Goal: Information Seeking & Learning: Check status

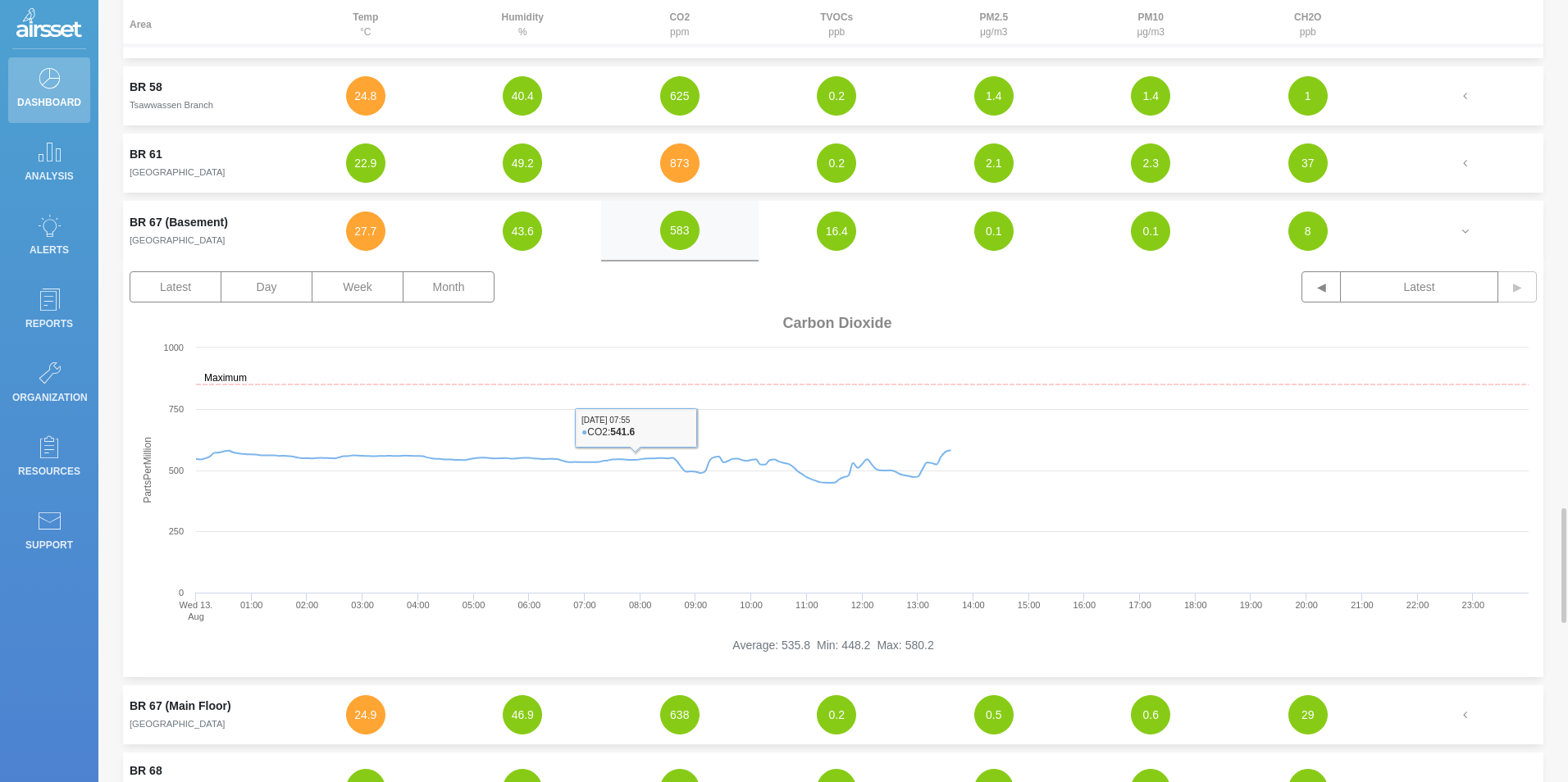
scroll to position [3362, 0]
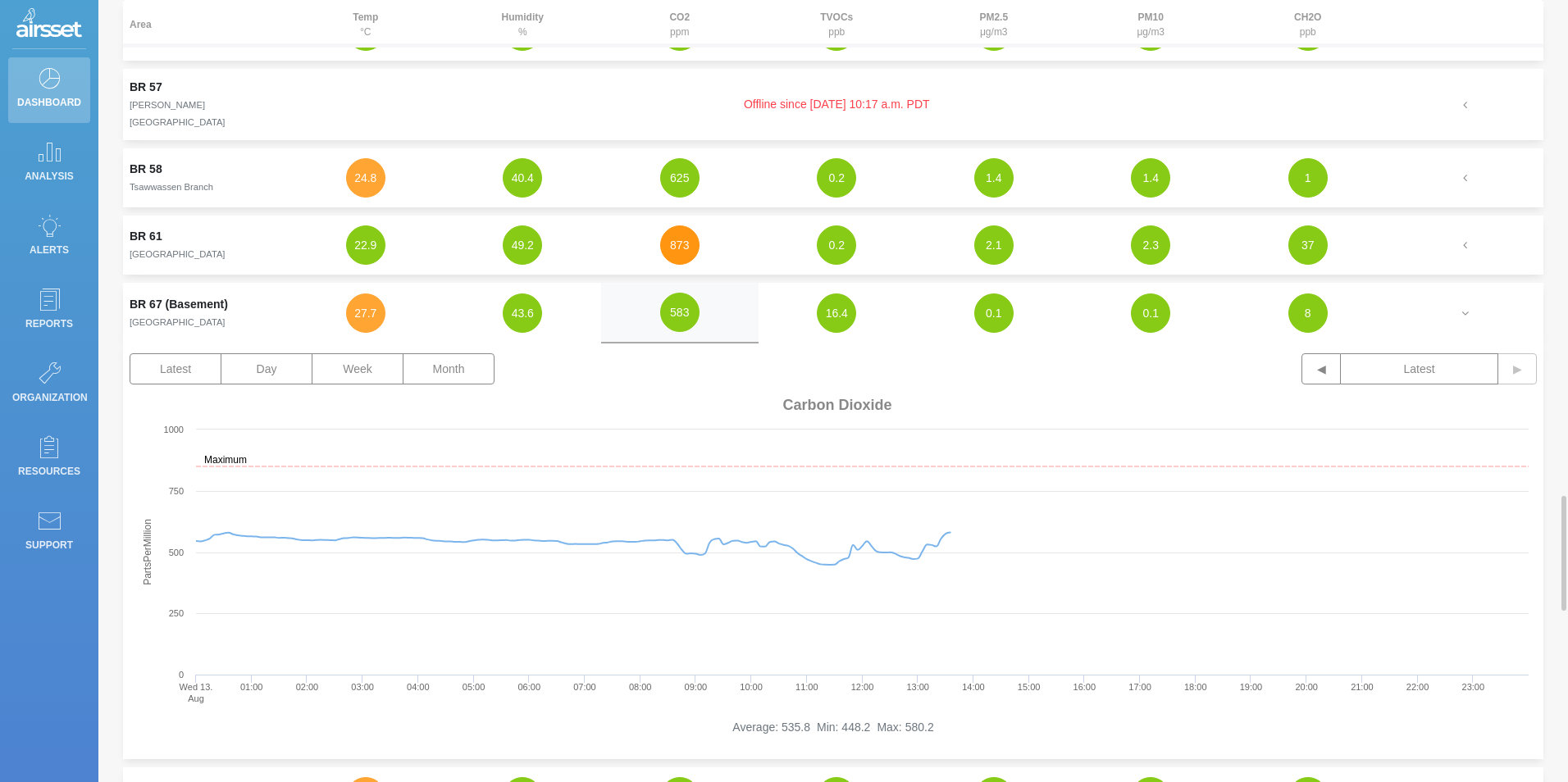
click at [689, 225] on button "873" at bounding box center [680, 245] width 39 height 39
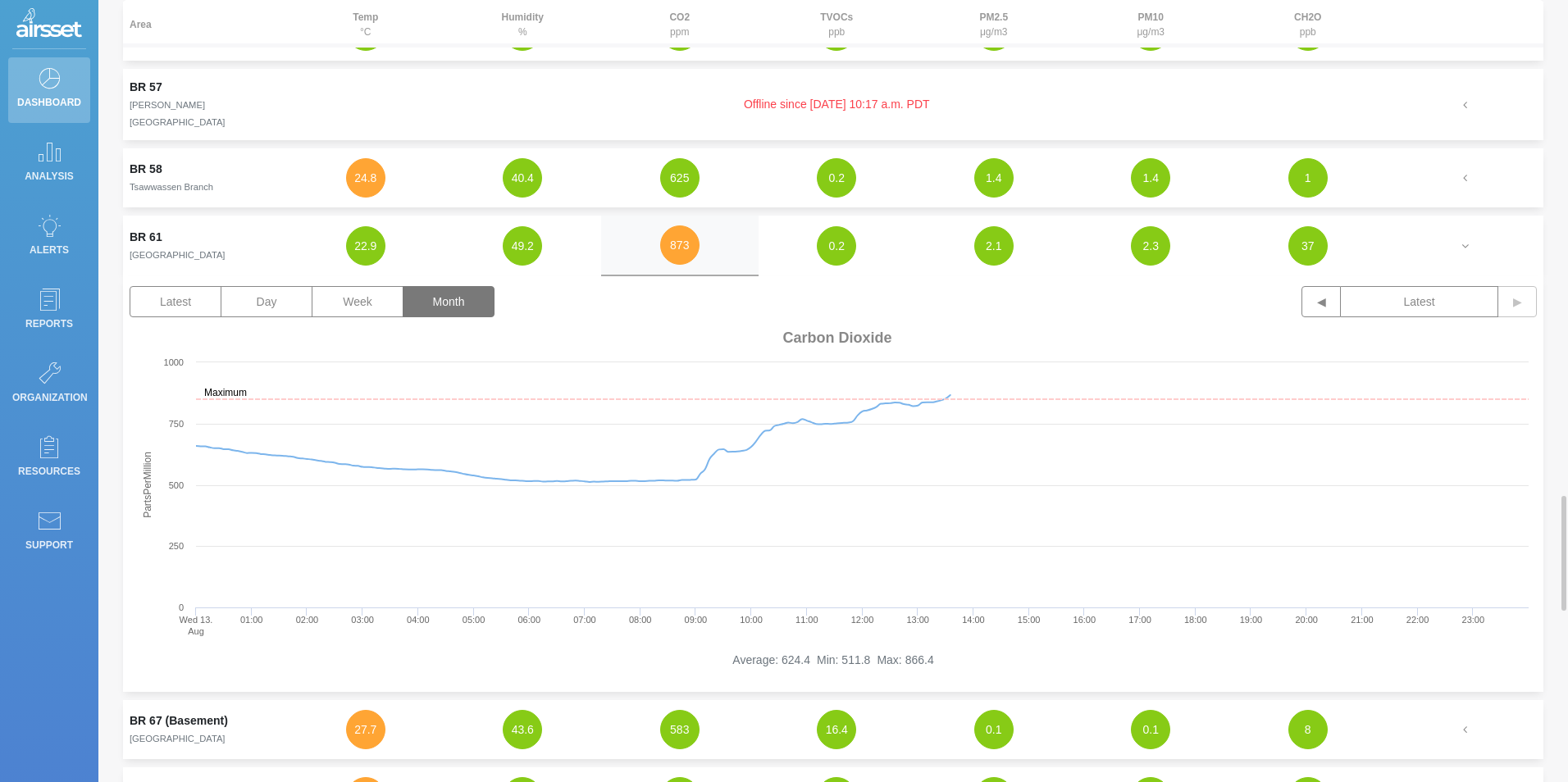
click at [420, 286] on button "Month" at bounding box center [448, 301] width 92 height 31
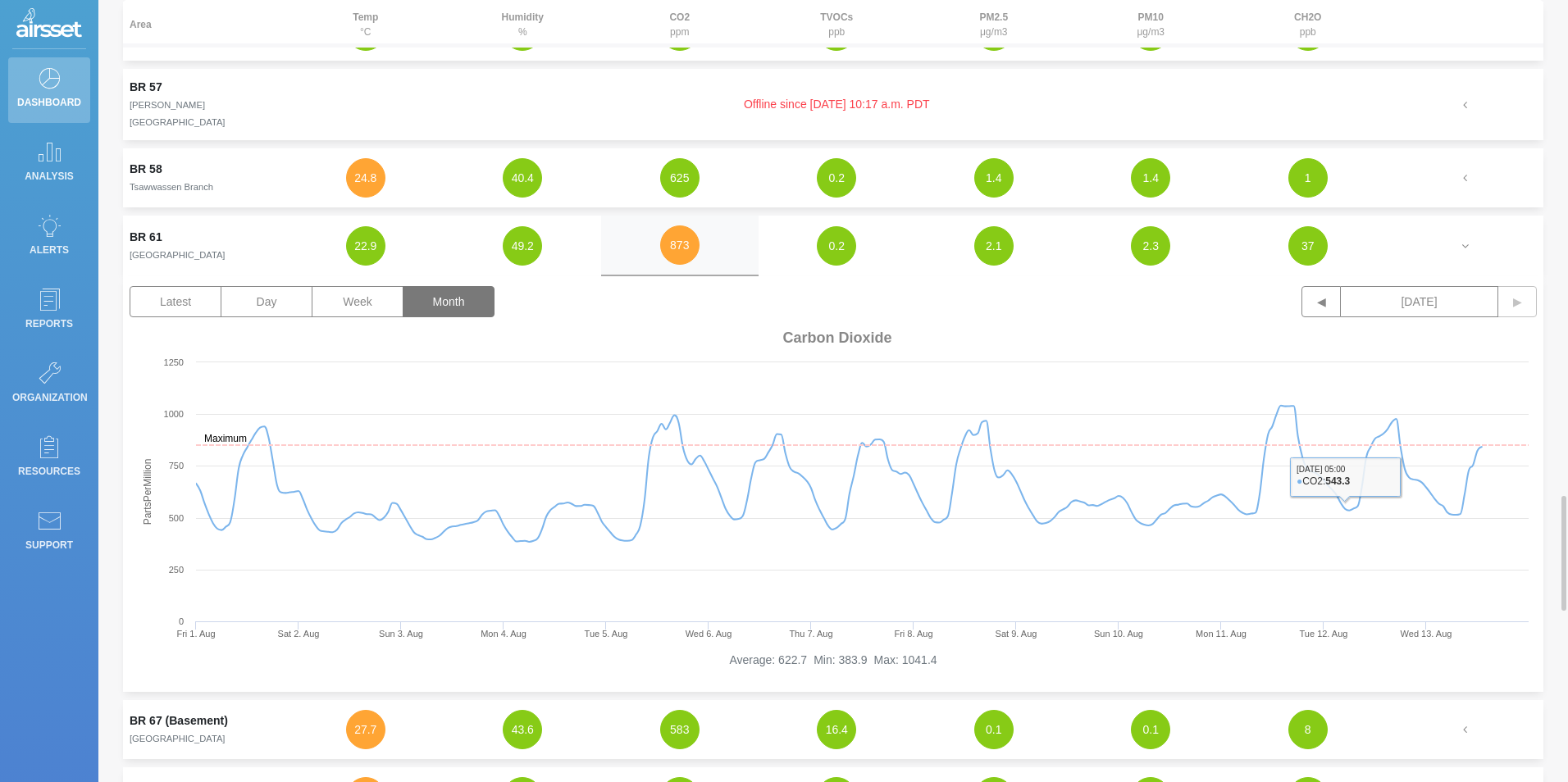
click at [1293, 286] on div "Latest Day Week Month ◀ [DATE] ▶" at bounding box center [834, 305] width 1407 height 37
click at [1309, 286] on button "◀" at bounding box center [1321, 301] width 39 height 31
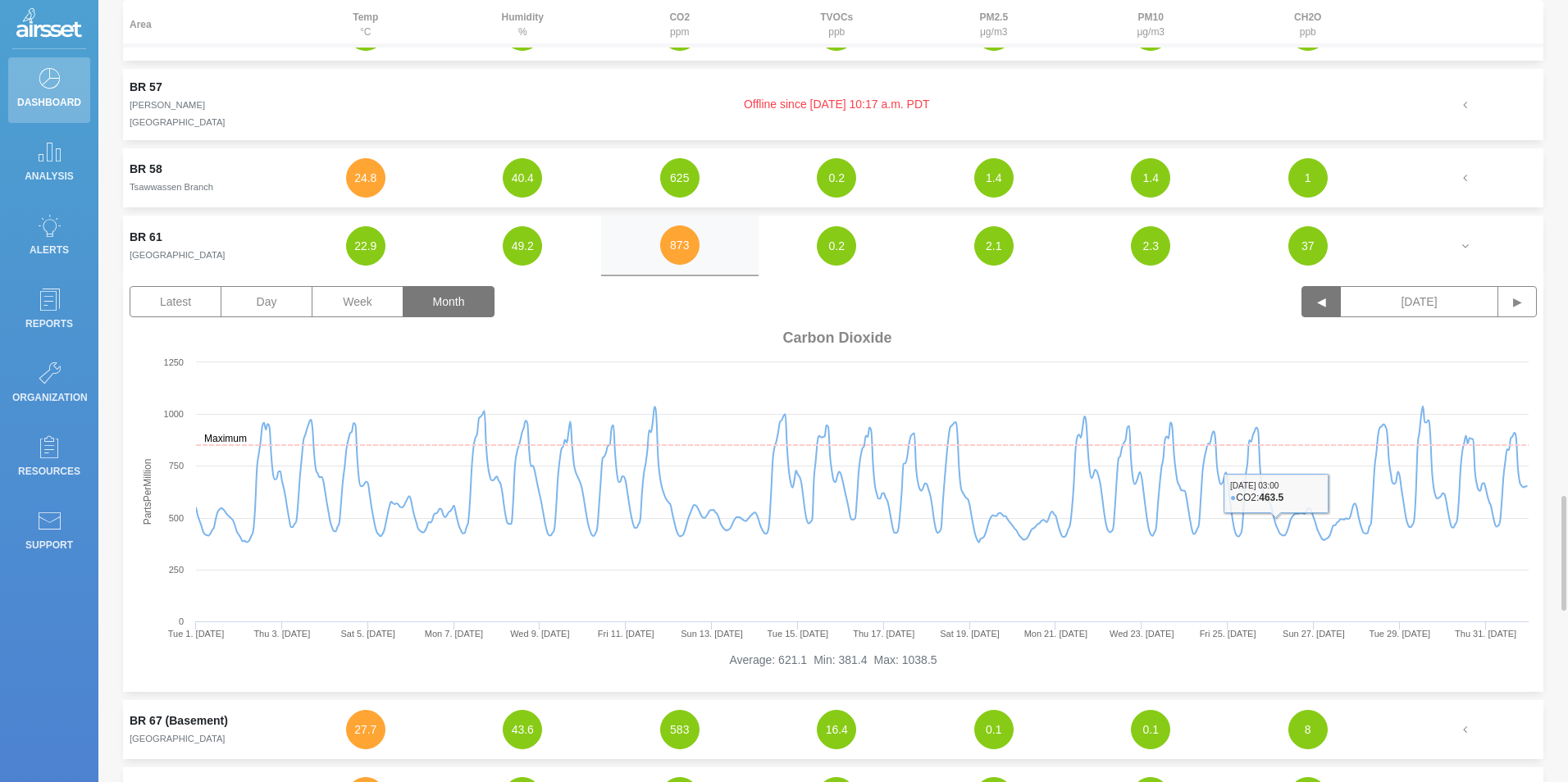
click at [1310, 286] on button "◀" at bounding box center [1321, 301] width 39 height 31
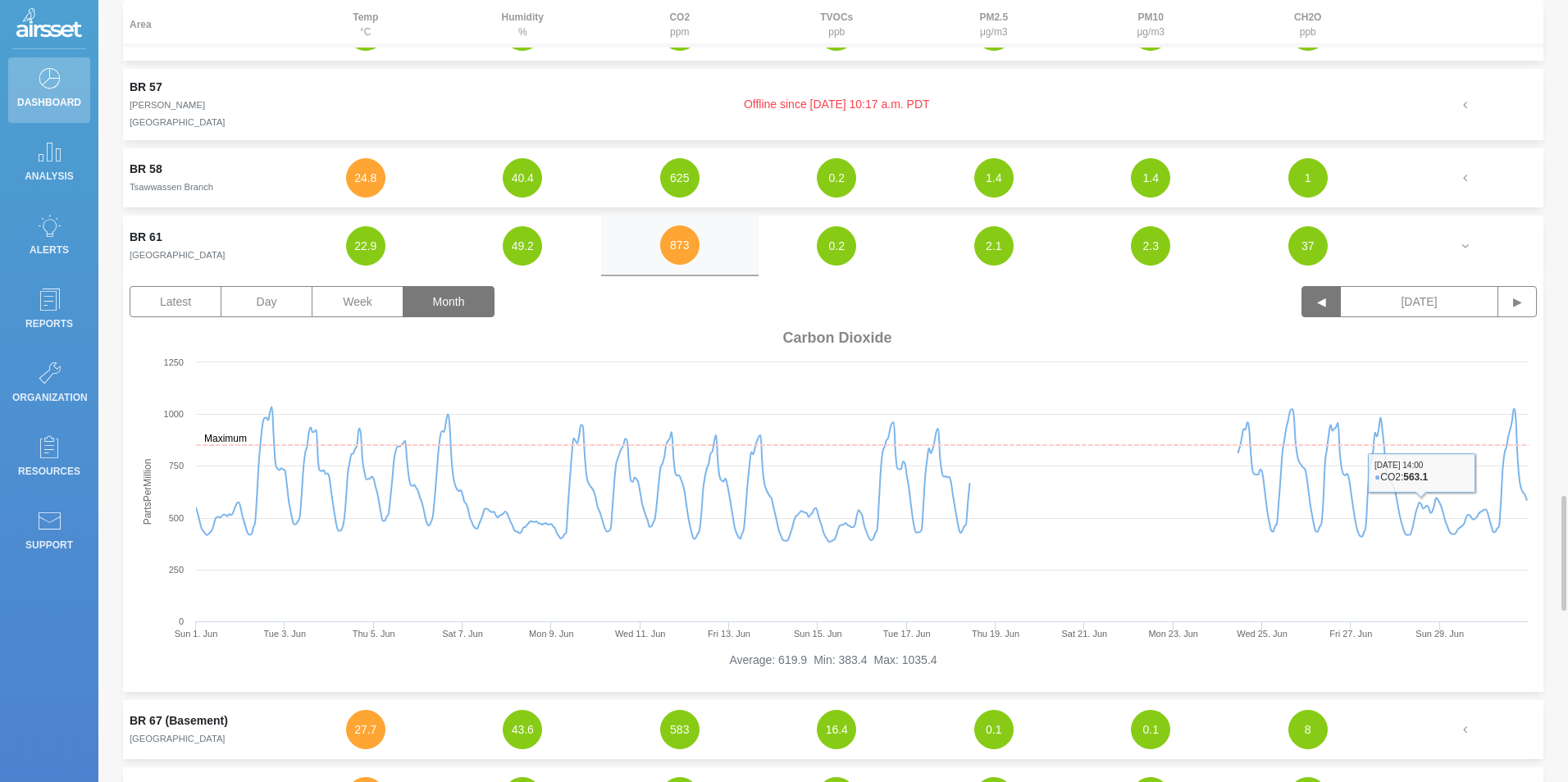
click at [1314, 286] on button "◀" at bounding box center [1321, 301] width 39 height 31
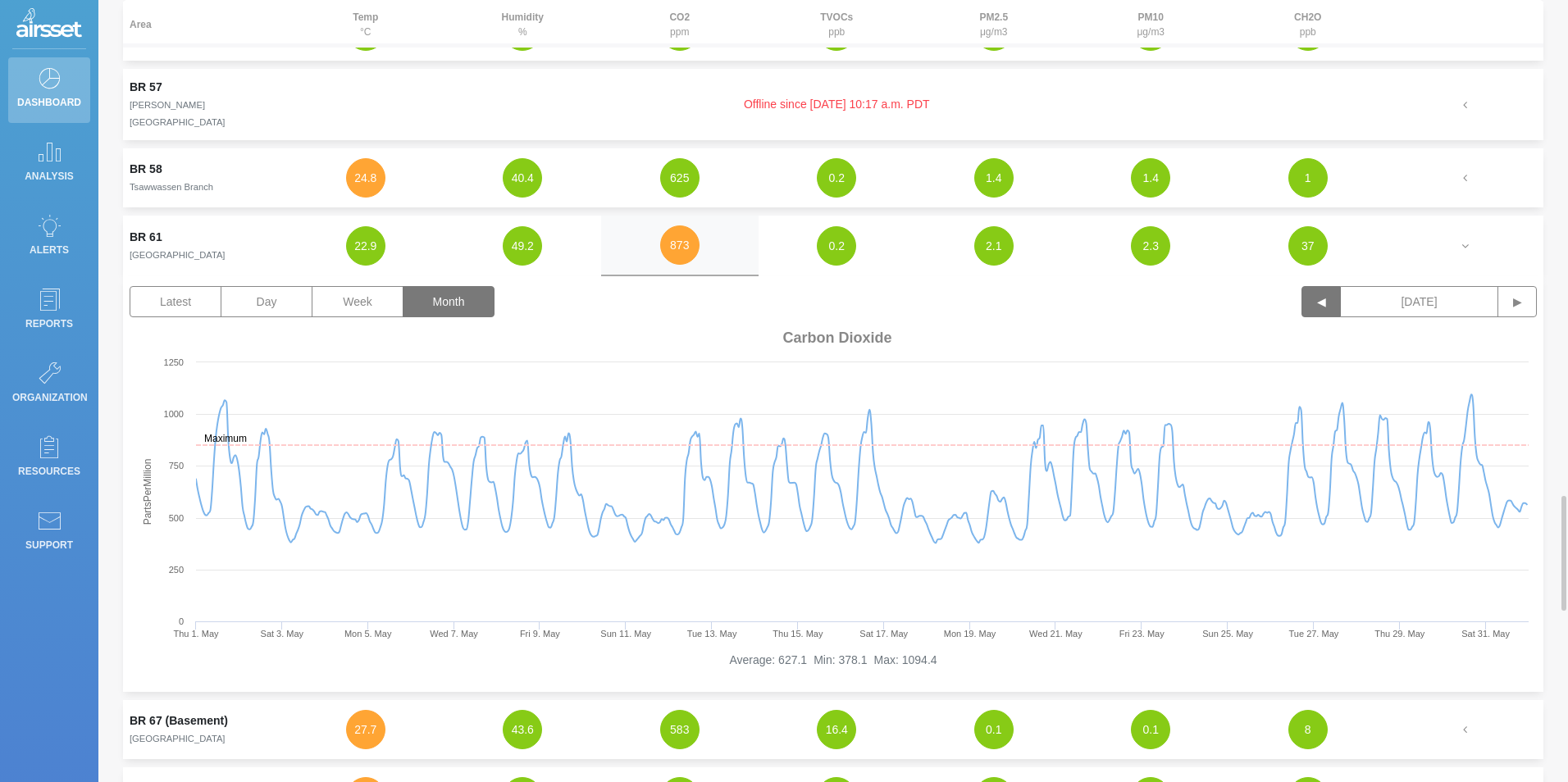
click at [1307, 286] on button "◀" at bounding box center [1321, 301] width 39 height 31
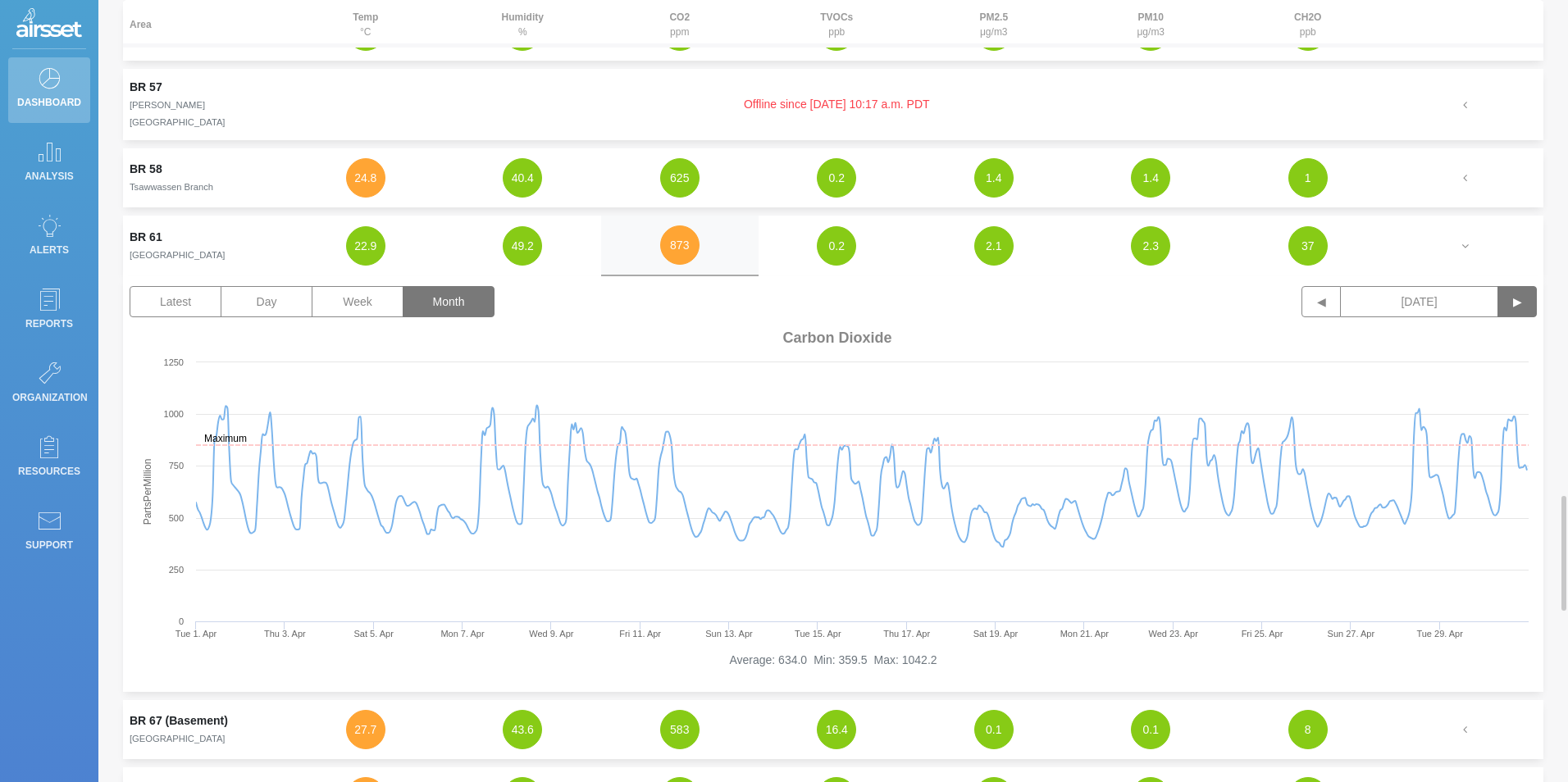
click at [1517, 286] on button "▶" at bounding box center [1517, 301] width 39 height 31
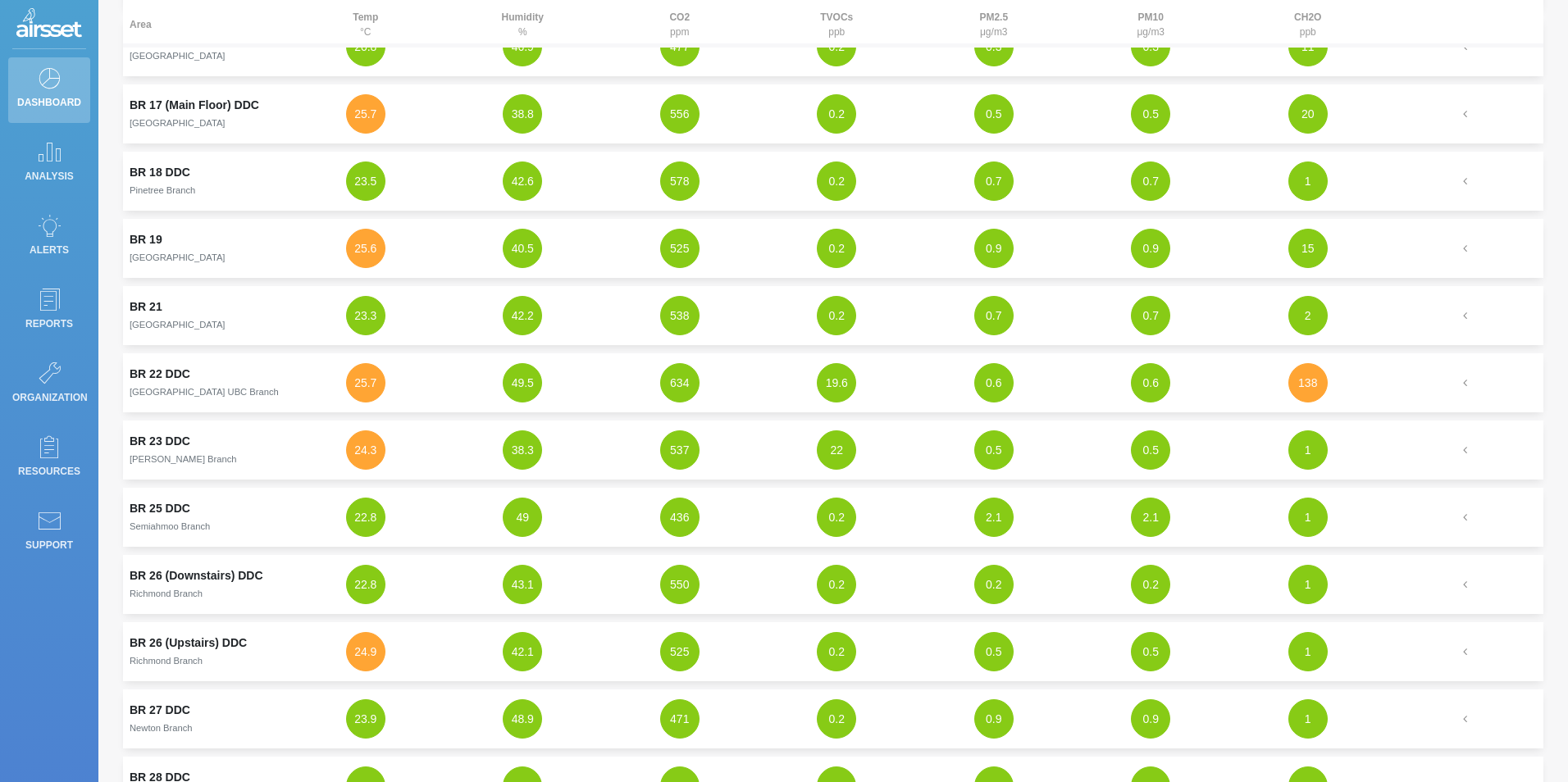
scroll to position [820, 0]
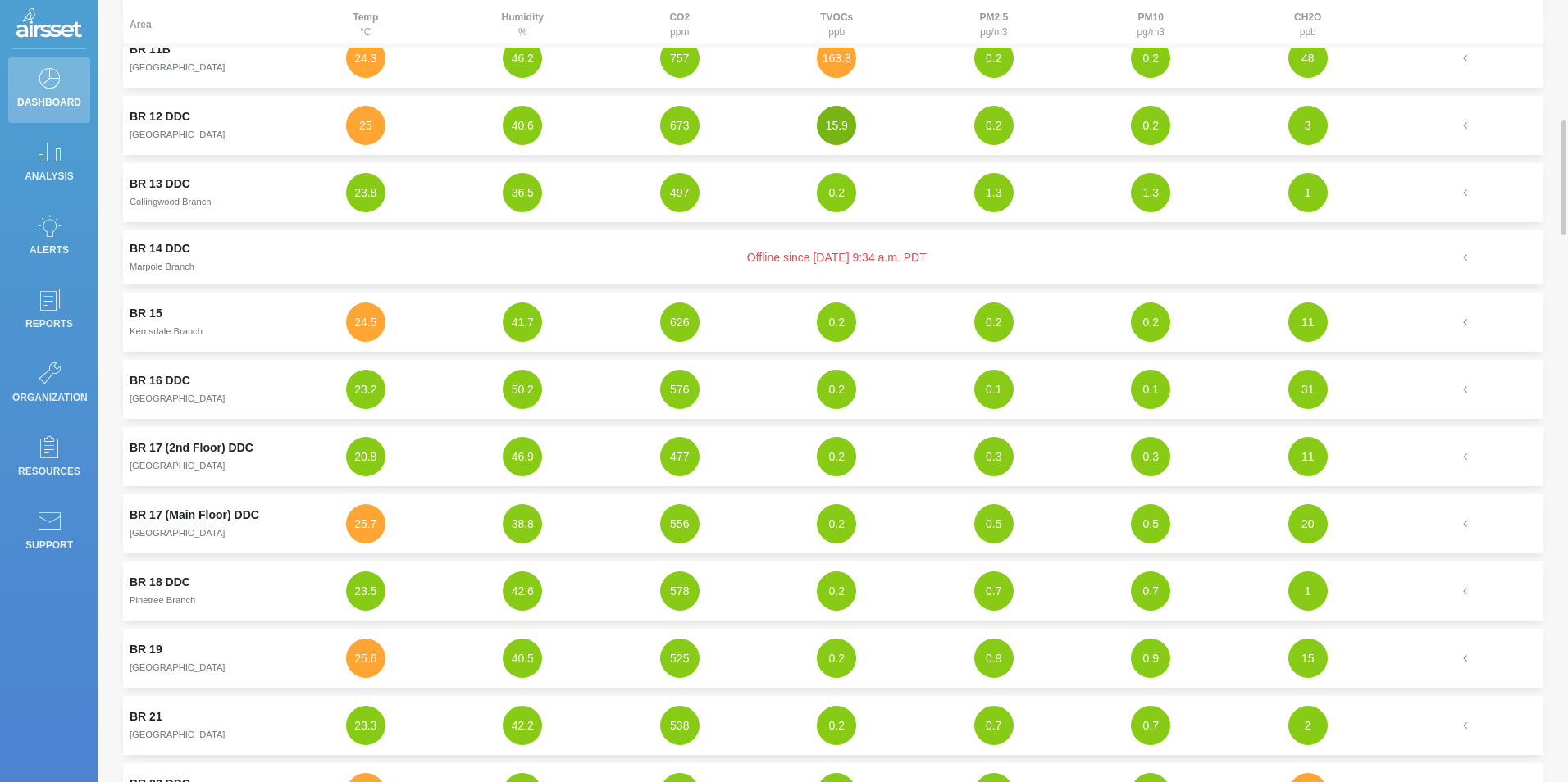
click at [839, 125] on button "15.9" at bounding box center [836, 125] width 39 height 39
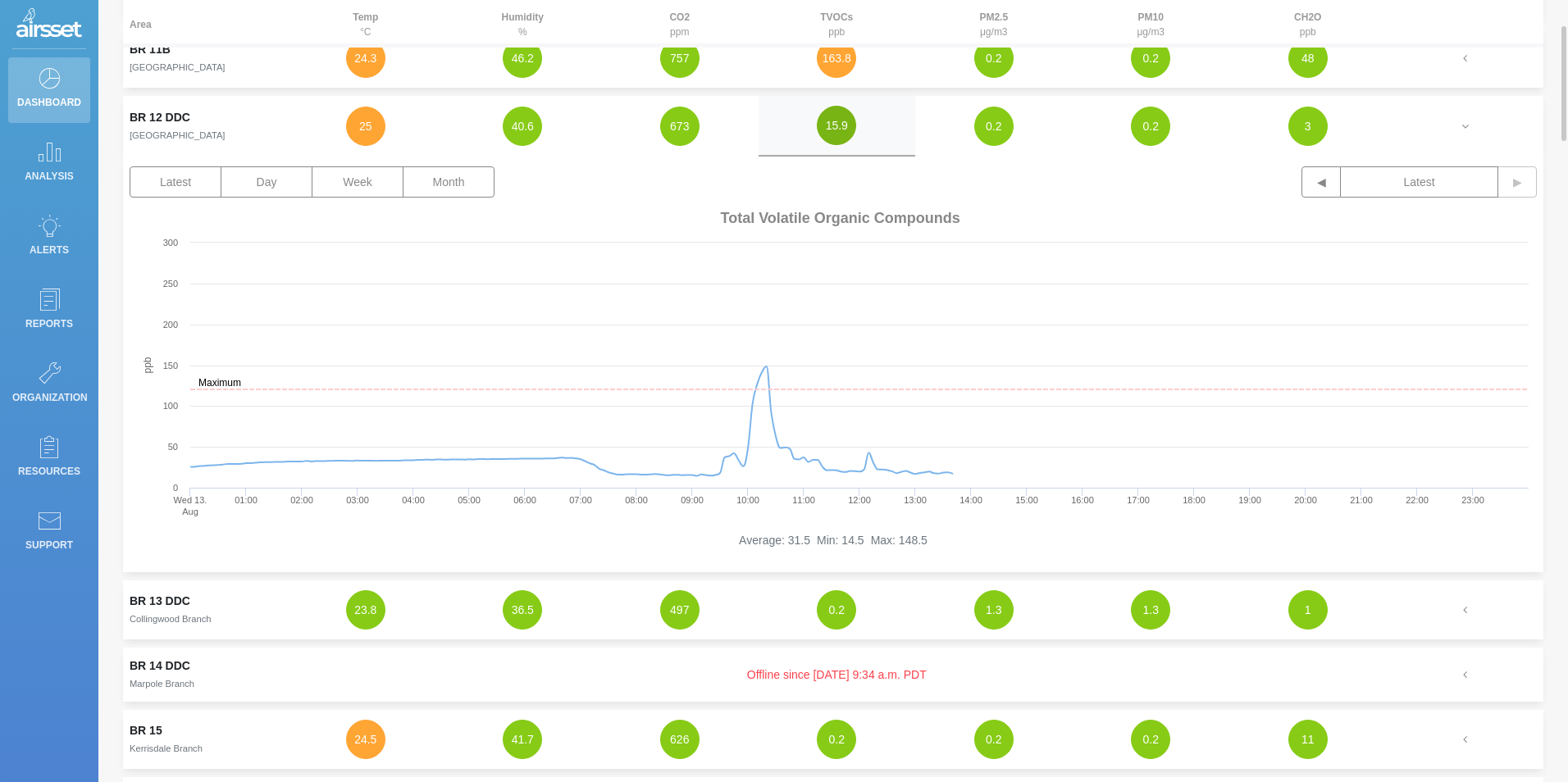
scroll to position [738, 0]
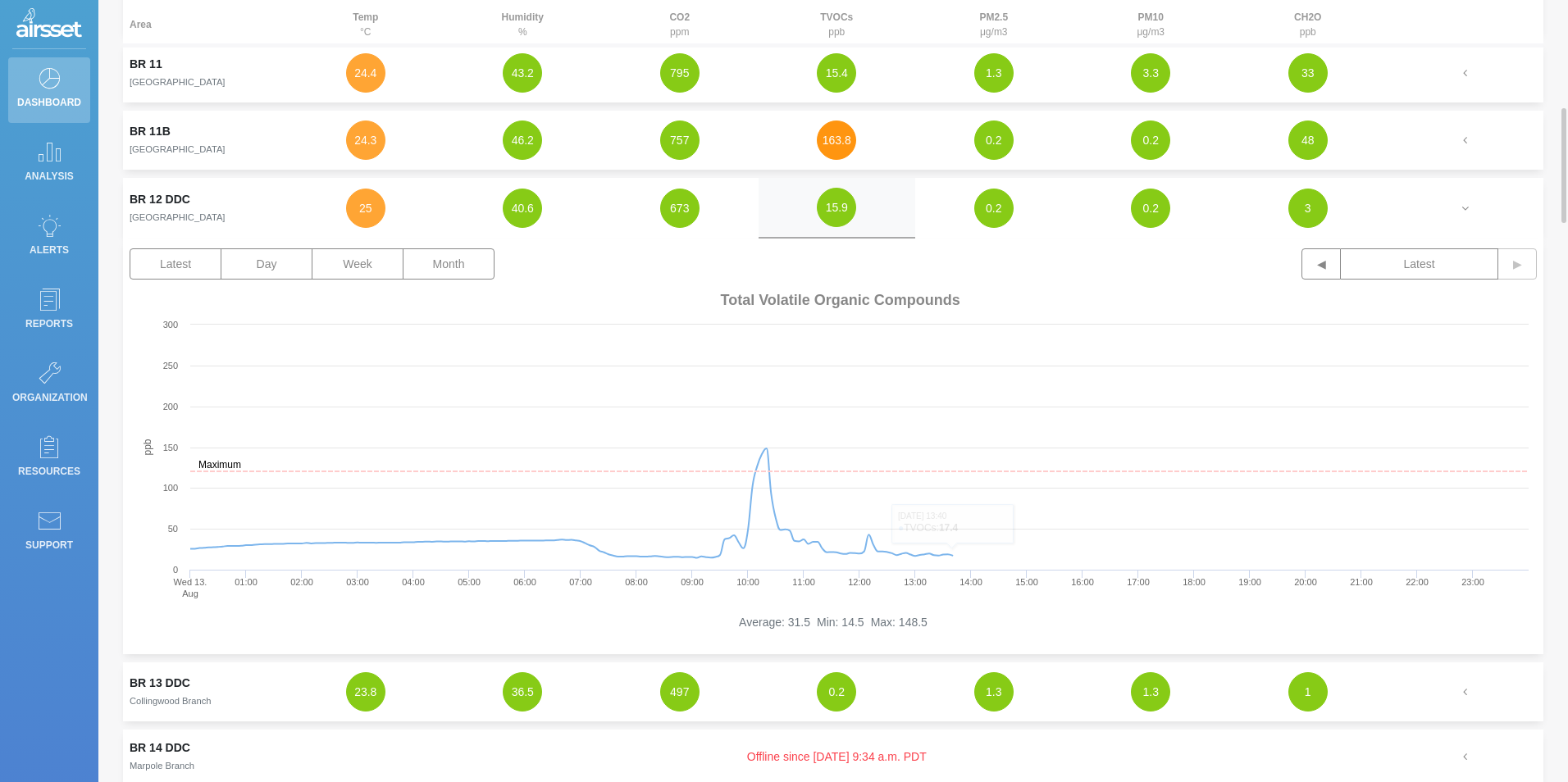
click at [831, 140] on button "163.8" at bounding box center [836, 140] width 39 height 39
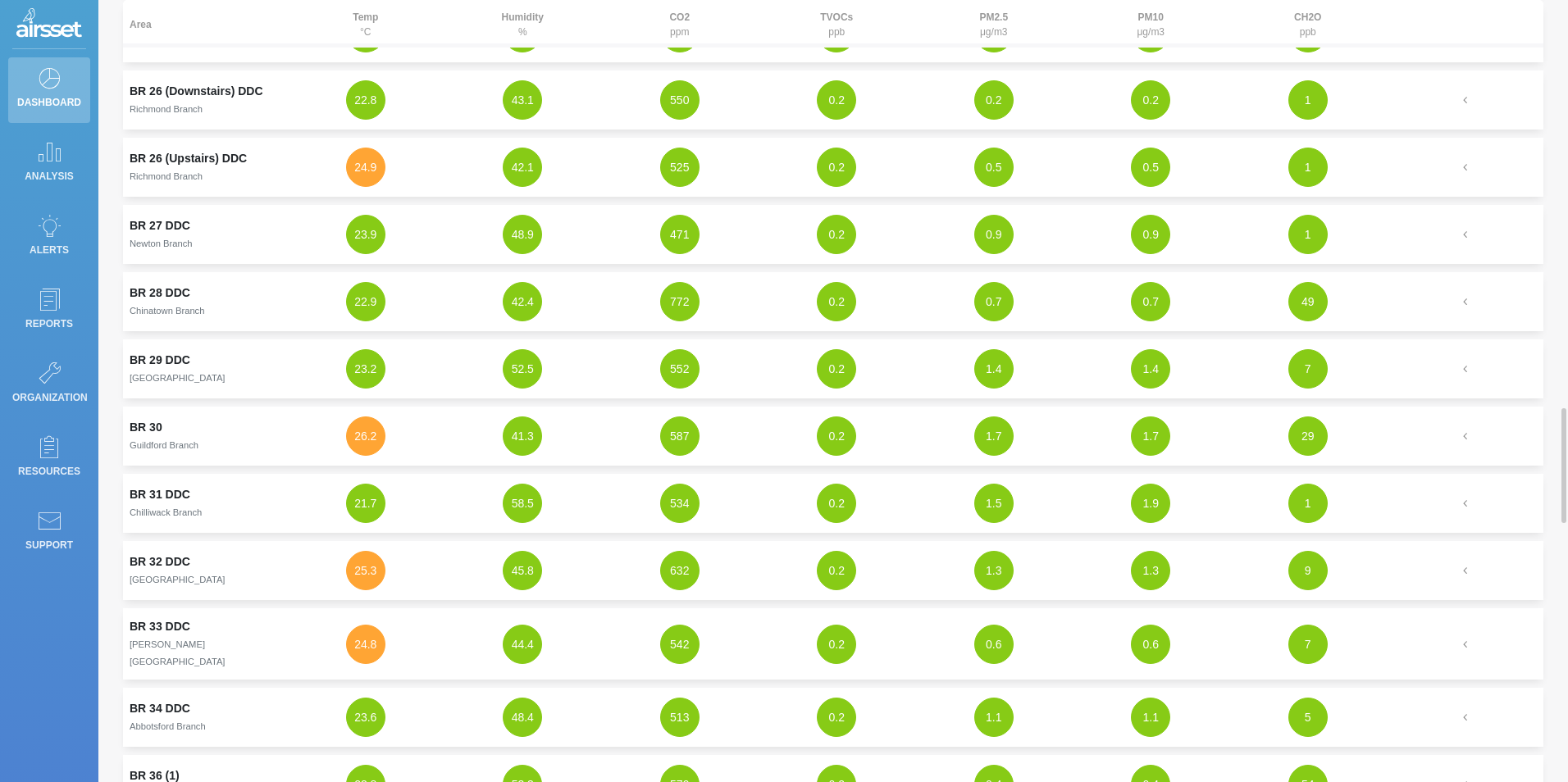
scroll to position [2460, 0]
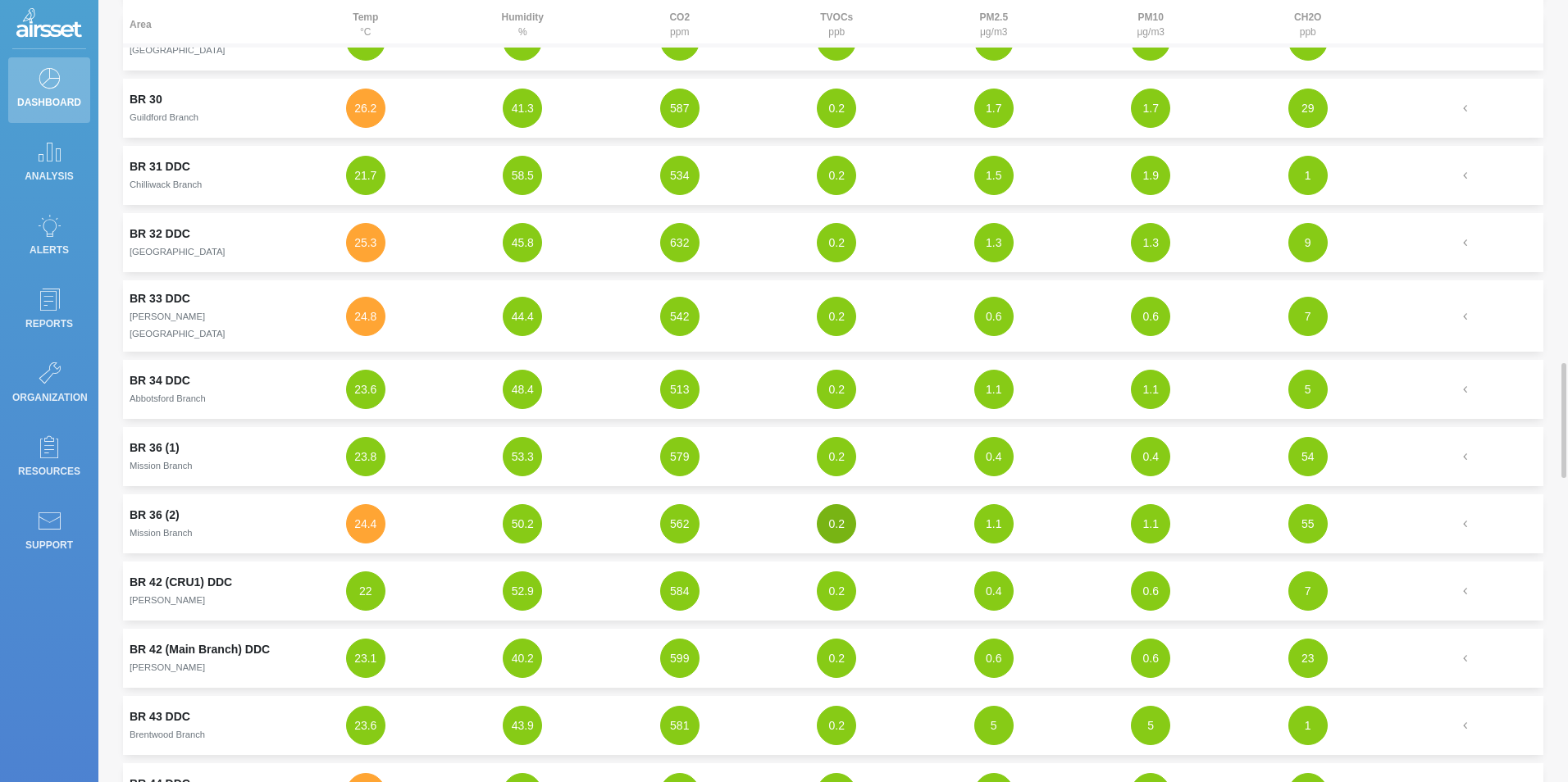
click at [833, 518] on button "0.2" at bounding box center [836, 524] width 39 height 39
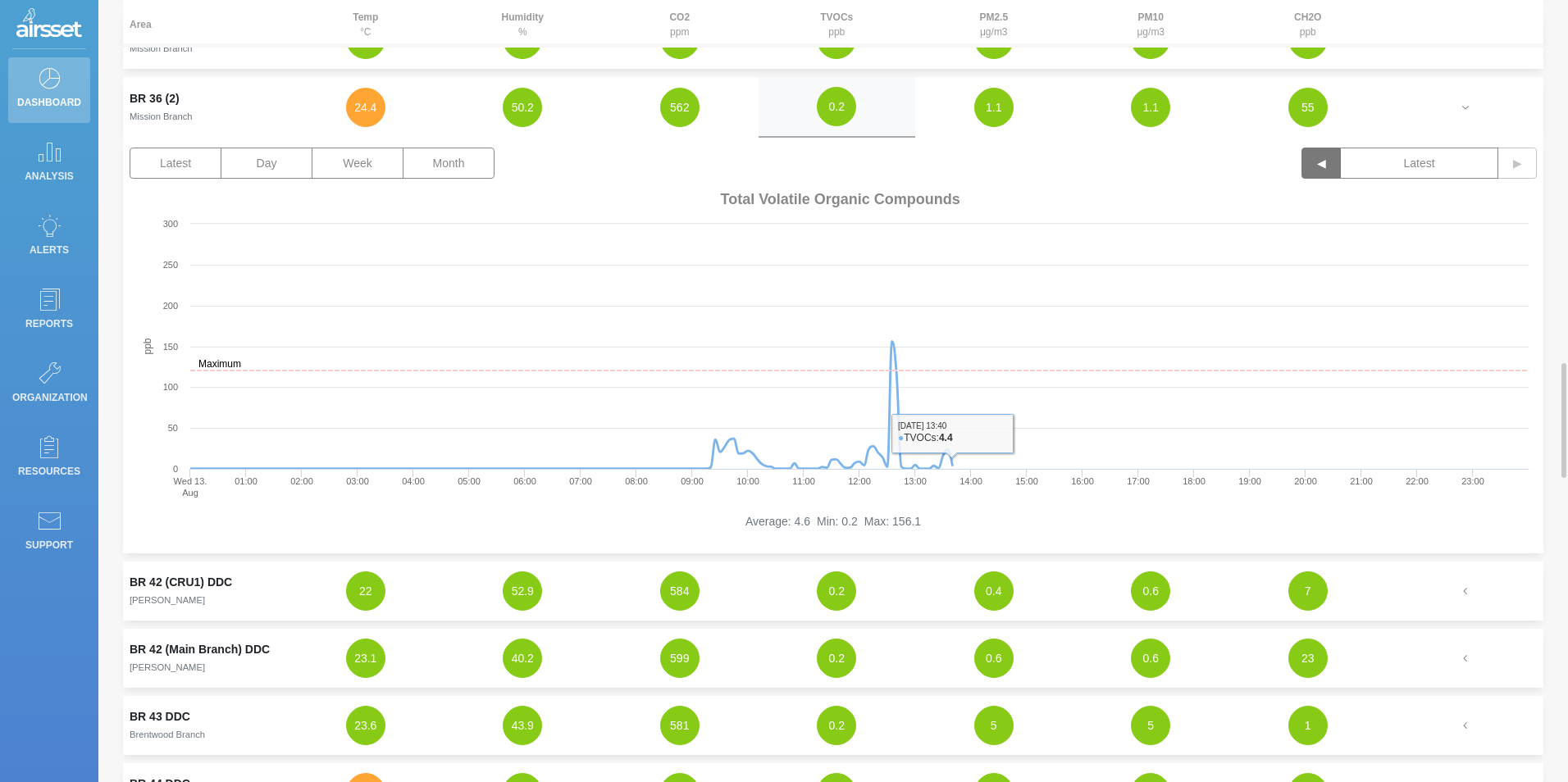
click at [1314, 153] on button "◀" at bounding box center [1321, 163] width 39 height 31
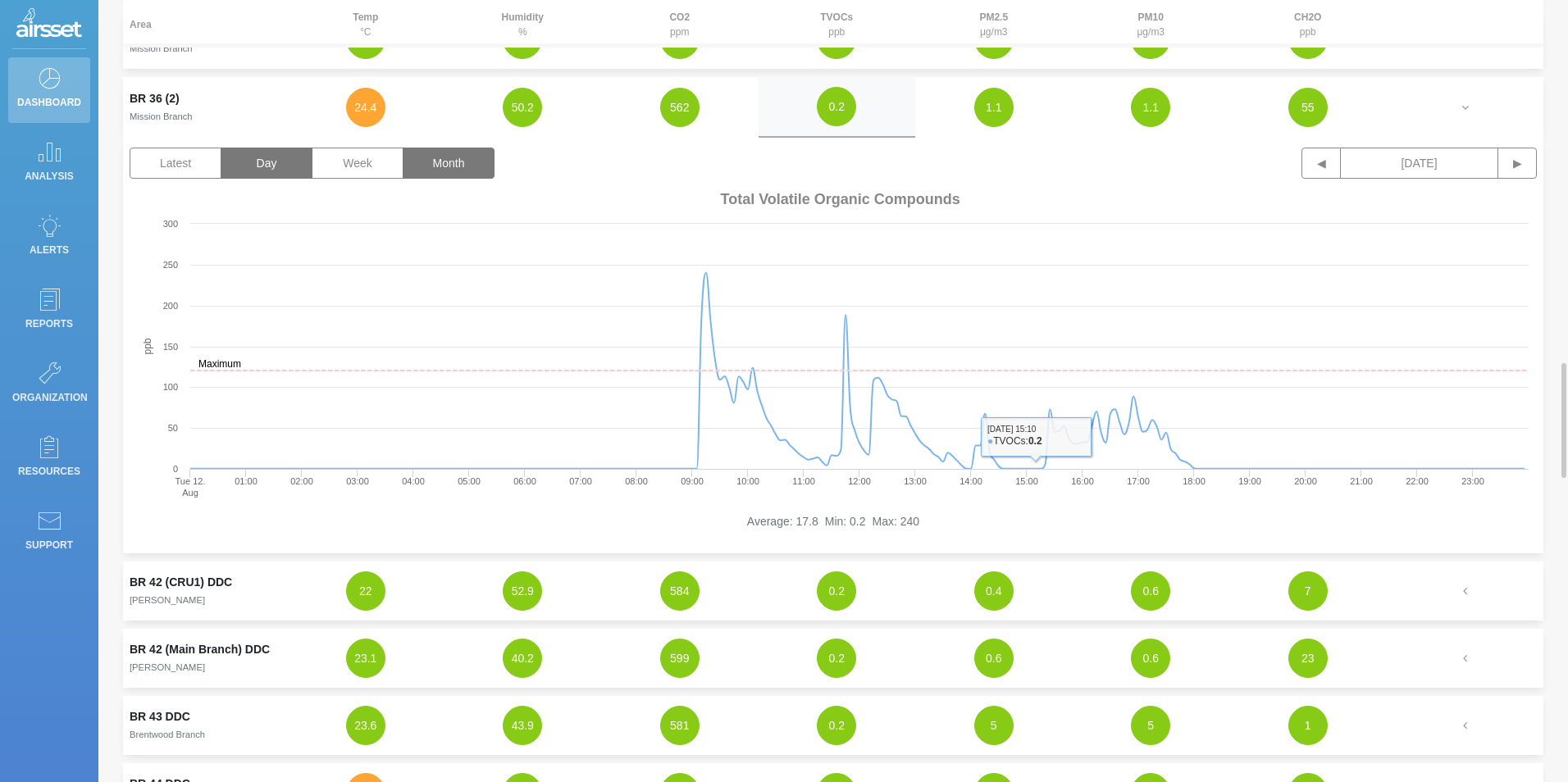
click at [443, 154] on button "Month" at bounding box center [448, 163] width 92 height 31
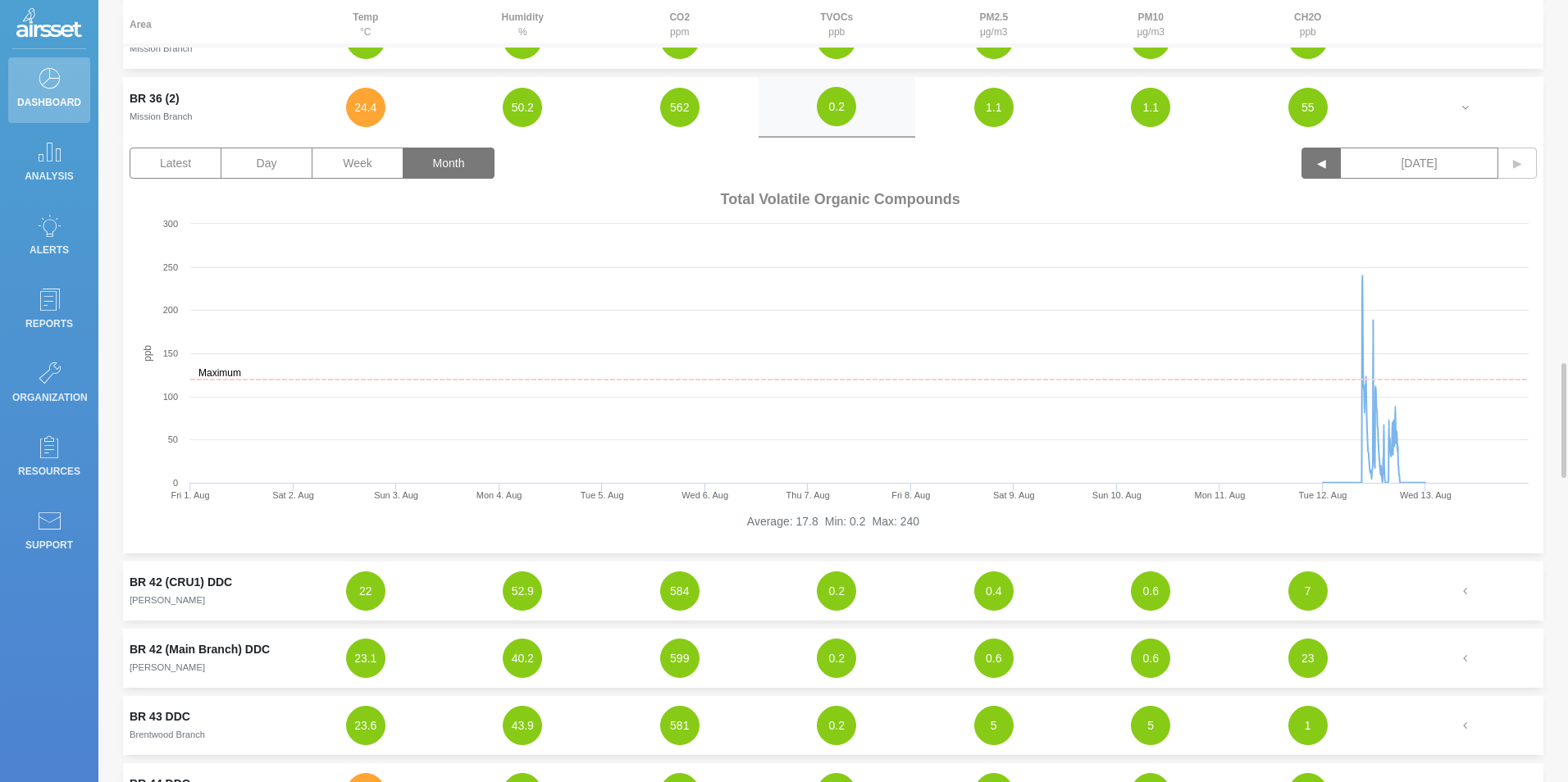
click at [1324, 161] on button "◀" at bounding box center [1321, 163] width 39 height 31
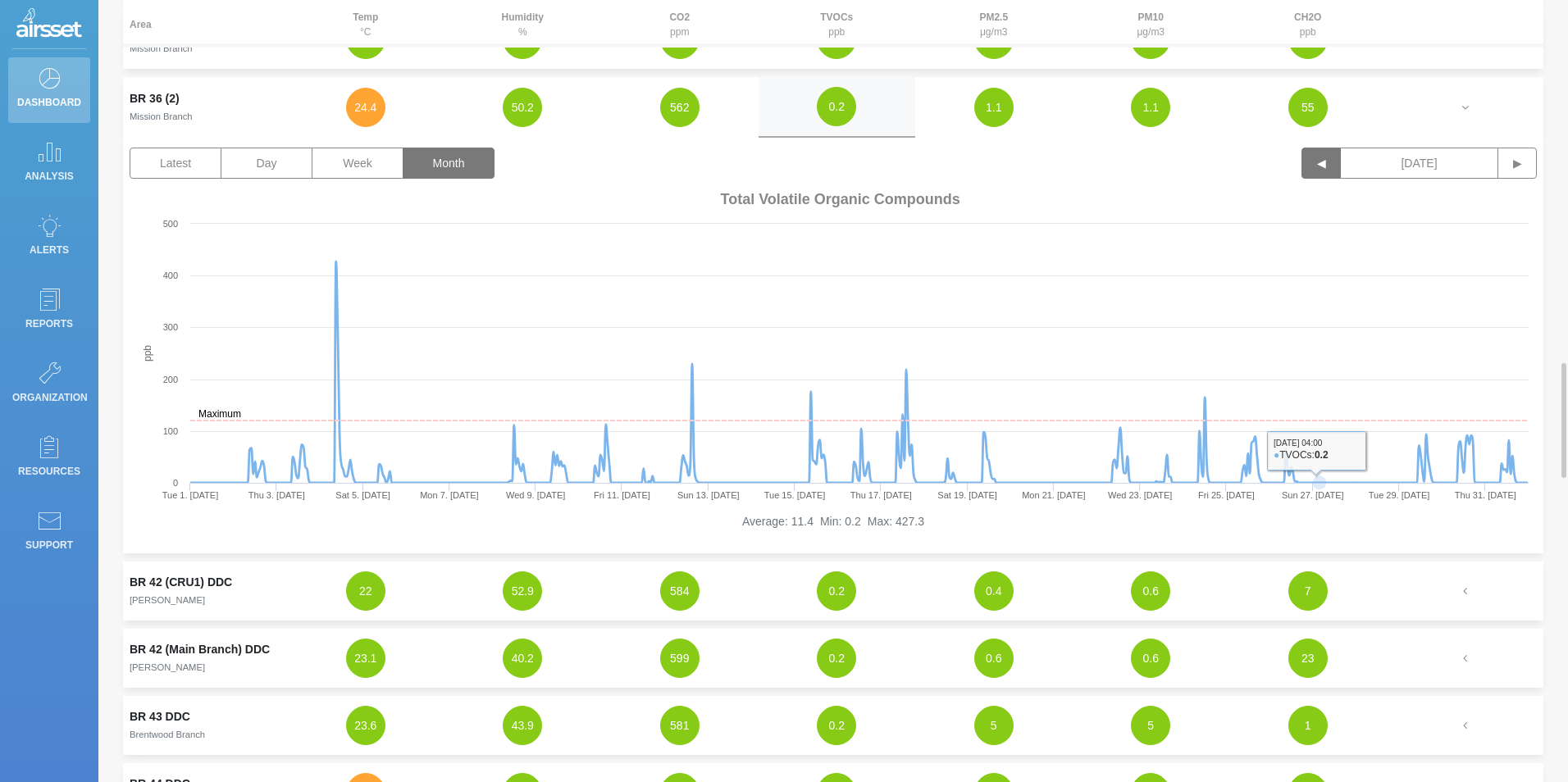
click at [1340, 148] on button "◀" at bounding box center [1321, 163] width 39 height 31
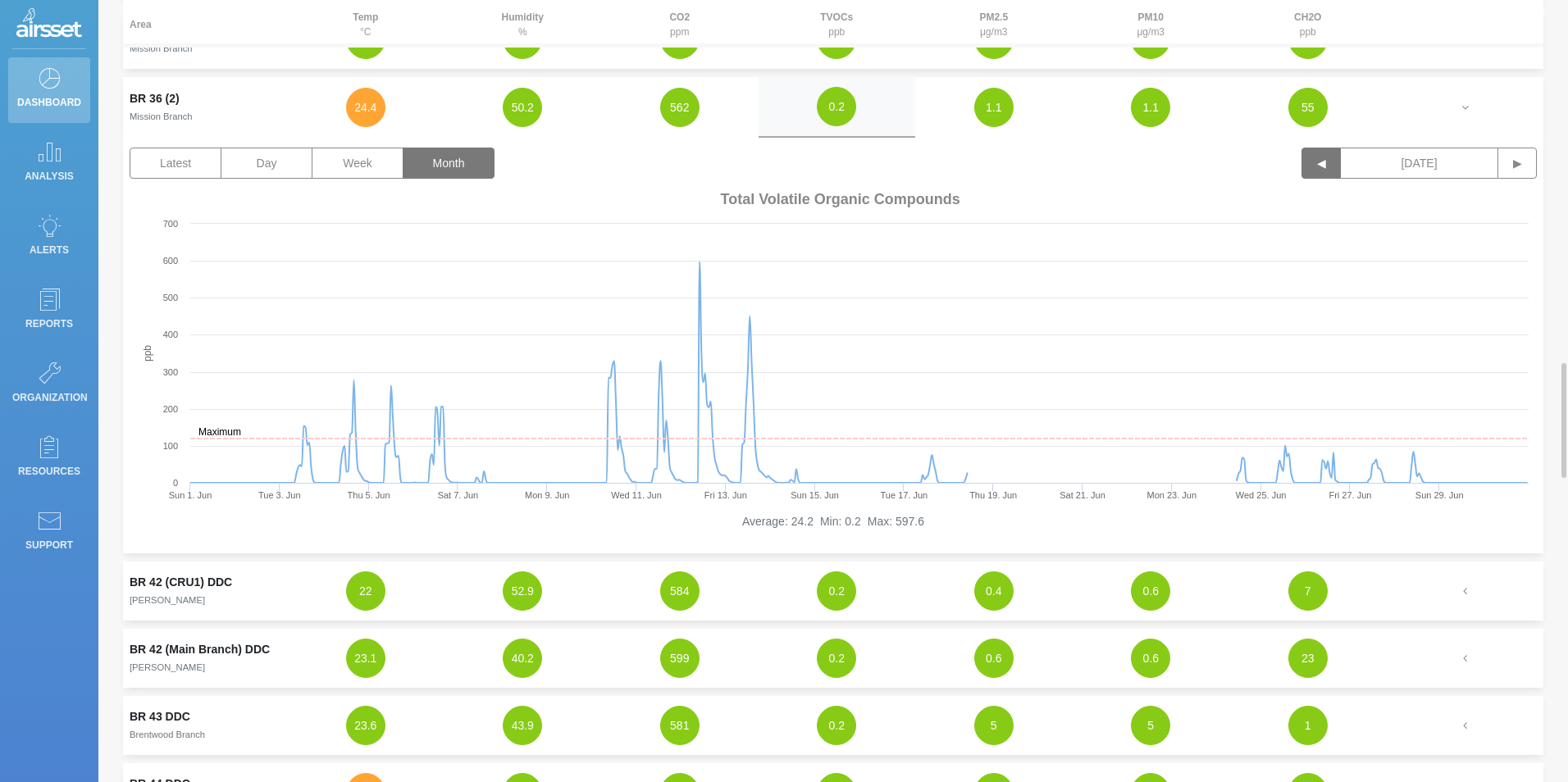
click at [1333, 148] on button "◀" at bounding box center [1321, 163] width 39 height 31
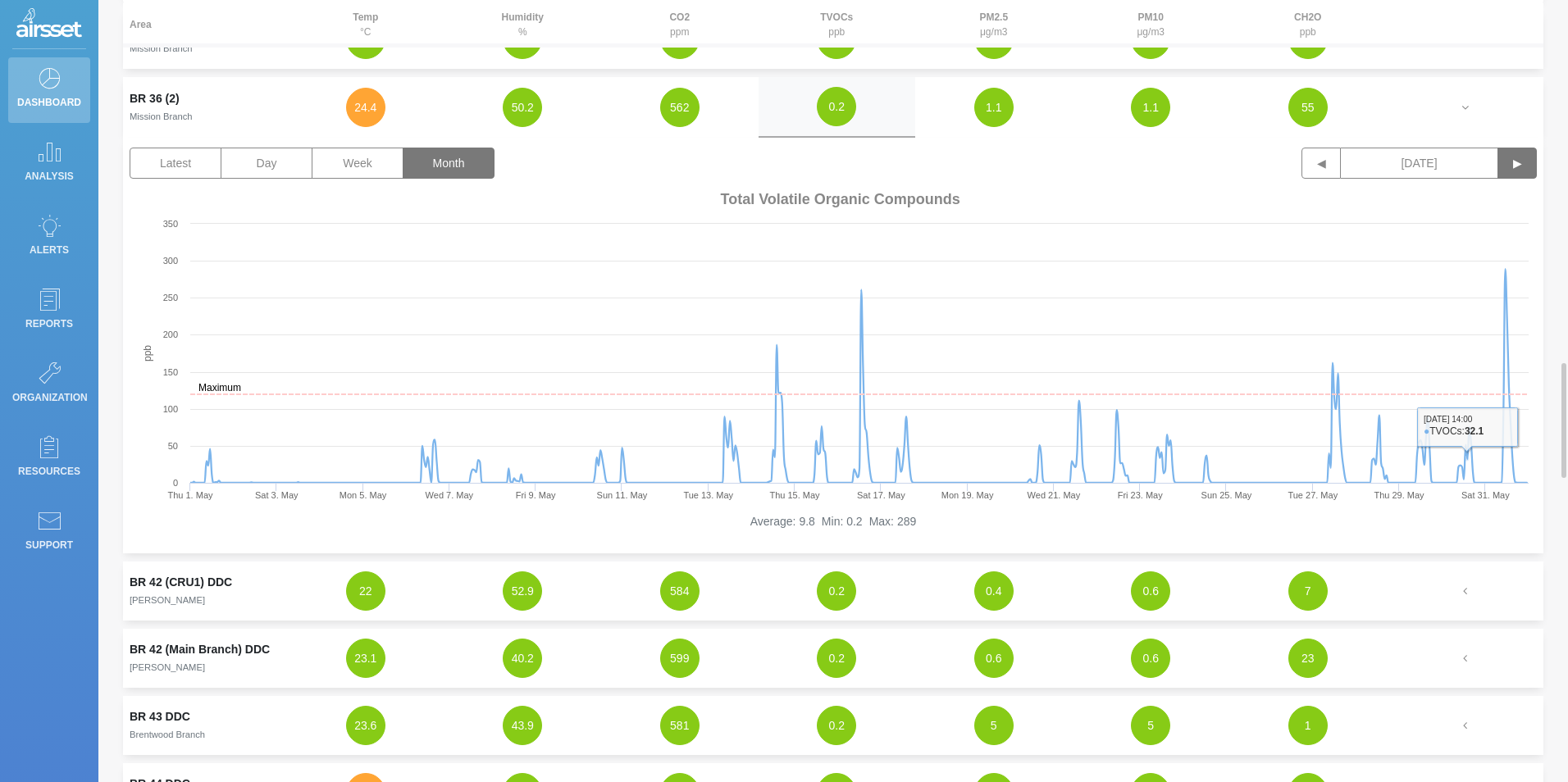
click at [1513, 154] on button "▶" at bounding box center [1517, 163] width 39 height 31
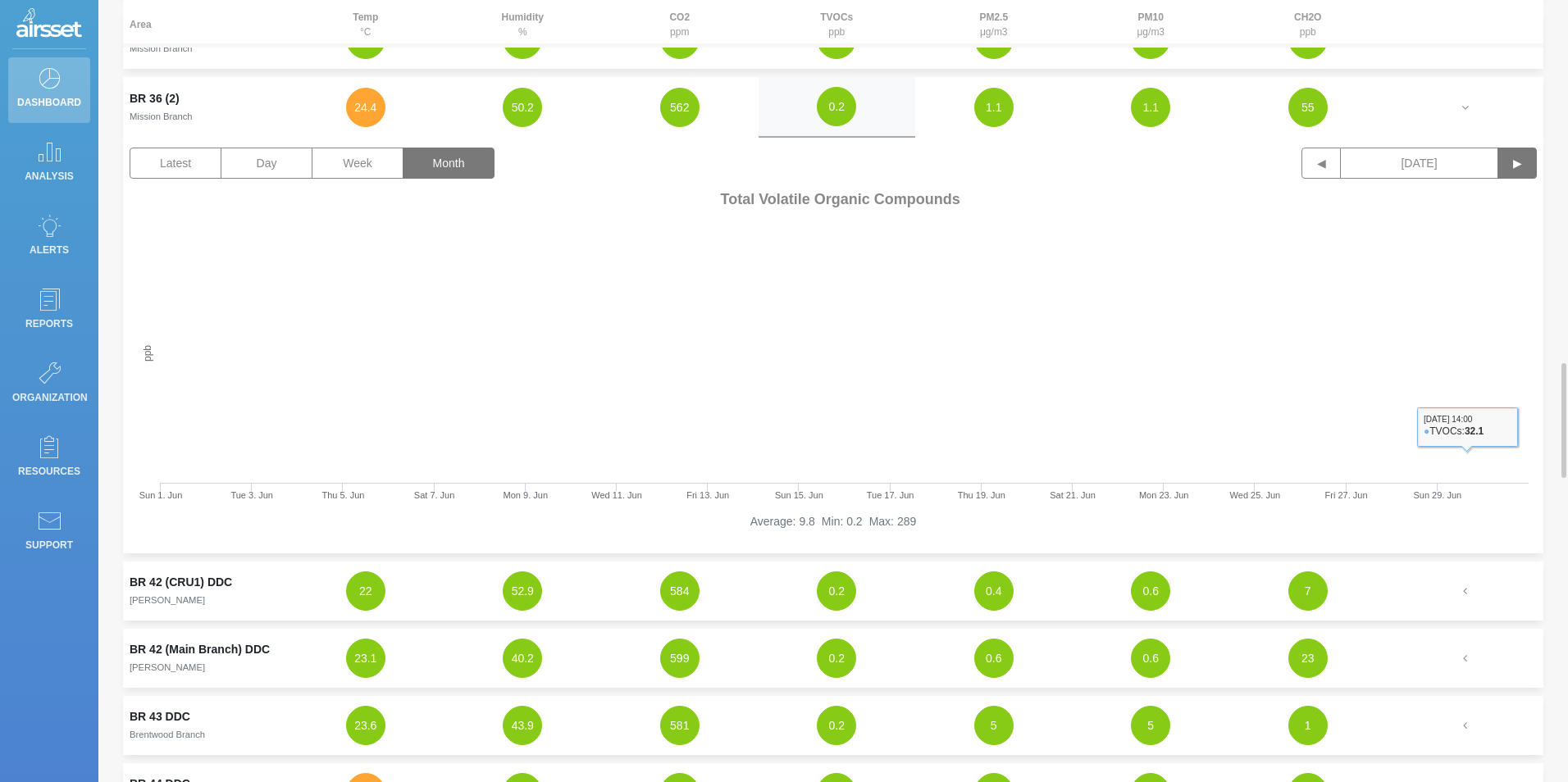
click at [1513, 154] on button "▶" at bounding box center [1517, 163] width 39 height 31
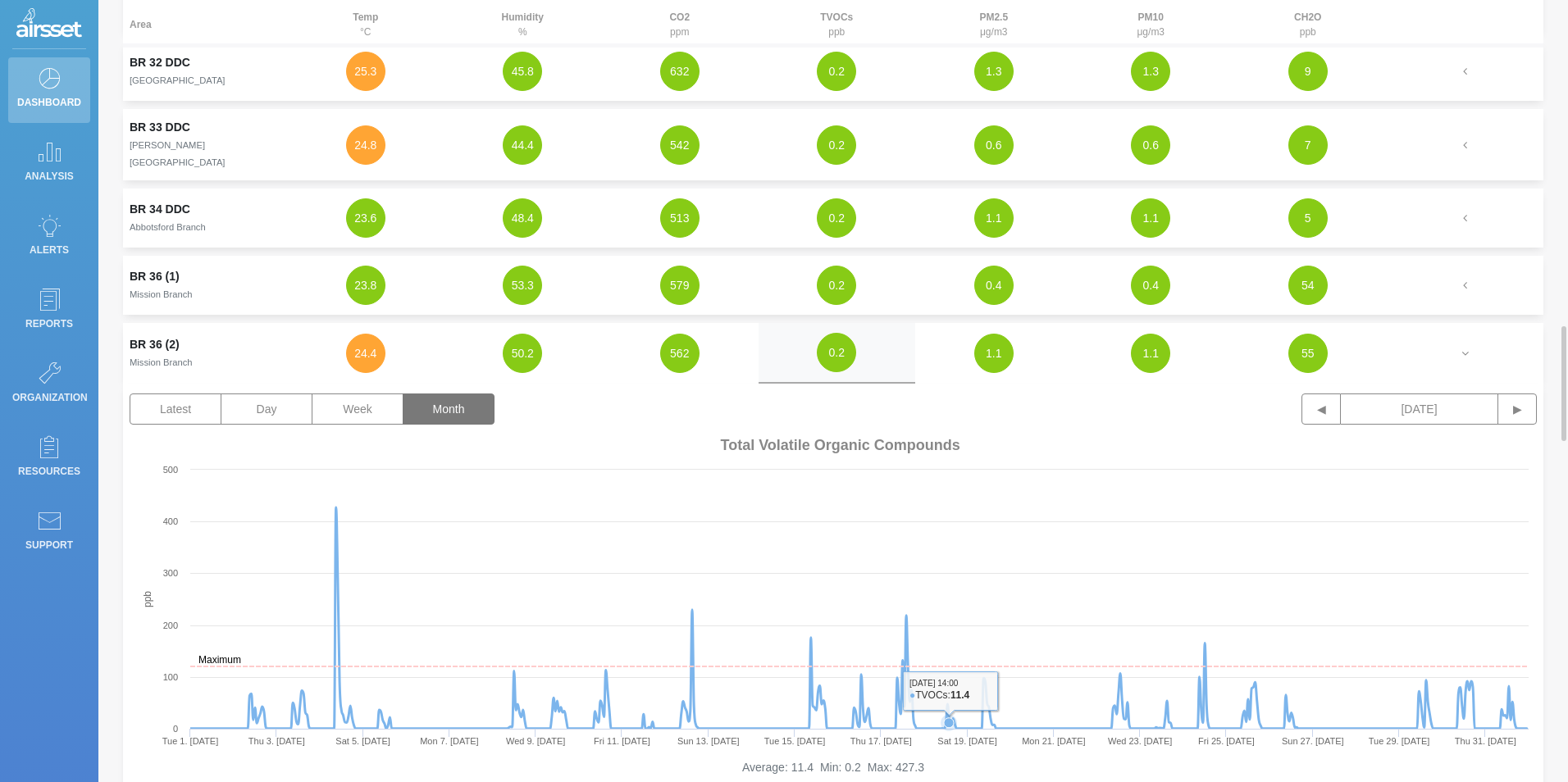
scroll to position [2132, 0]
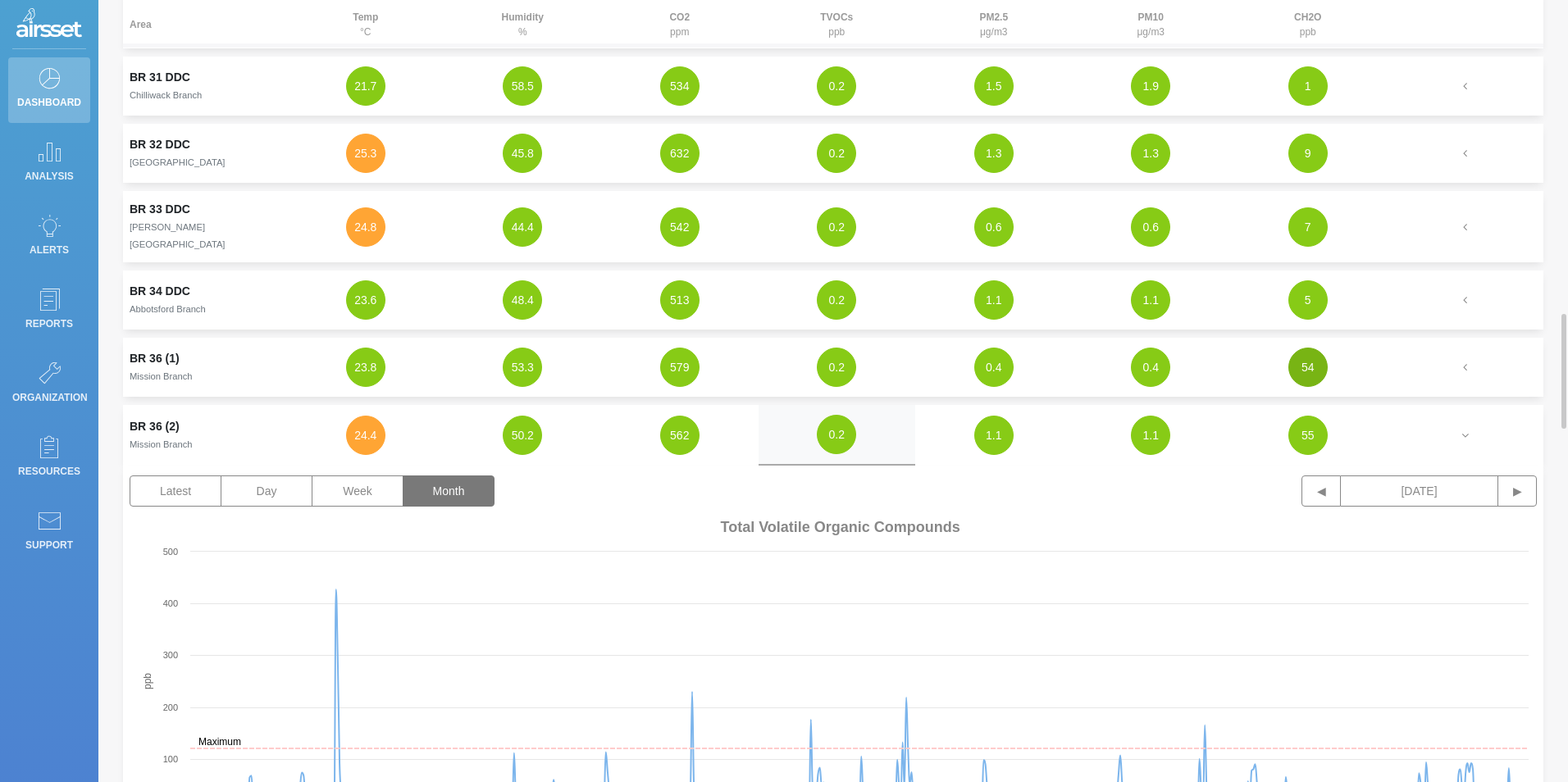
drag, startPoint x: 1312, startPoint y: 339, endPoint x: 1329, endPoint y: 345, distance: 18.0
click at [1313, 348] on button "54" at bounding box center [1308, 368] width 39 height 39
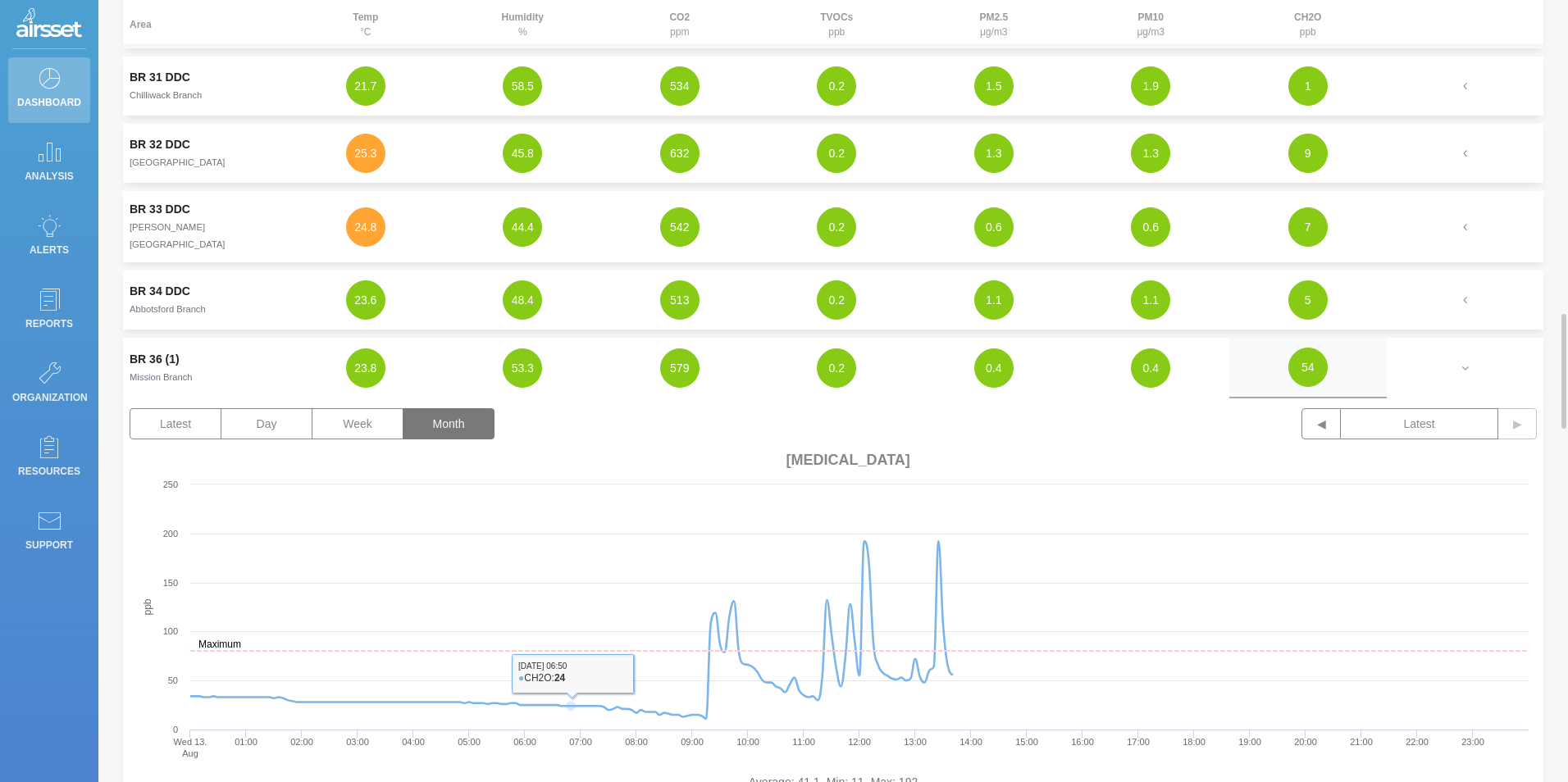
click at [458, 409] on button "Month" at bounding box center [448, 424] width 92 height 31
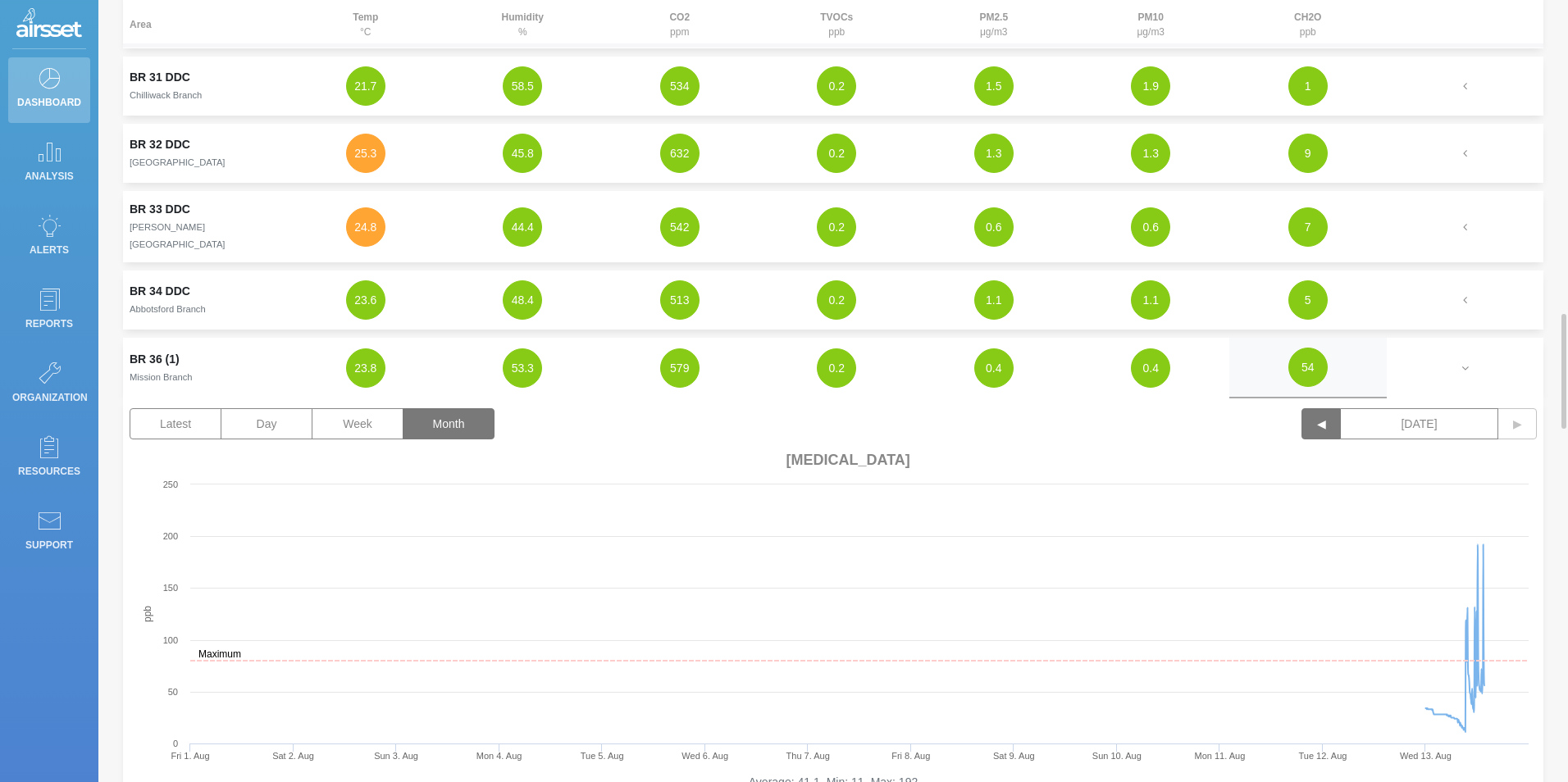
click at [1310, 411] on button "◀" at bounding box center [1321, 424] width 39 height 31
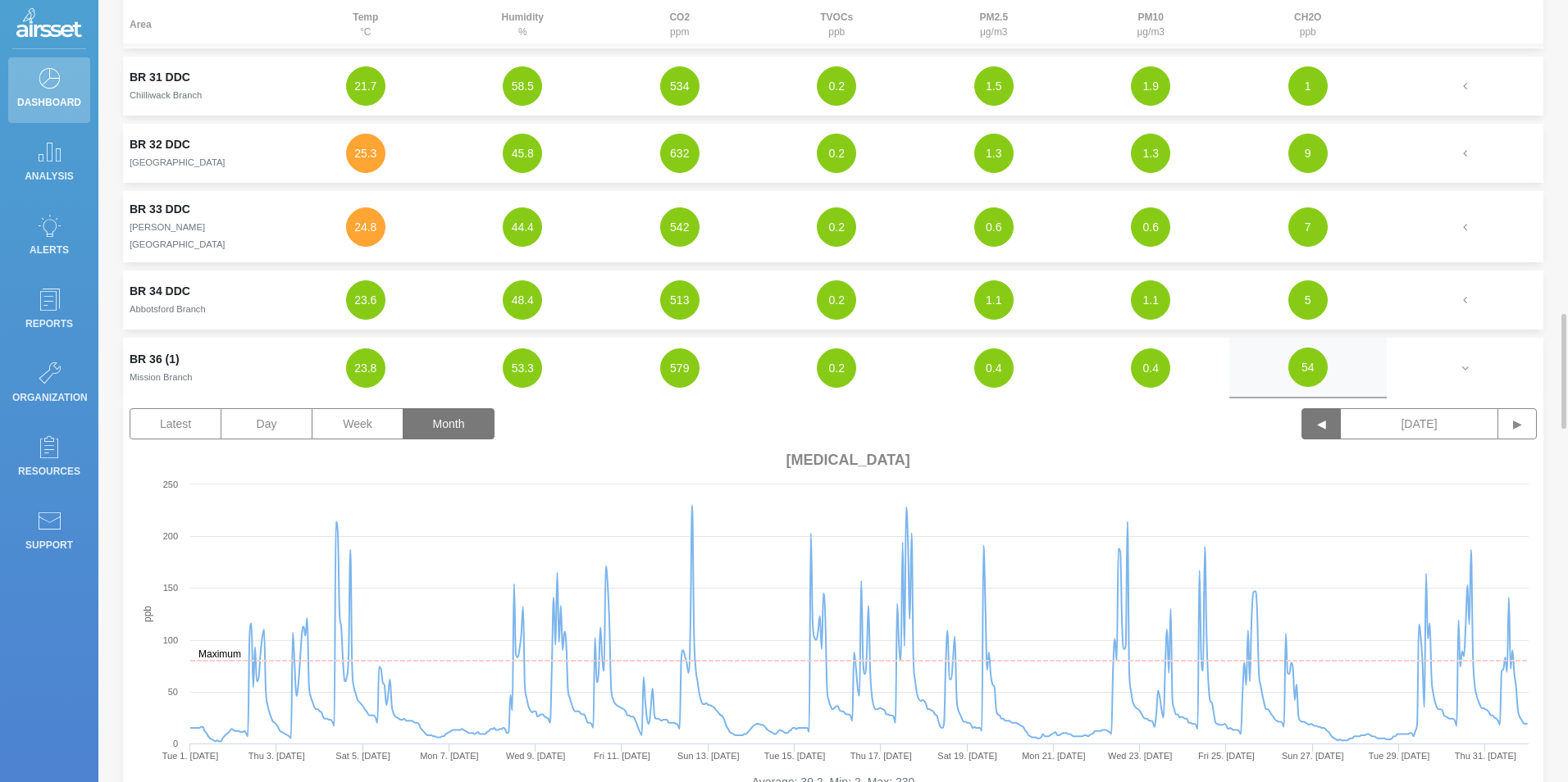
click at [1313, 419] on button "◀" at bounding box center [1321, 424] width 39 height 31
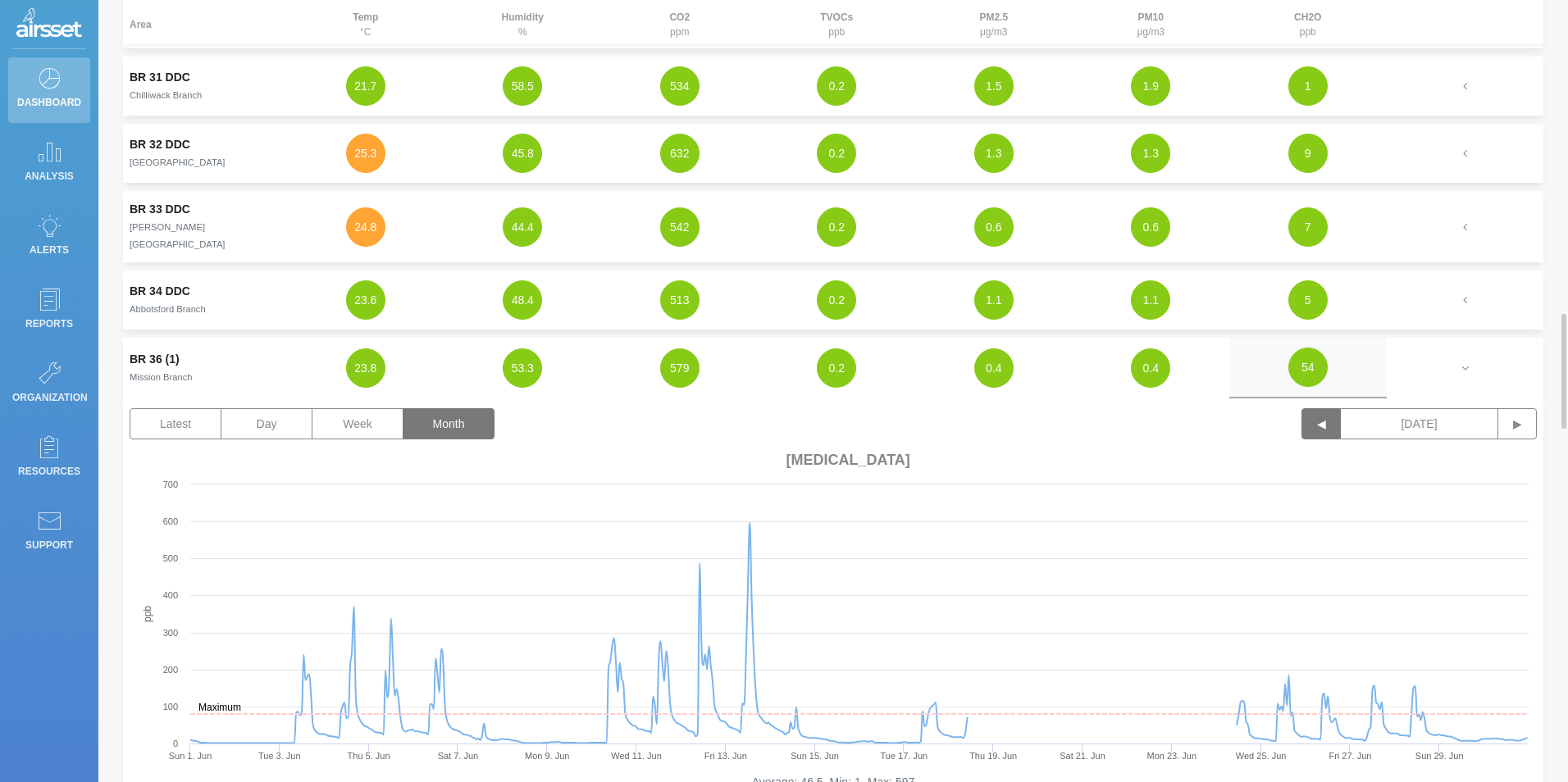
click at [1312, 419] on button "◀" at bounding box center [1321, 424] width 39 height 31
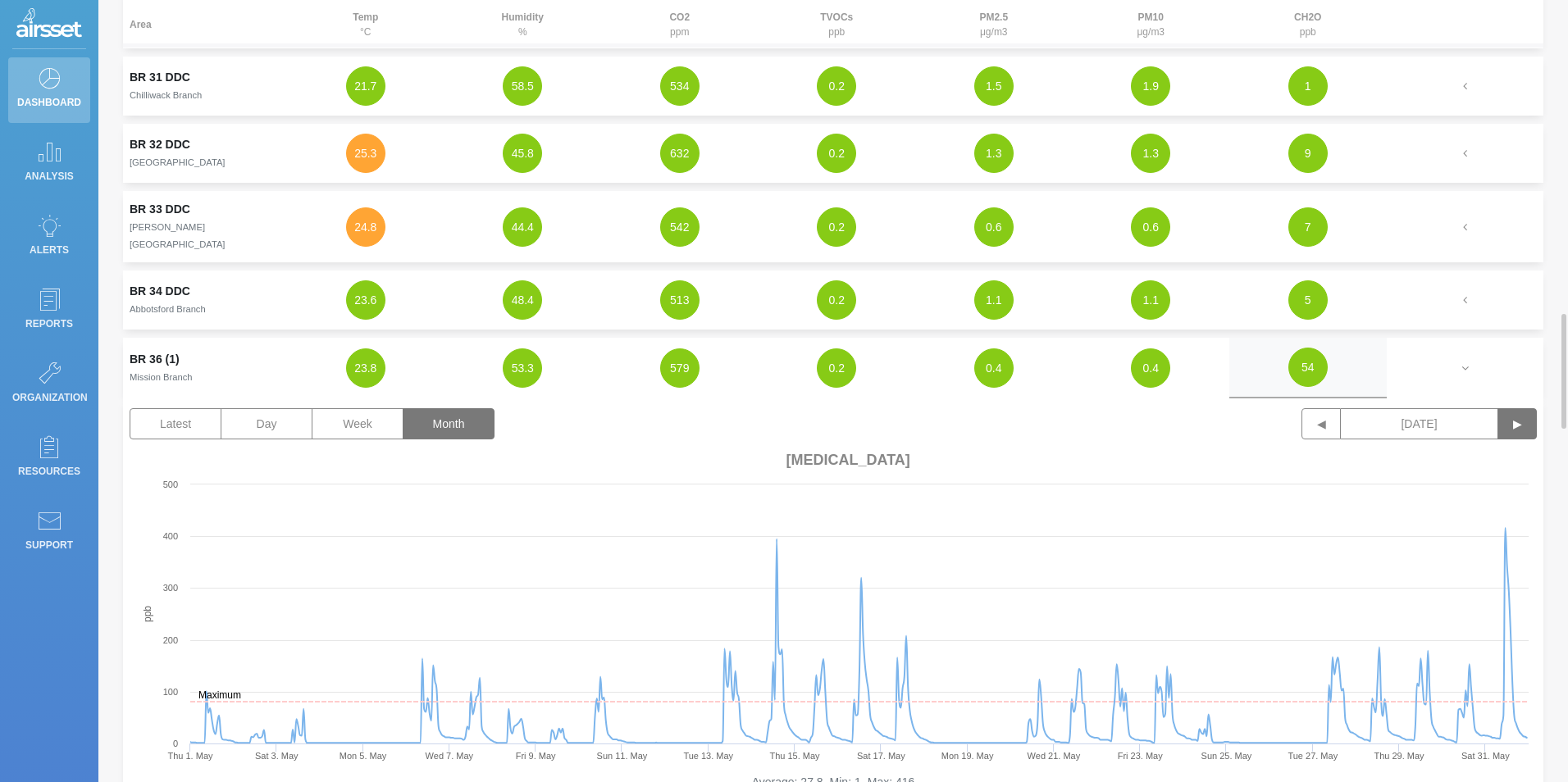
click at [1519, 412] on button "▶" at bounding box center [1517, 424] width 39 height 31
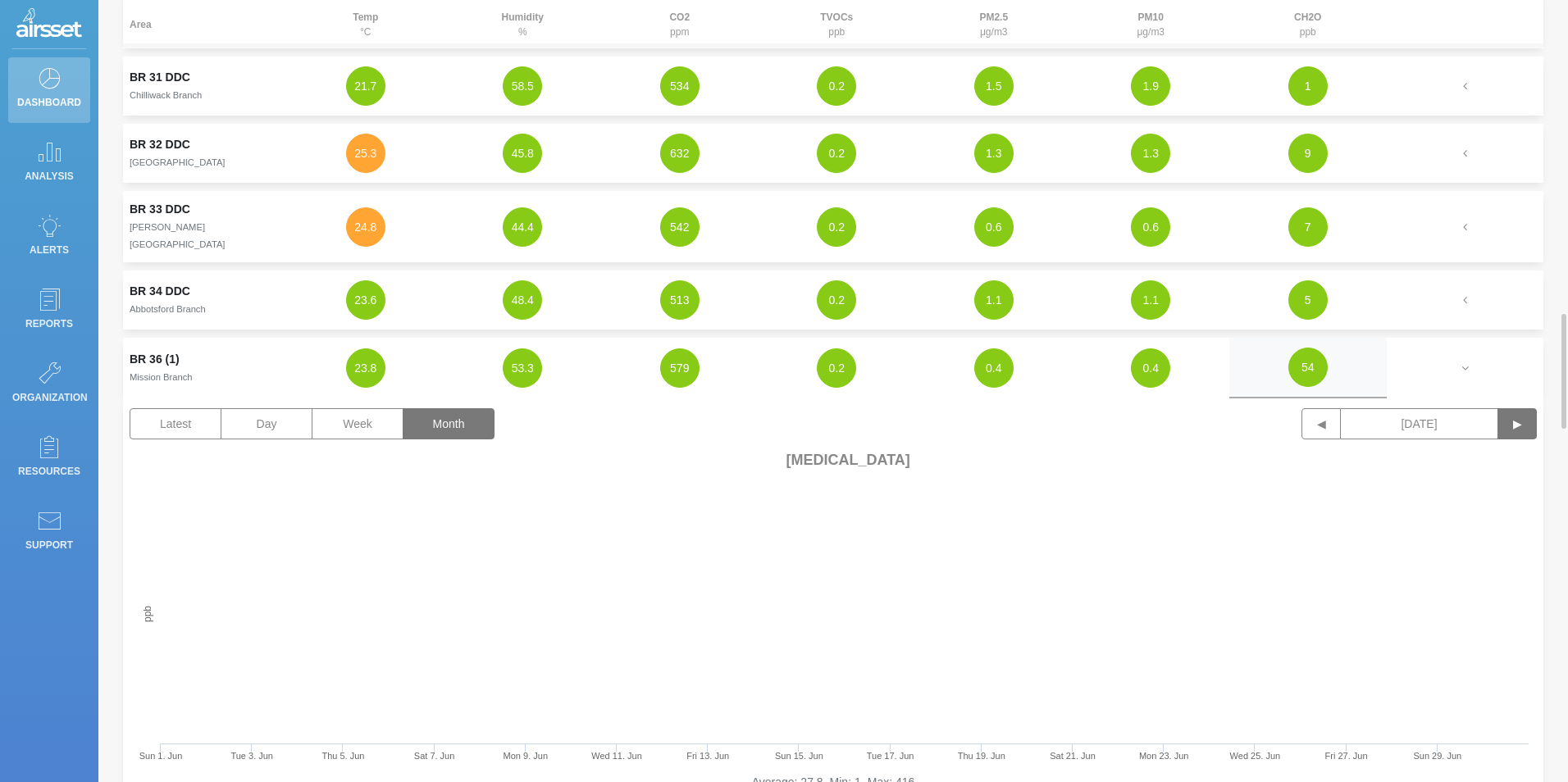
click at [1519, 412] on button "▶" at bounding box center [1517, 424] width 39 height 31
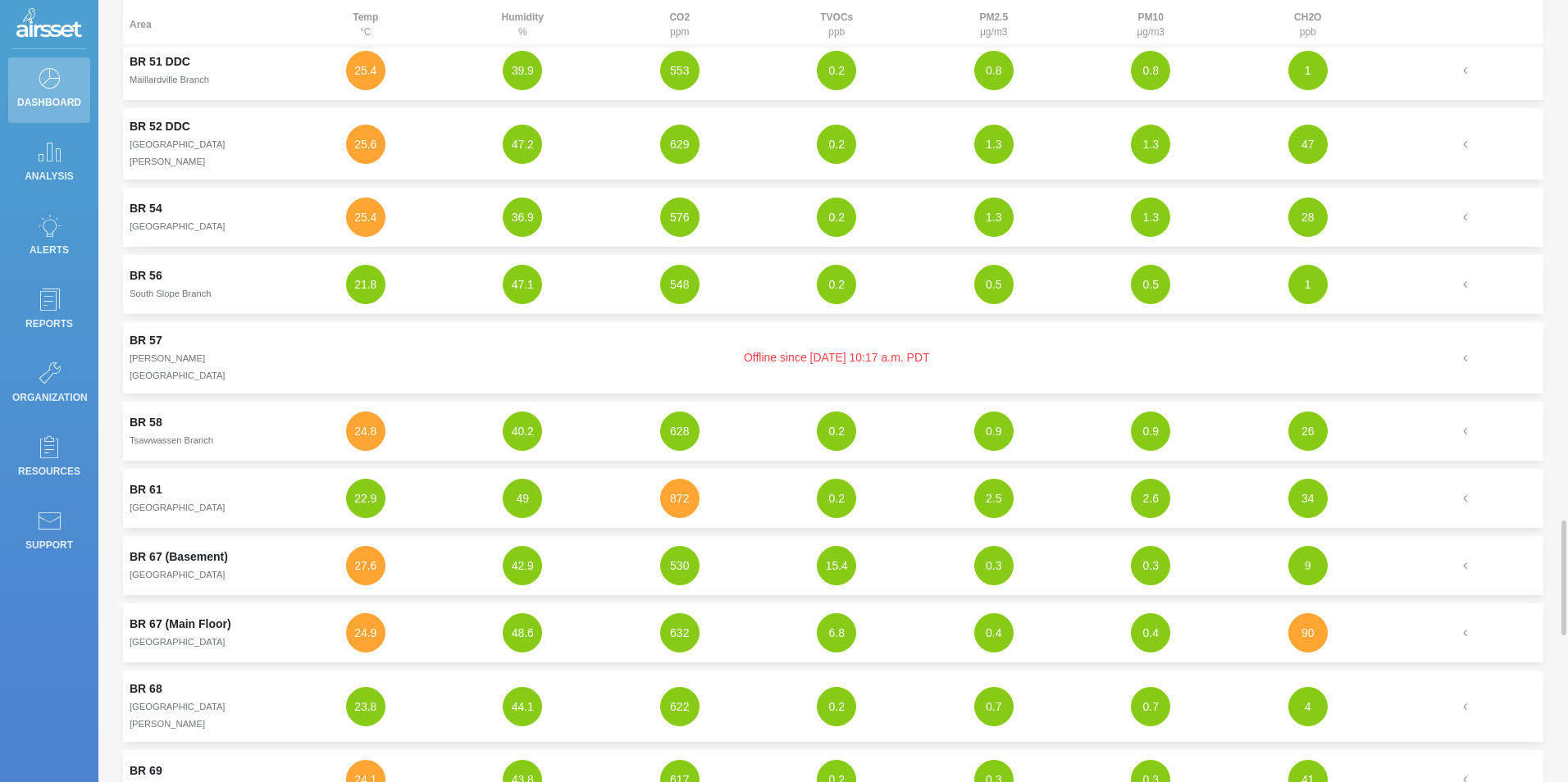
scroll to position [3854, 0]
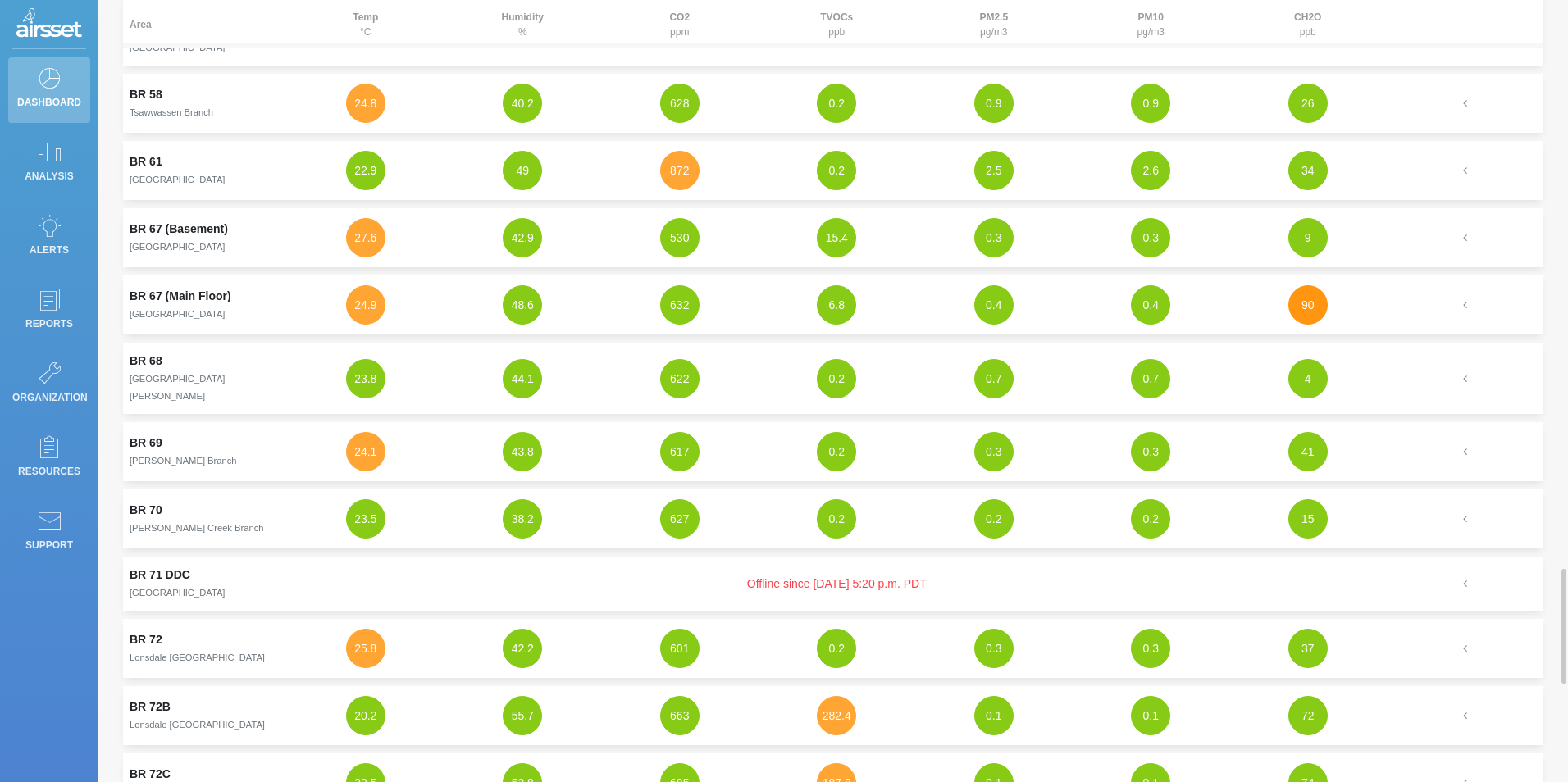
click at [1305, 285] on button "90" at bounding box center [1308, 305] width 39 height 39
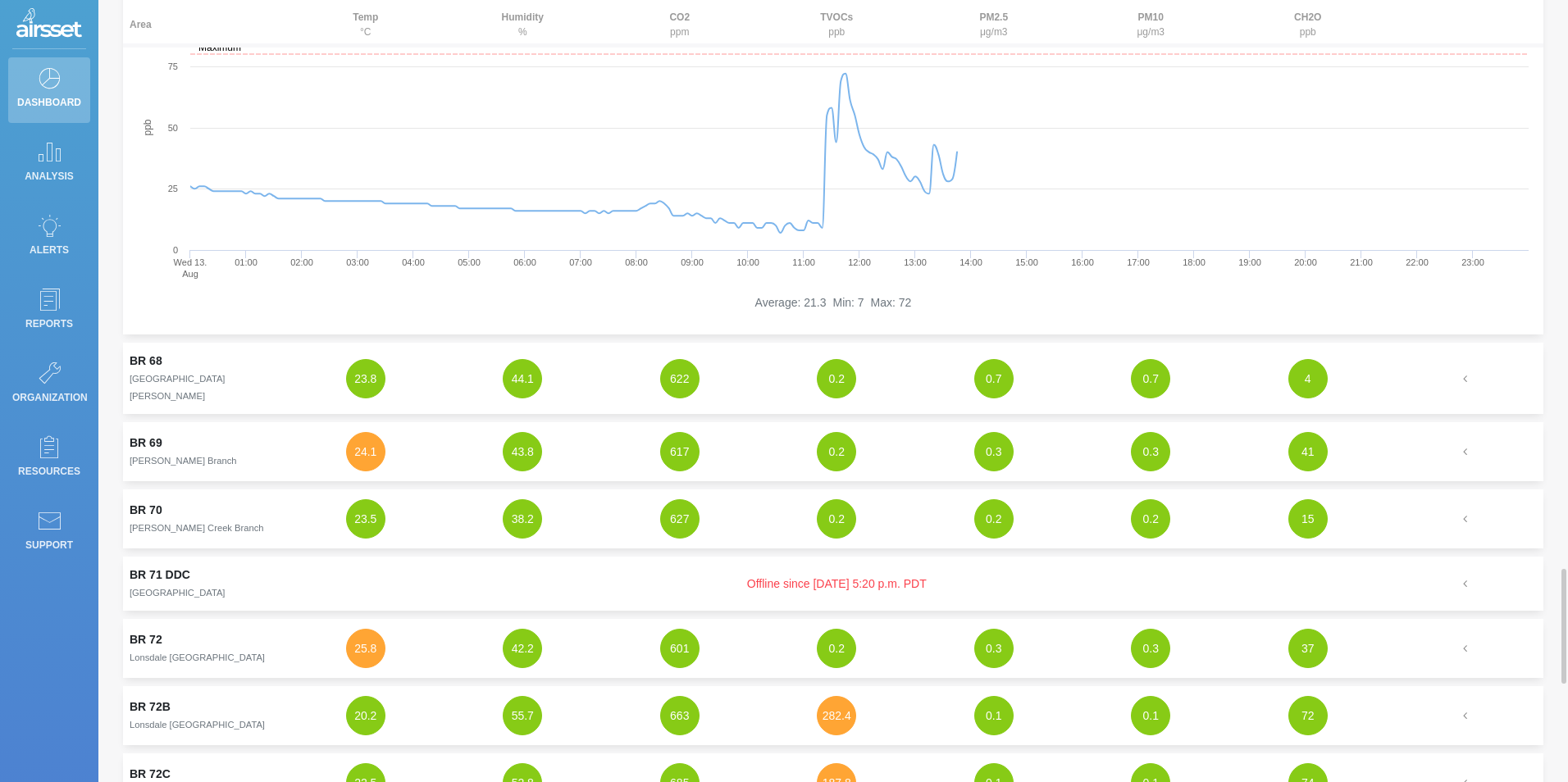
scroll to position [3526, 0]
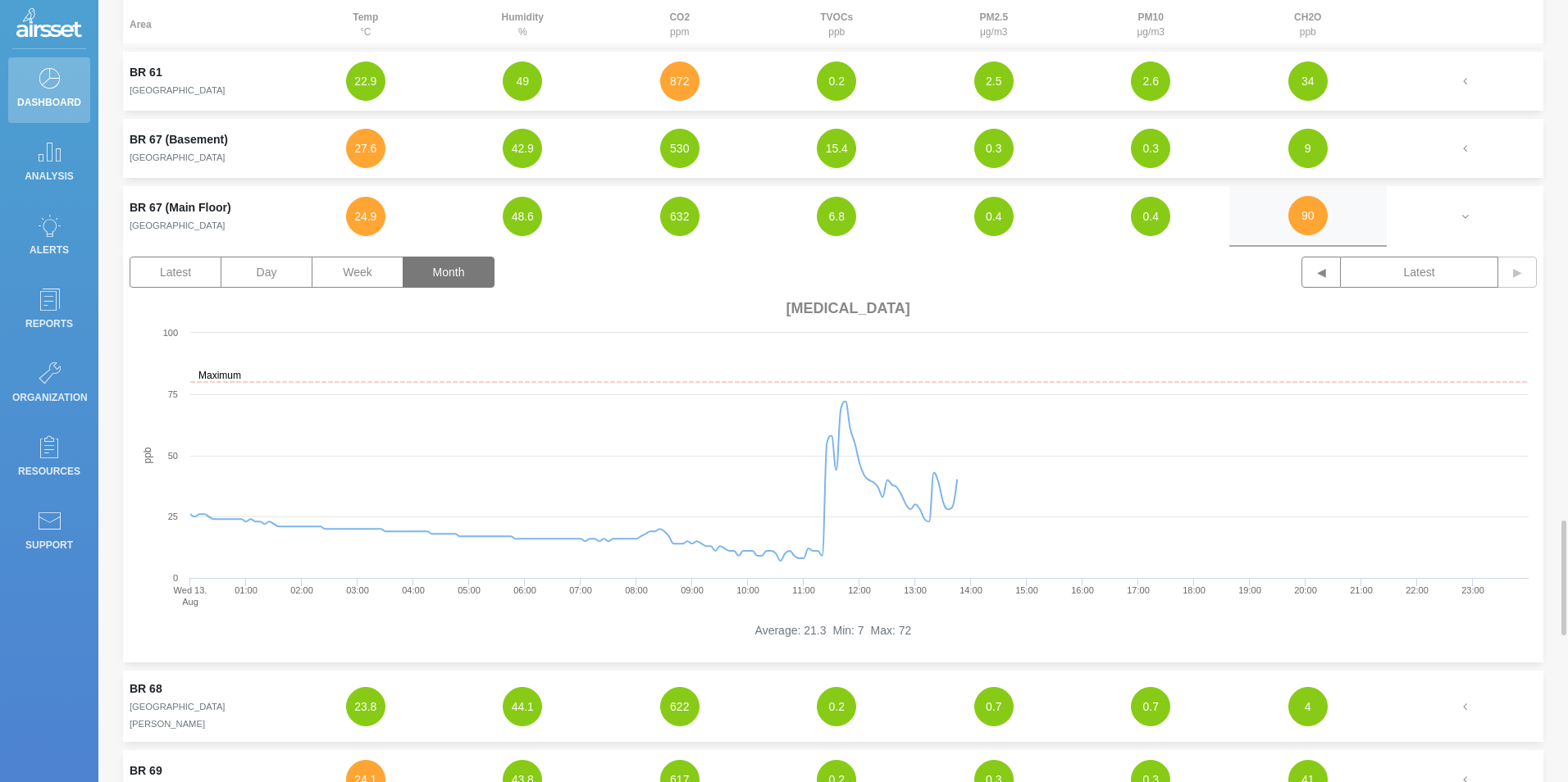
click at [491, 256] on button "Month" at bounding box center [448, 271] width 92 height 31
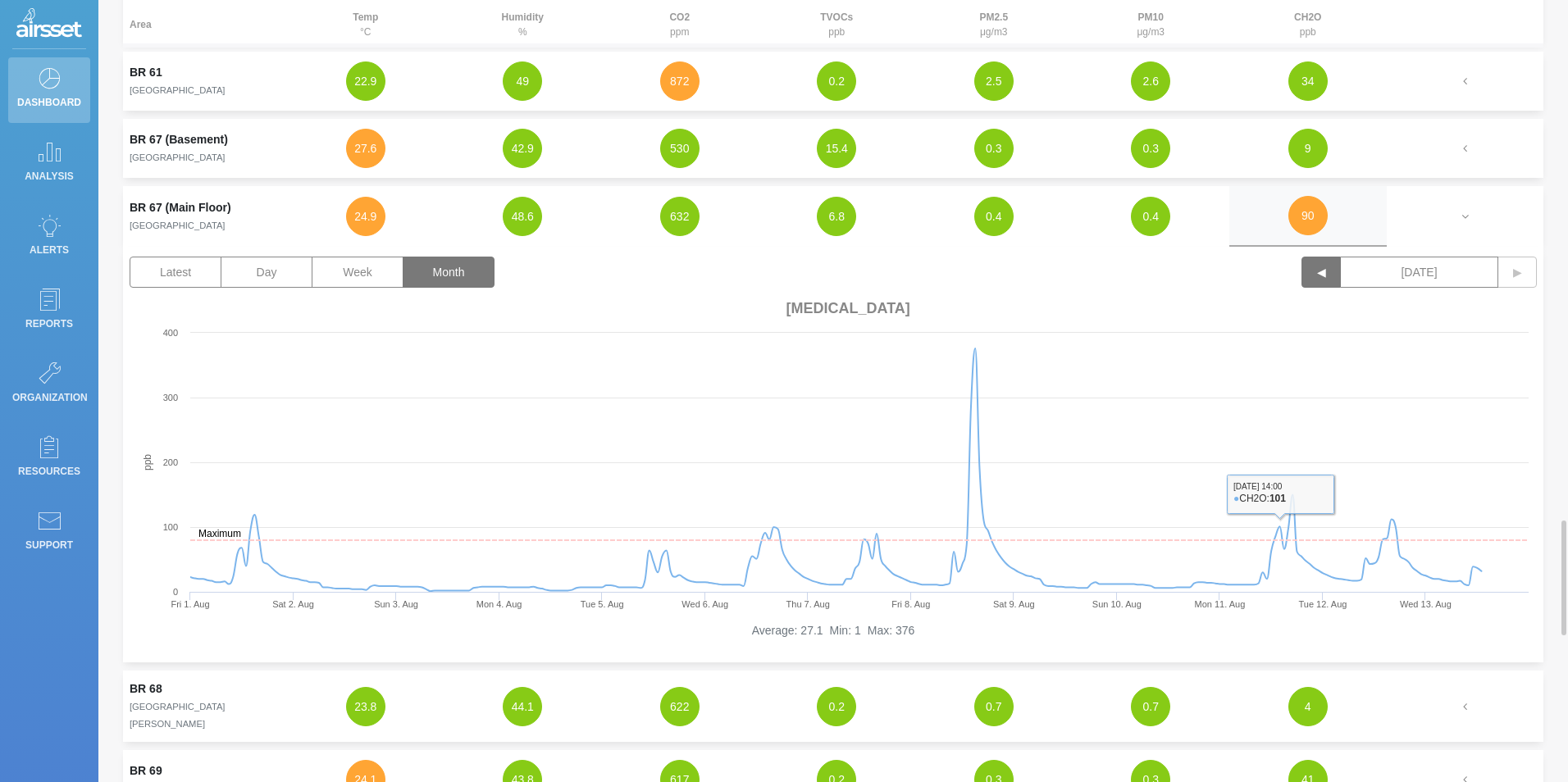
click at [1329, 256] on button "◀" at bounding box center [1321, 271] width 39 height 31
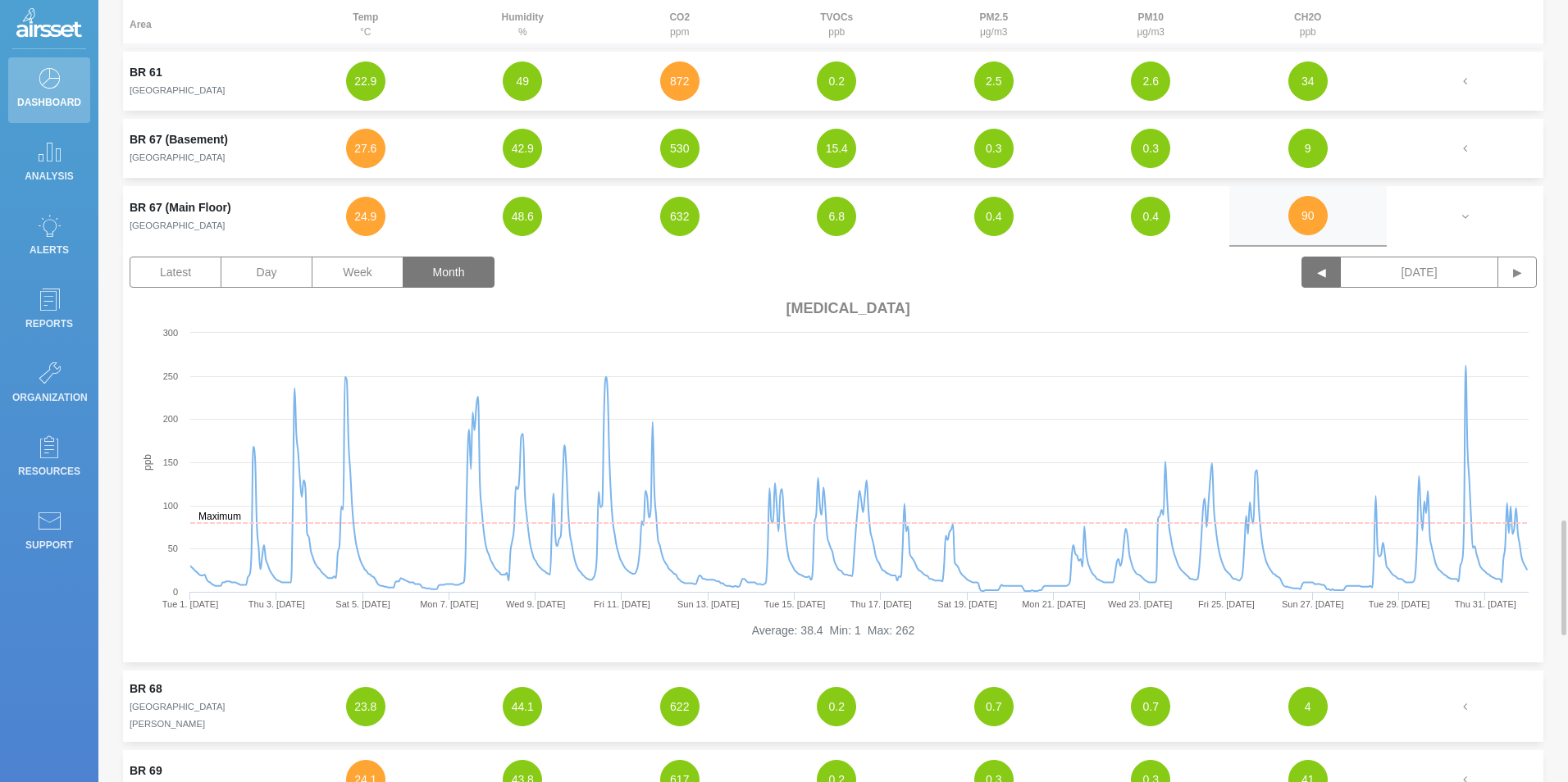
click at [1314, 256] on button "◀" at bounding box center [1321, 271] width 39 height 31
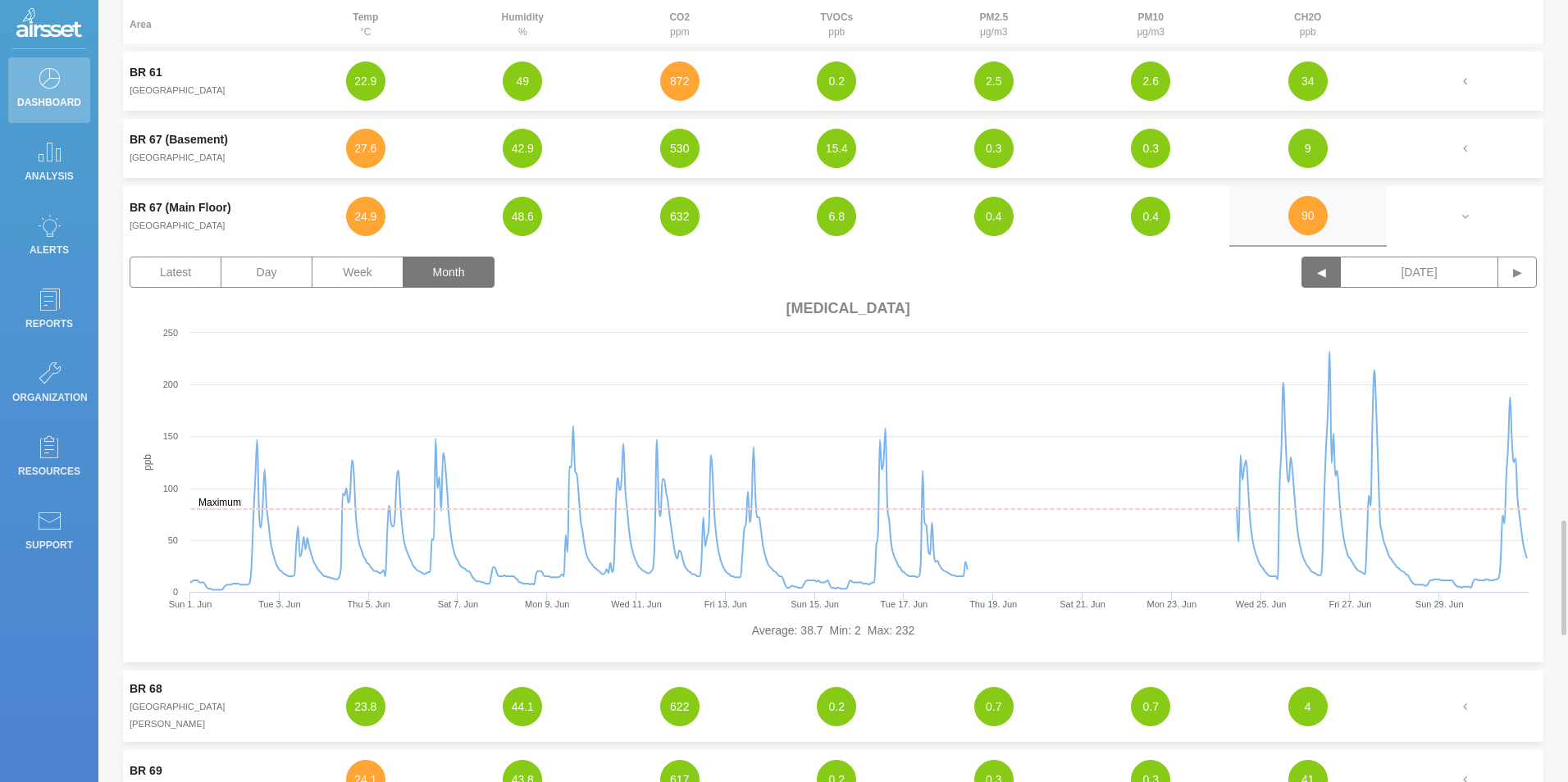
click at [1316, 256] on button "◀" at bounding box center [1321, 271] width 39 height 31
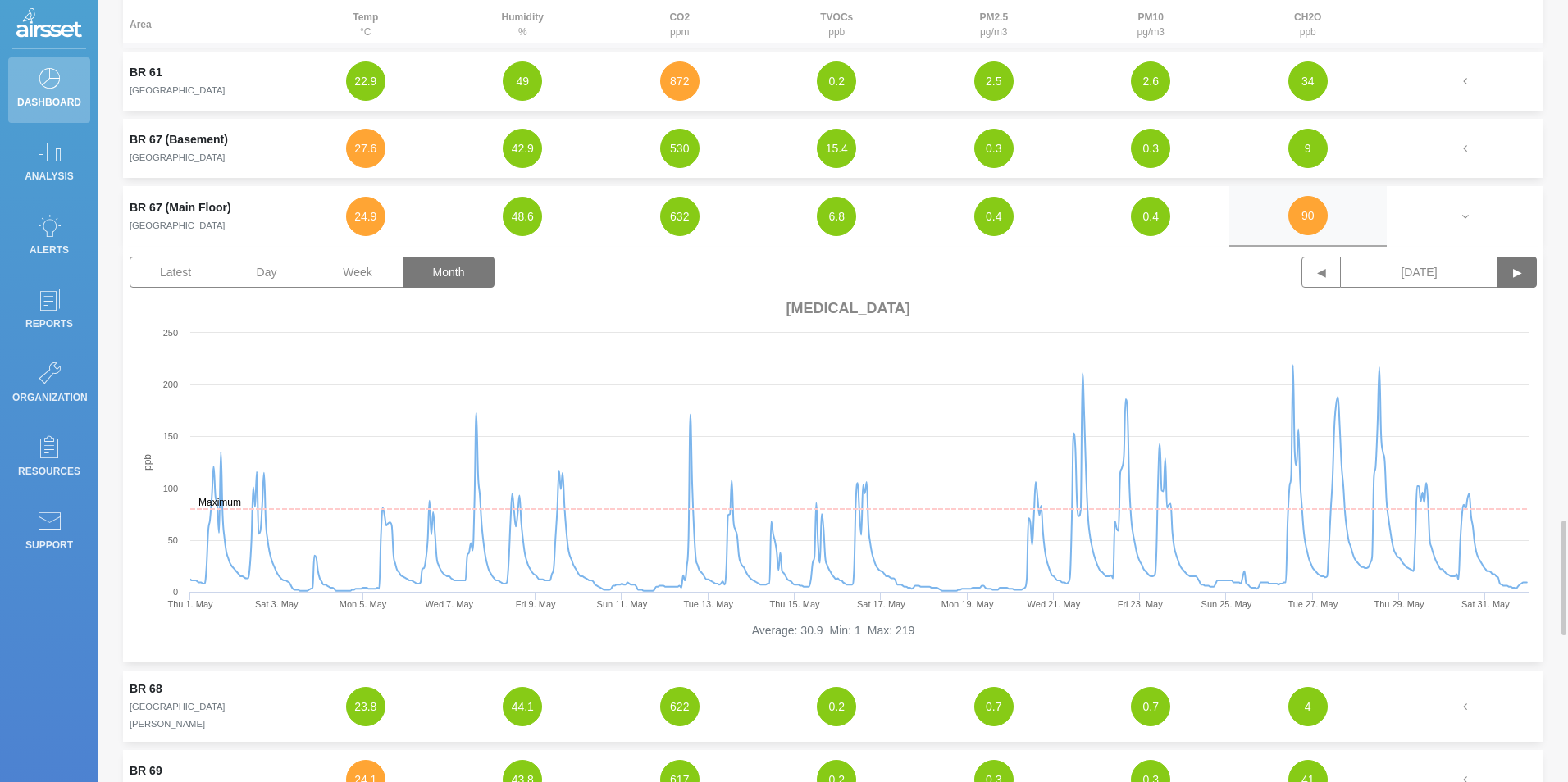
click at [1506, 256] on button "▶" at bounding box center [1517, 271] width 39 height 31
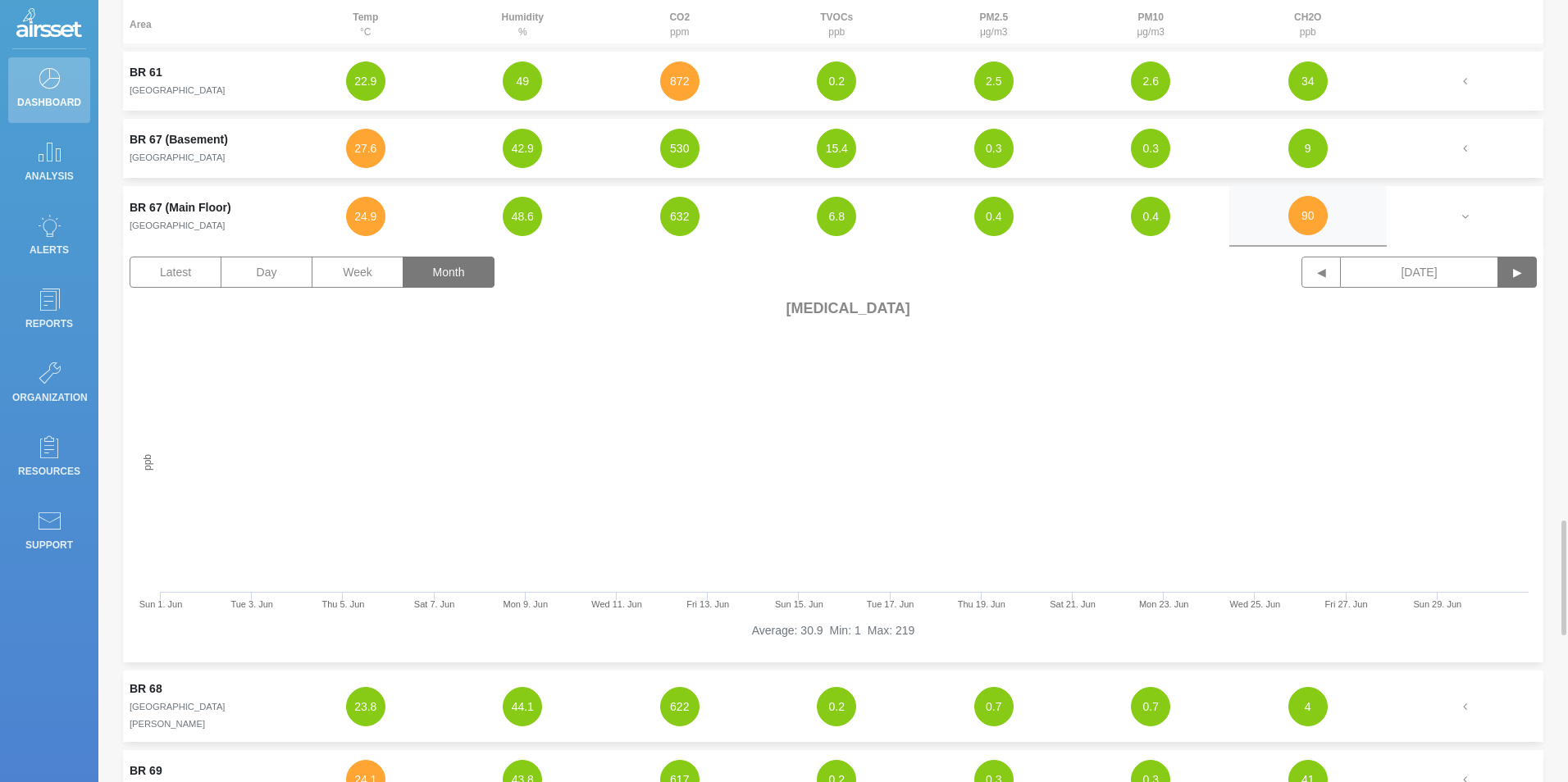
click at [1506, 256] on button "▶" at bounding box center [1517, 271] width 39 height 31
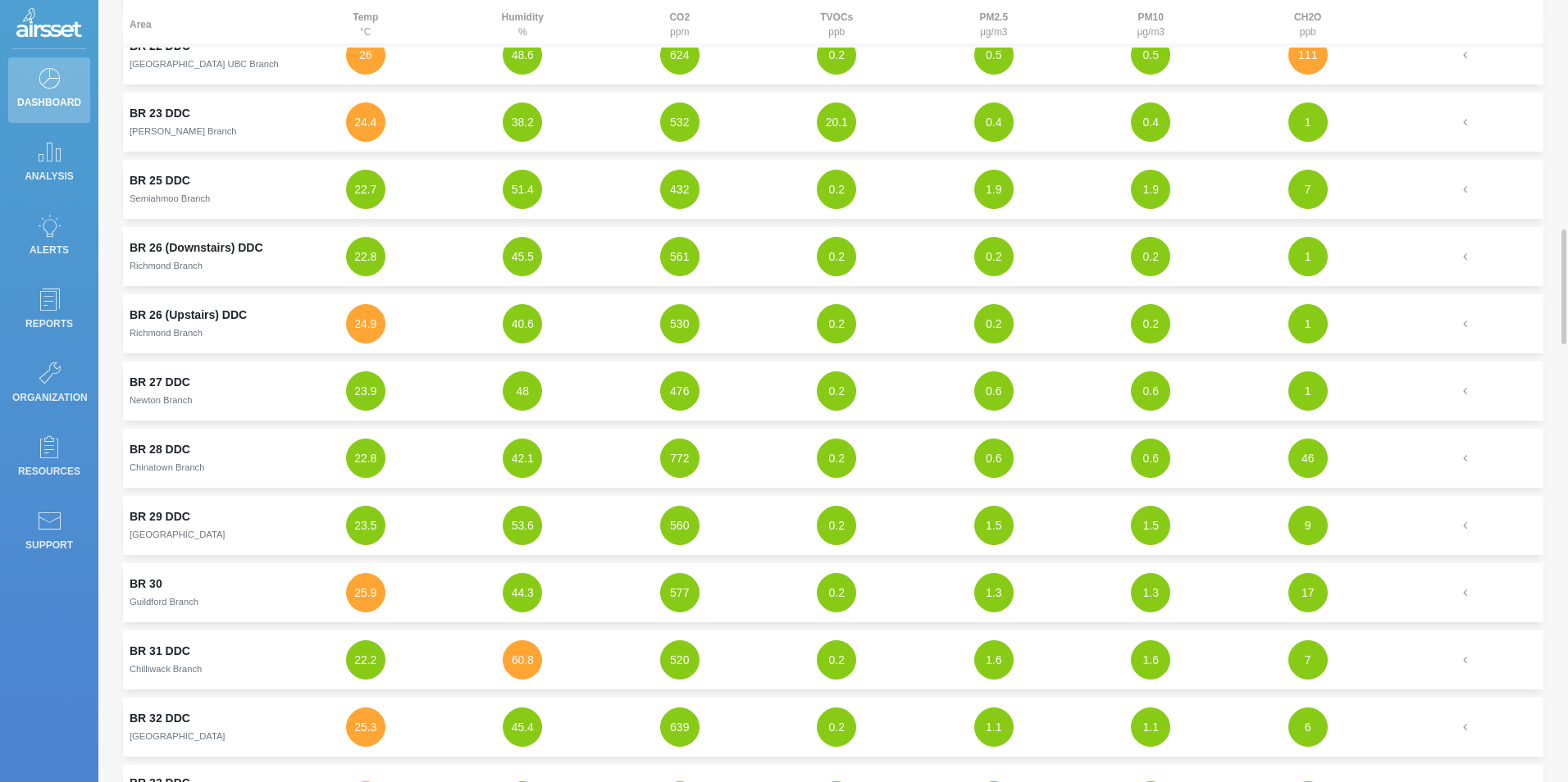
scroll to position [1394, 0]
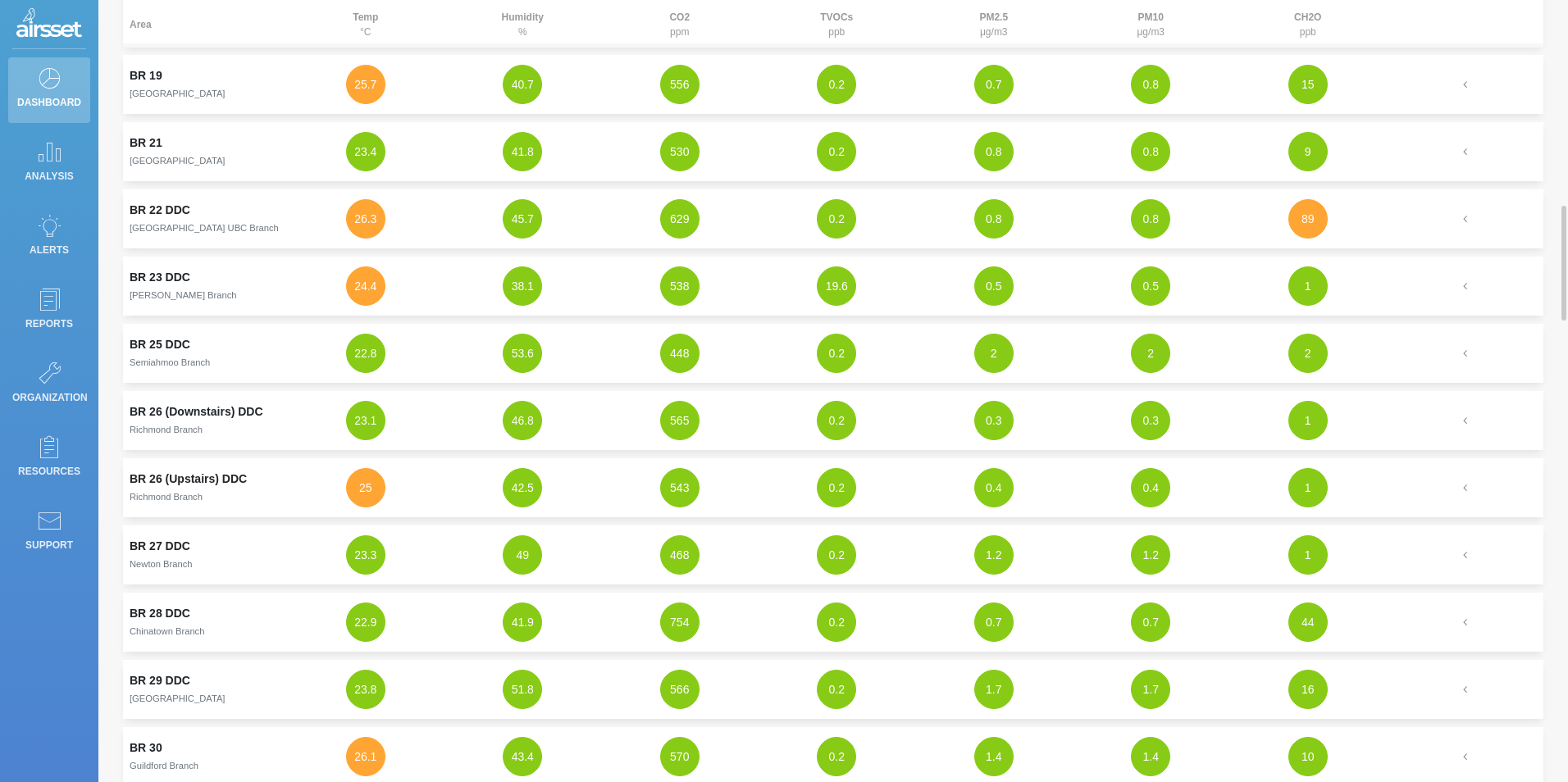
click at [356, 281] on button "24.4" at bounding box center [366, 286] width 39 height 39
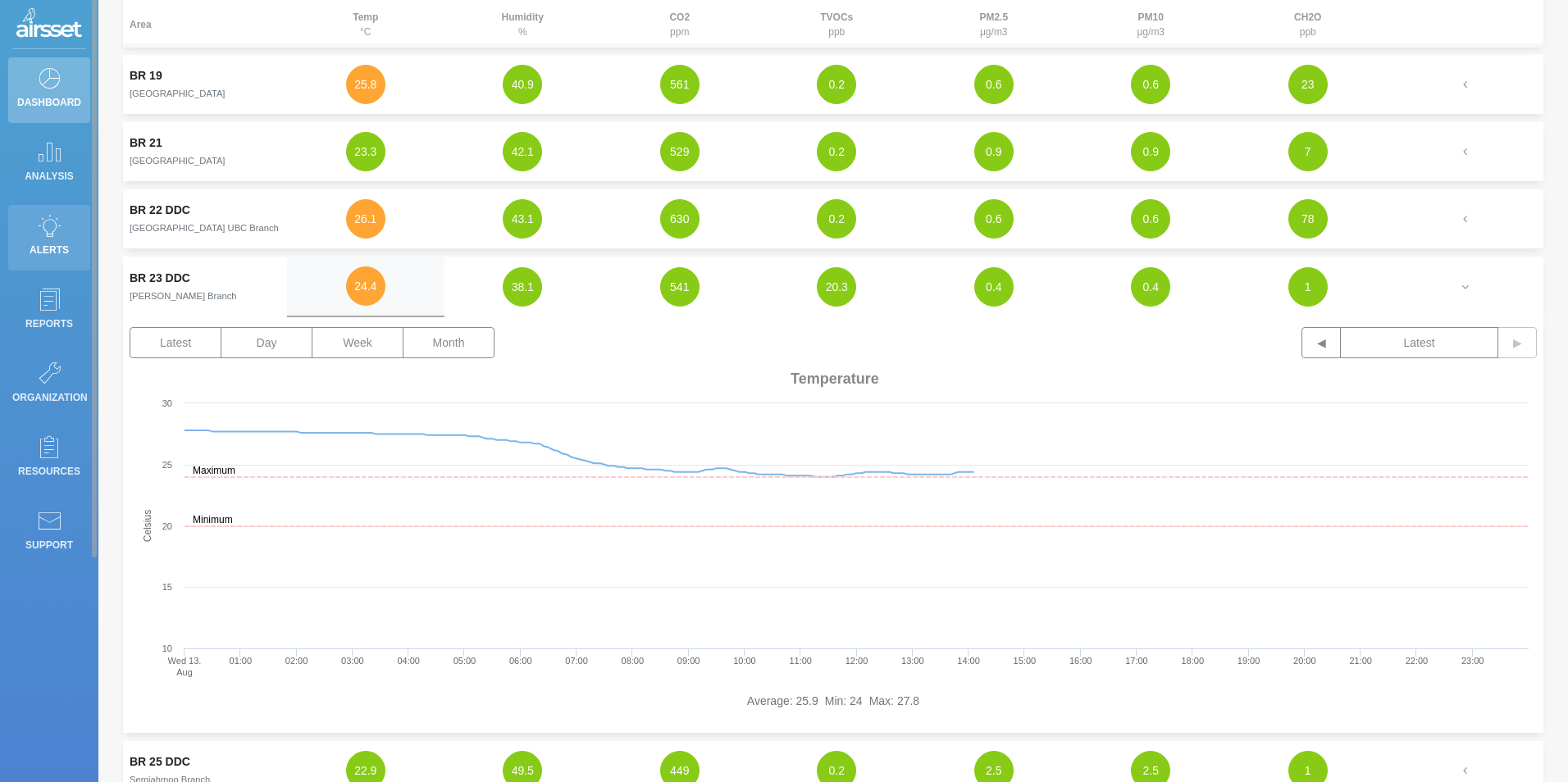
click at [56, 234] on icon at bounding box center [49, 225] width 24 height 23
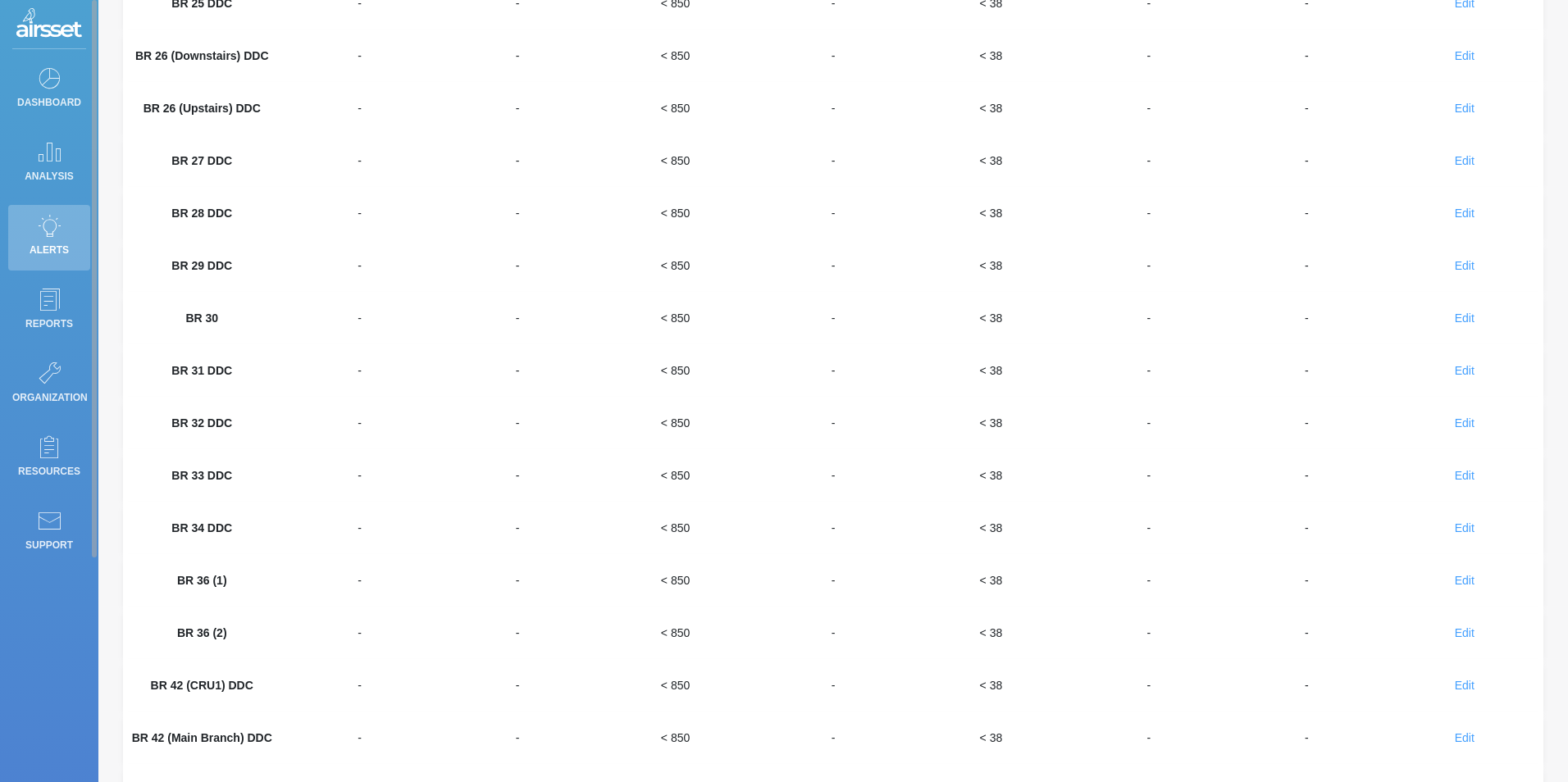
click at [34, 347] on ul "Dashboard Analysis Alerts Reports Organization Resources Support" at bounding box center [49, 311] width 98 height 509
click at [53, 372] on icon at bounding box center [49, 373] width 24 height 23
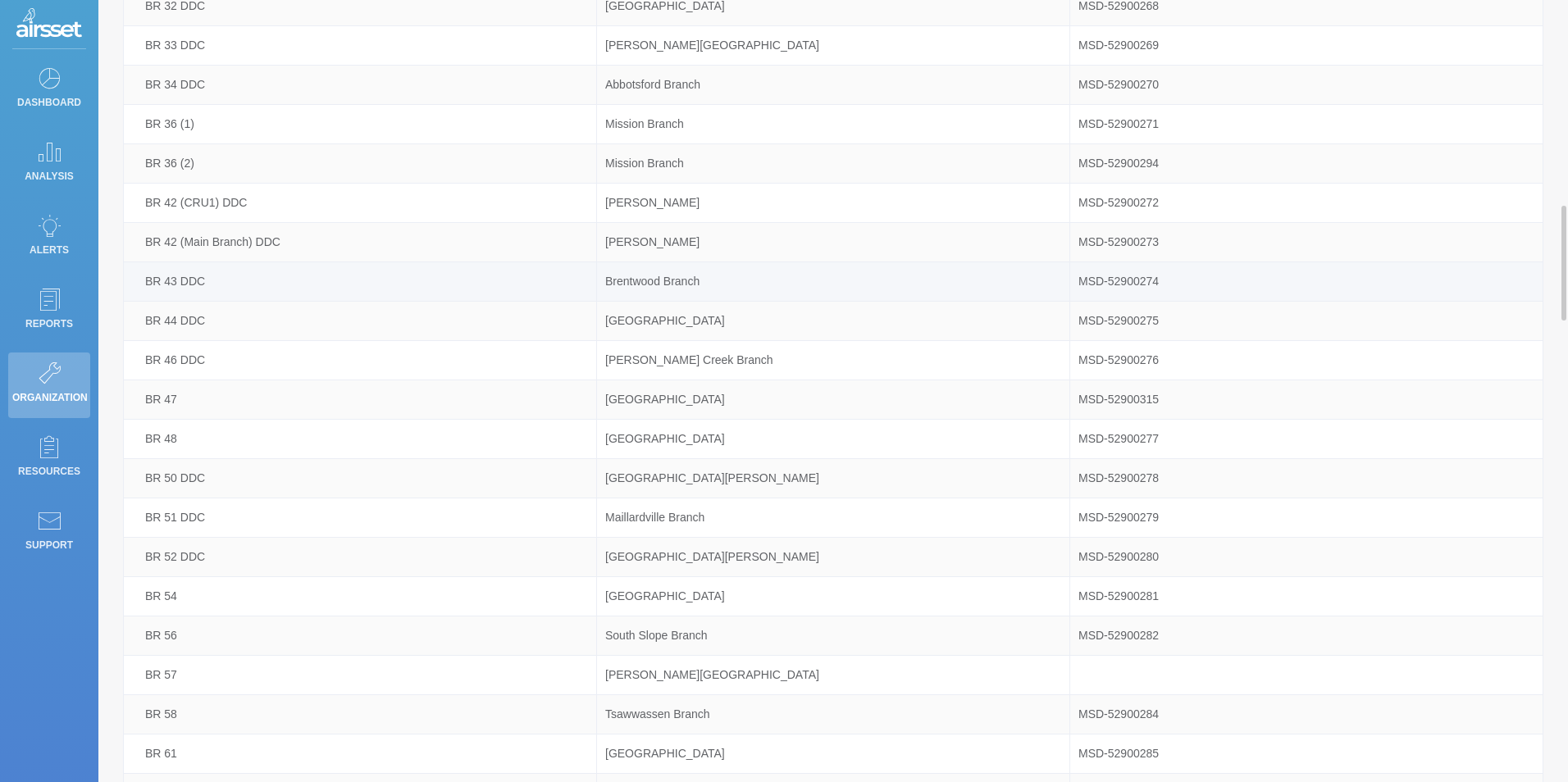
scroll to position [1148, 0]
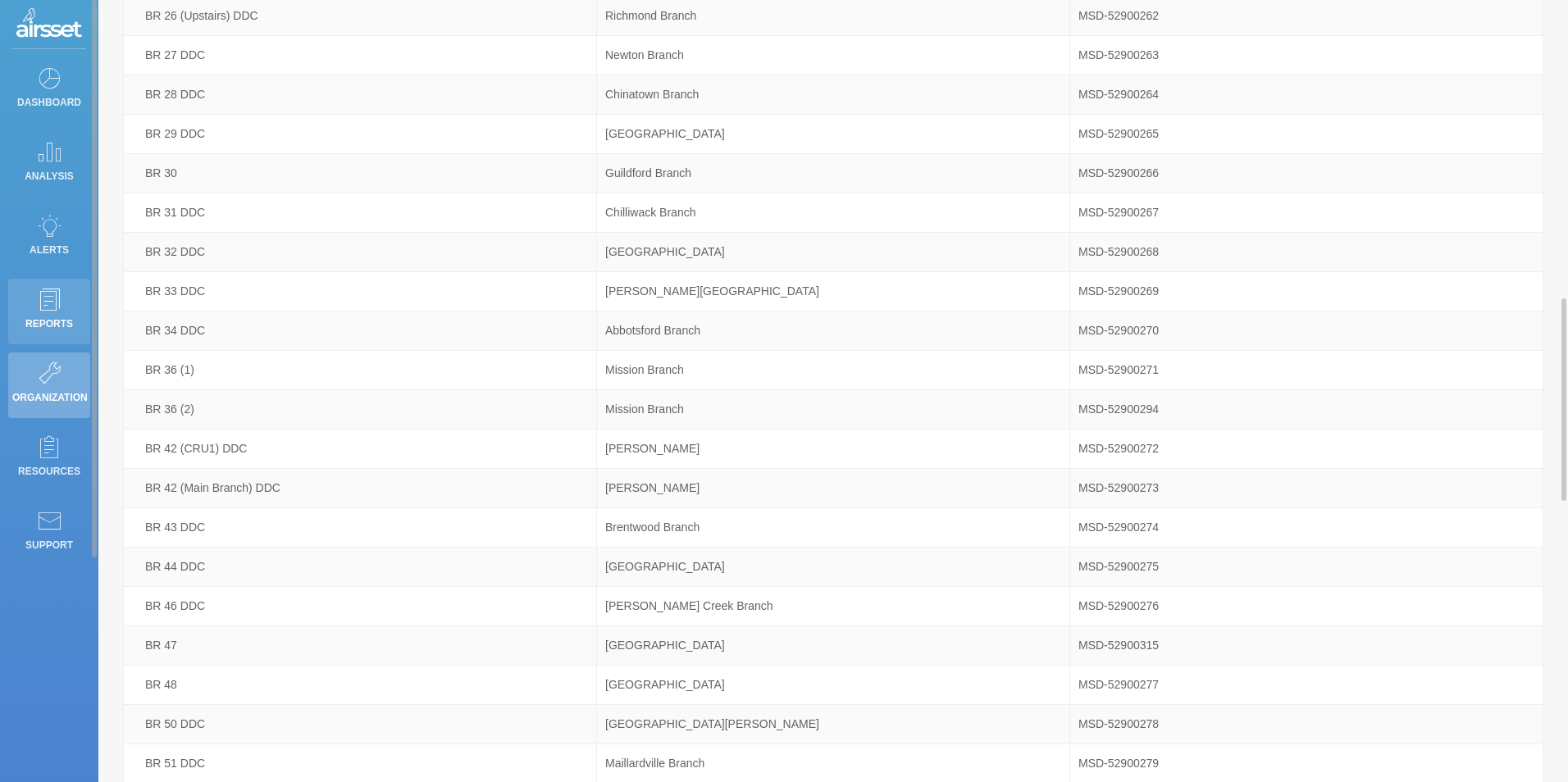
click at [17, 319] on p "Reports" at bounding box center [49, 324] width 74 height 24
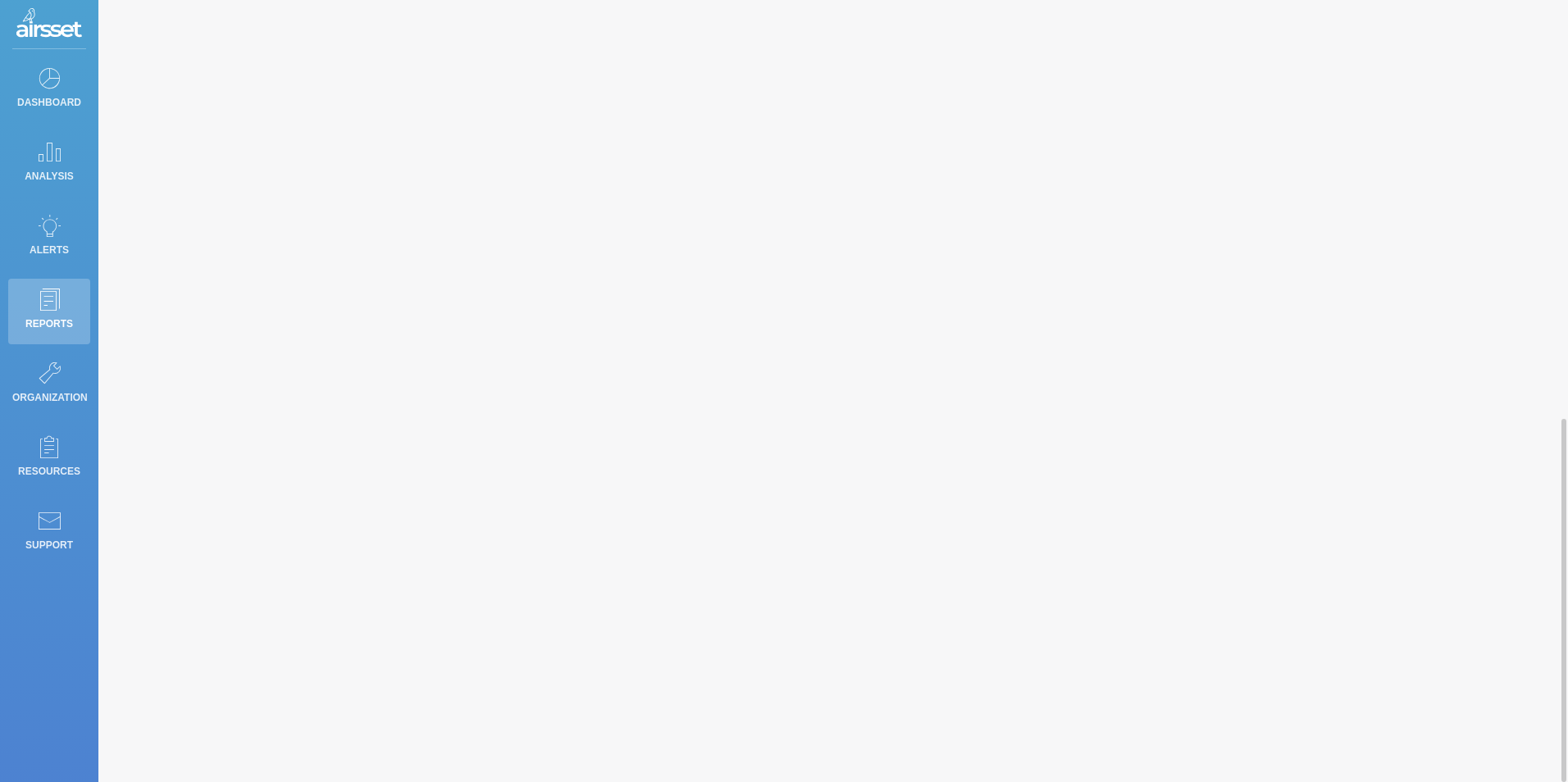
scroll to position [902, 0]
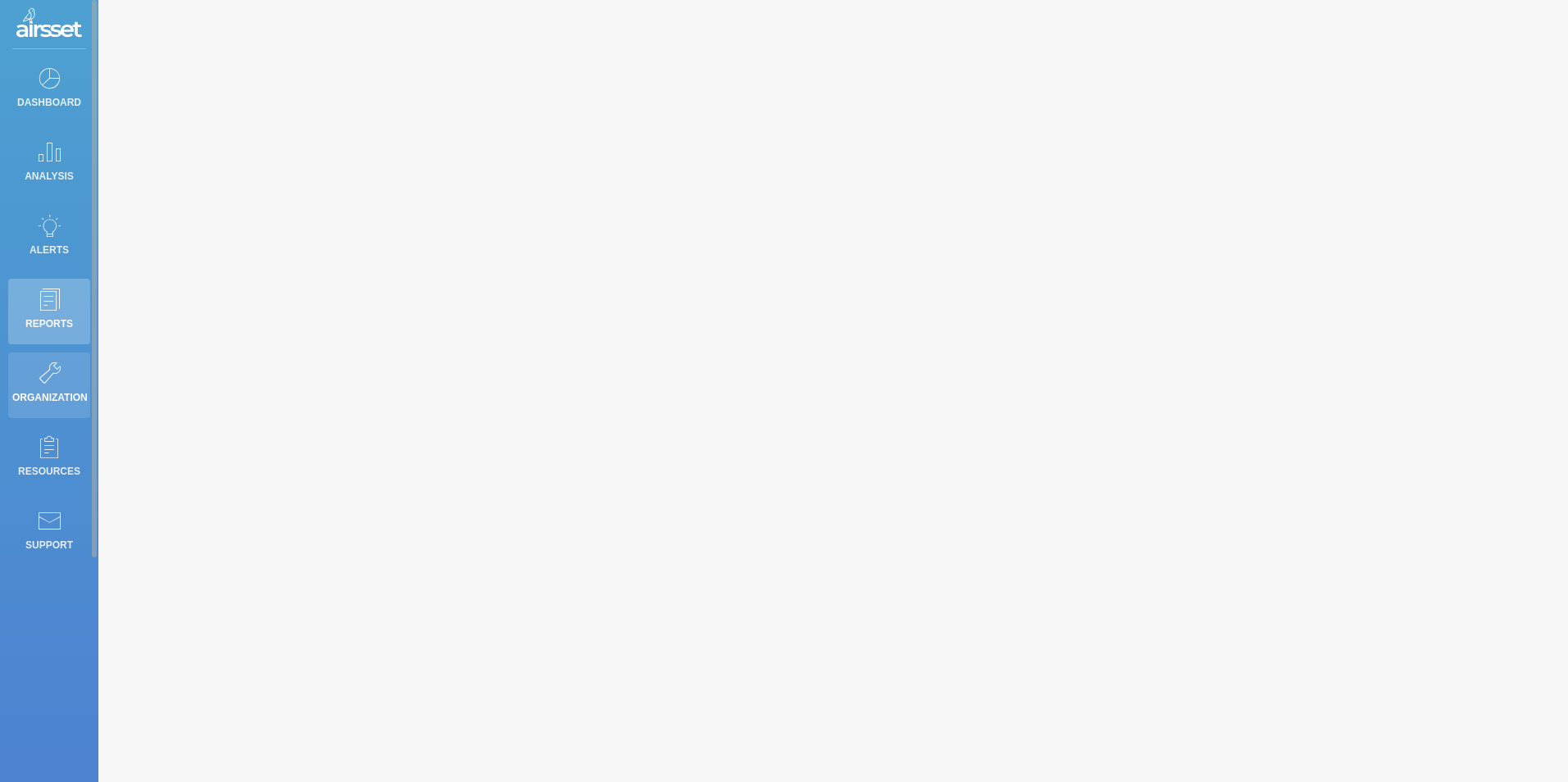
click at [36, 389] on p "Organization" at bounding box center [49, 398] width 74 height 24
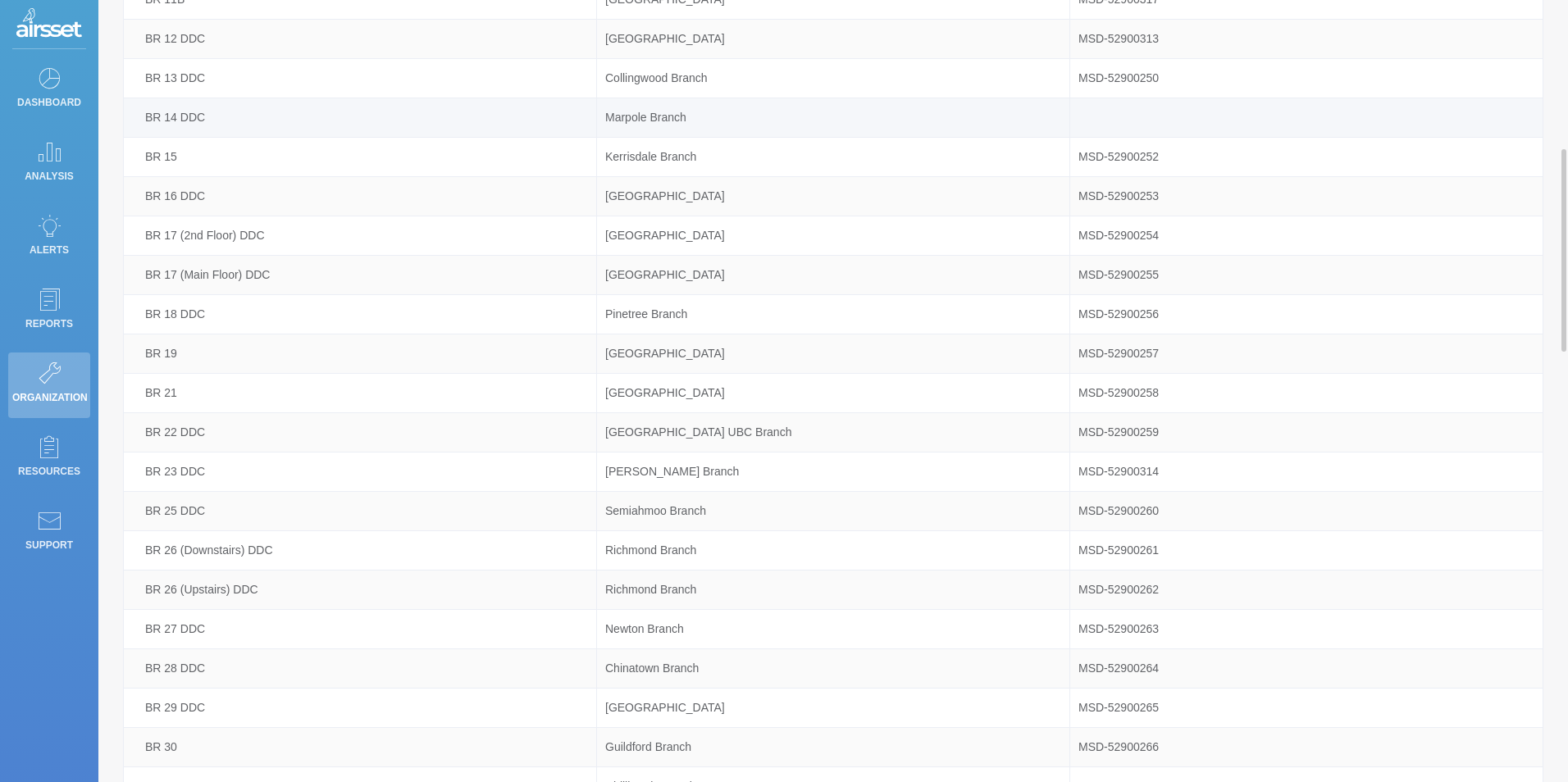
scroll to position [328, 0]
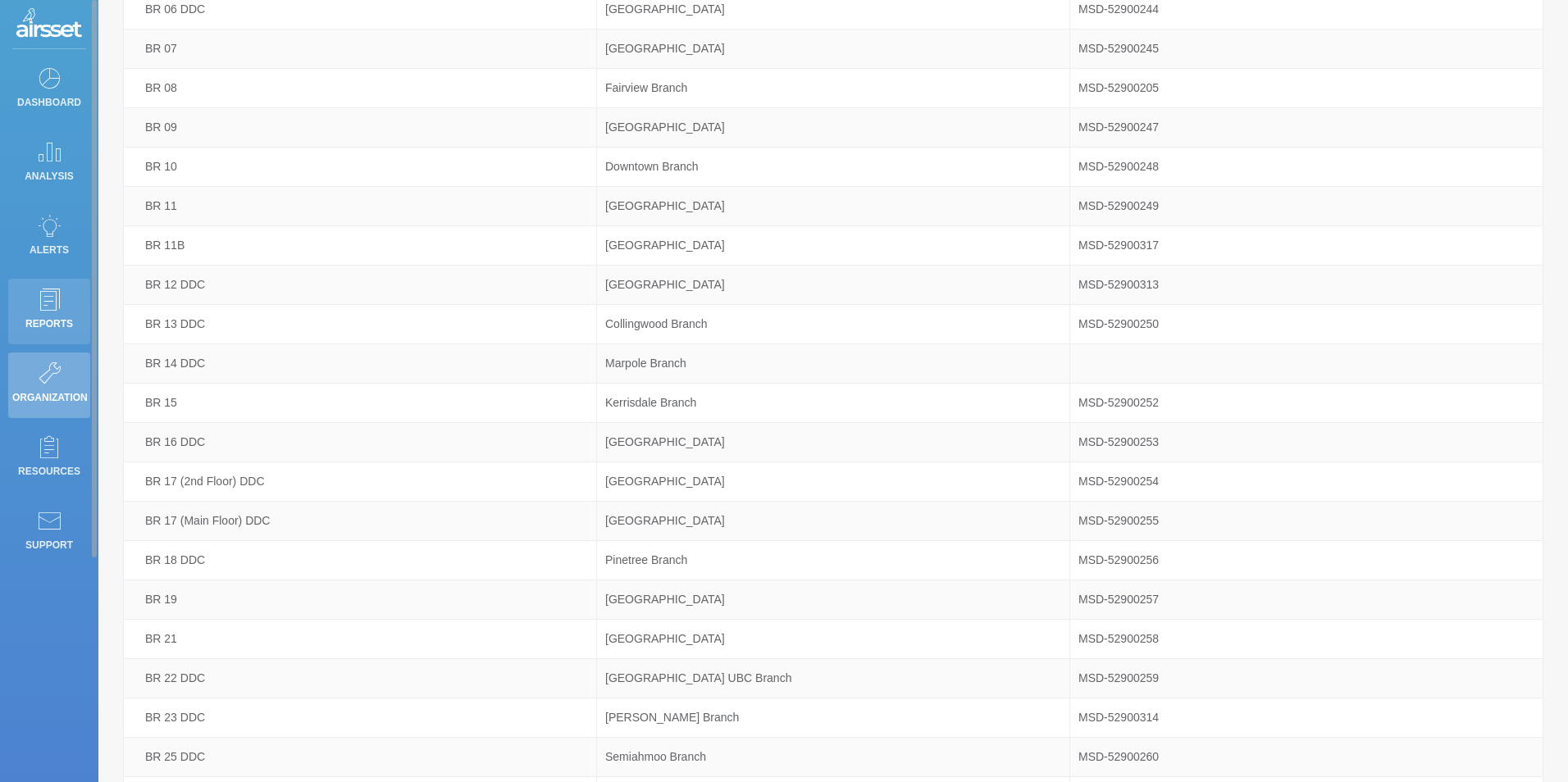
click at [54, 292] on icon at bounding box center [49, 299] width 24 height 23
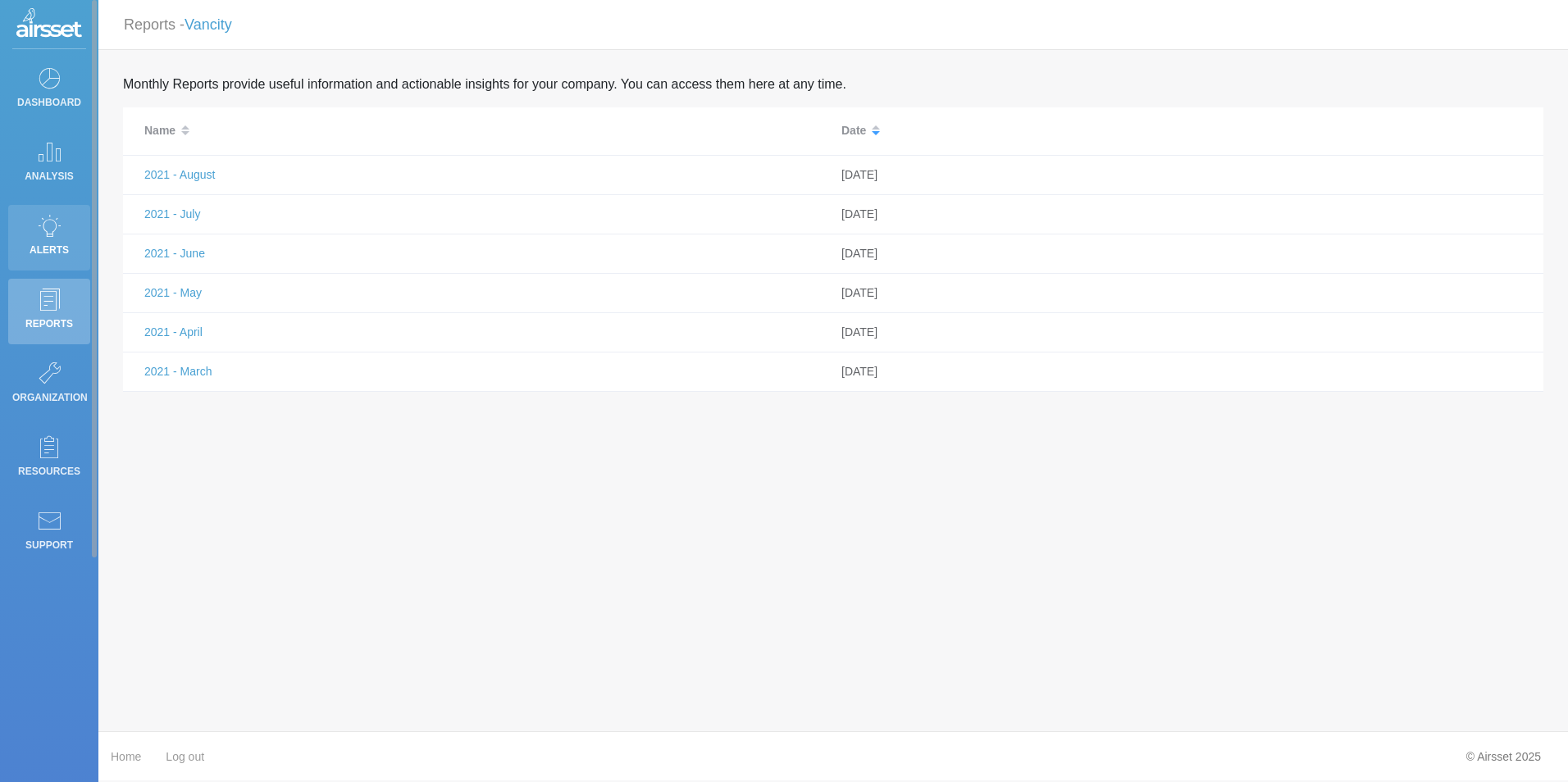
click at [34, 227] on link "Alerts" at bounding box center [50, 238] width 82 height 65
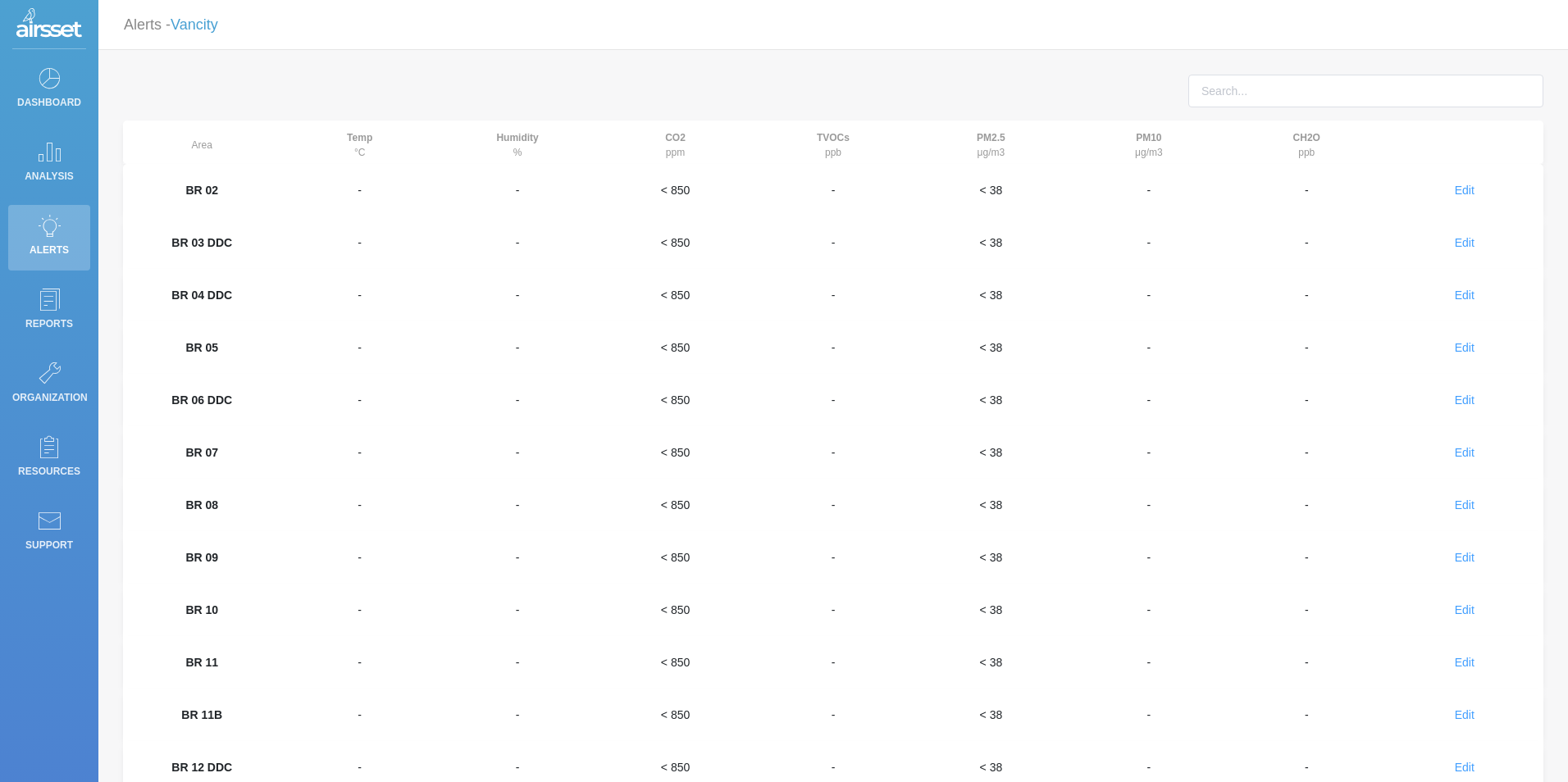
click at [526, 210] on td "-" at bounding box center [517, 190] width 157 height 52
click at [514, 192] on td "-" at bounding box center [517, 190] width 157 height 52
drag, startPoint x: 514, startPoint y: 192, endPoint x: 481, endPoint y: 203, distance: 34.8
click at [481, 203] on td "-" at bounding box center [517, 190] width 157 height 52
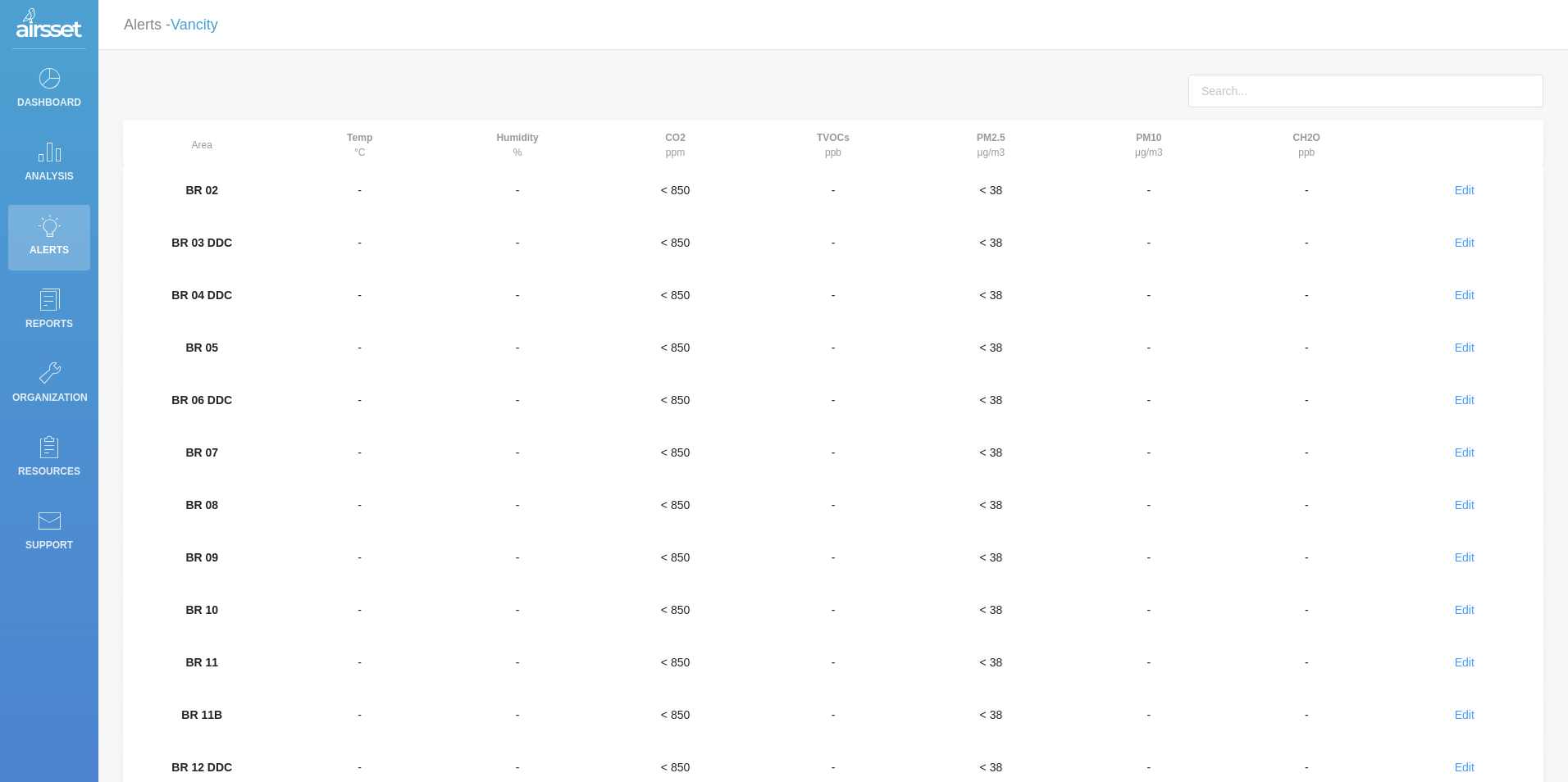
click at [418, 190] on td "-" at bounding box center [359, 190] width 157 height 52
click at [56, 161] on icon at bounding box center [49, 152] width 24 height 23
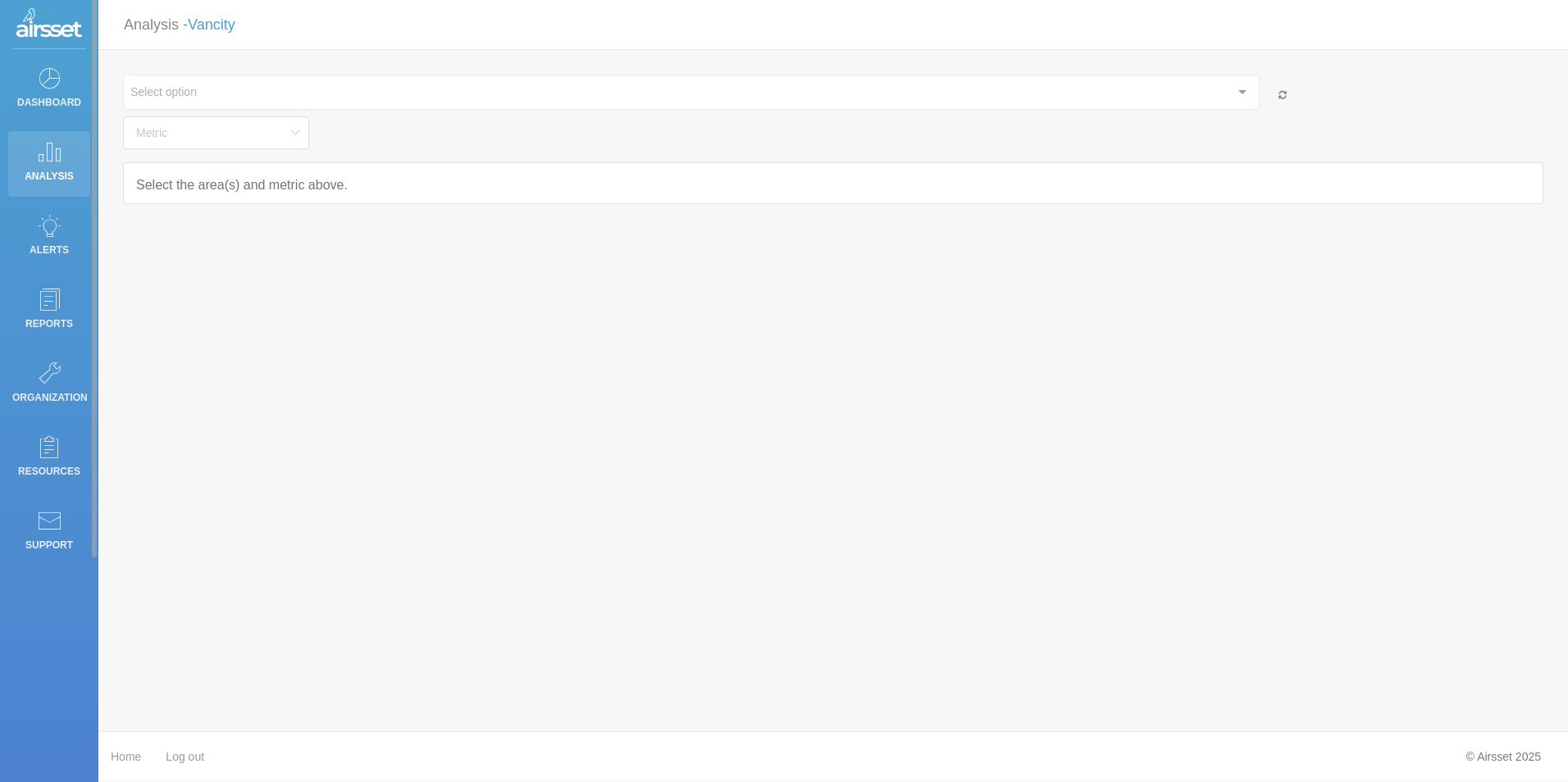
type input "Temperature"
click at [244, 134] on input "Temperature" at bounding box center [215, 132] width 186 height 33
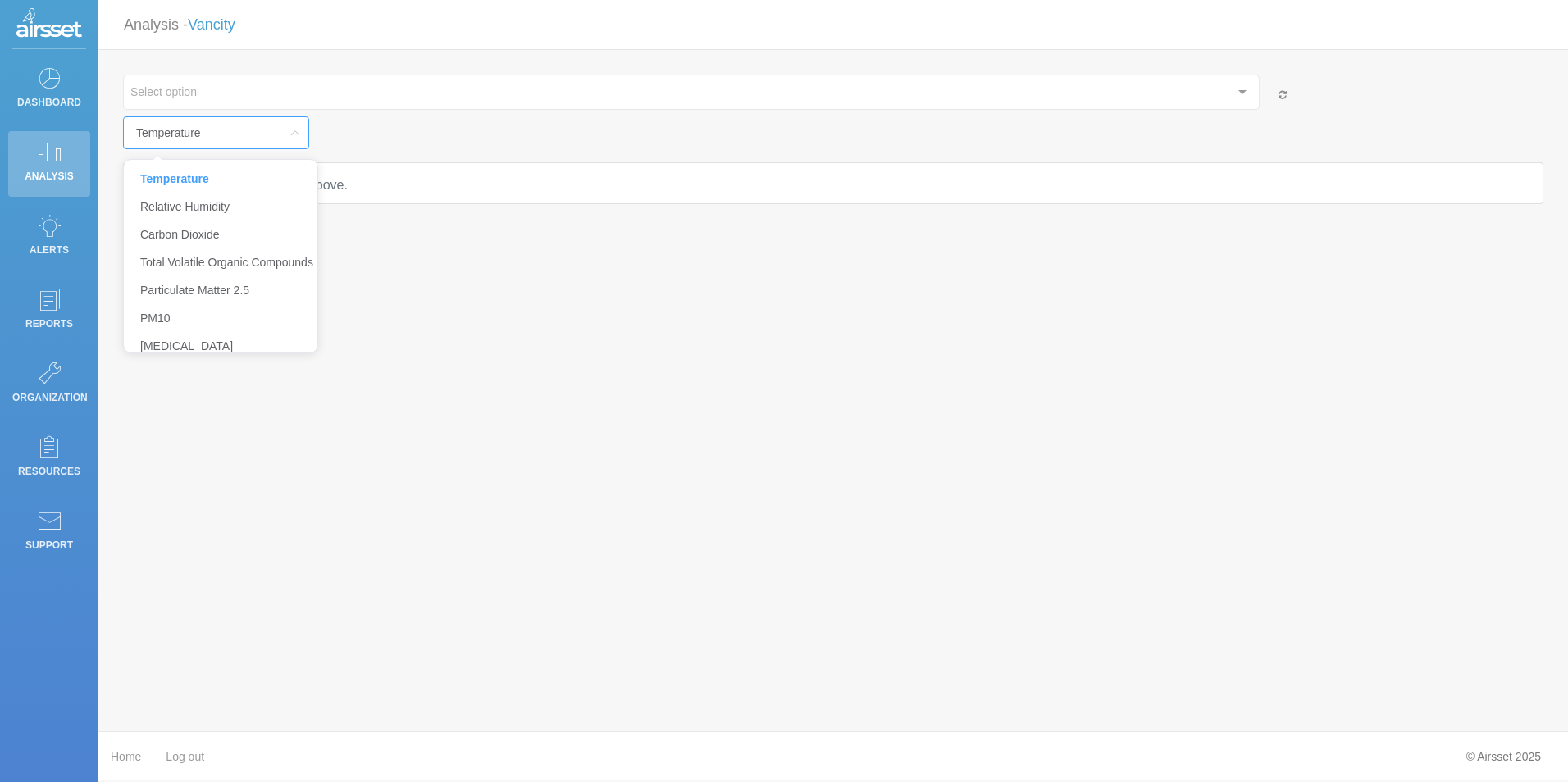
click at [387, 99] on div "Select option" at bounding box center [690, 93] width 1137 height 36
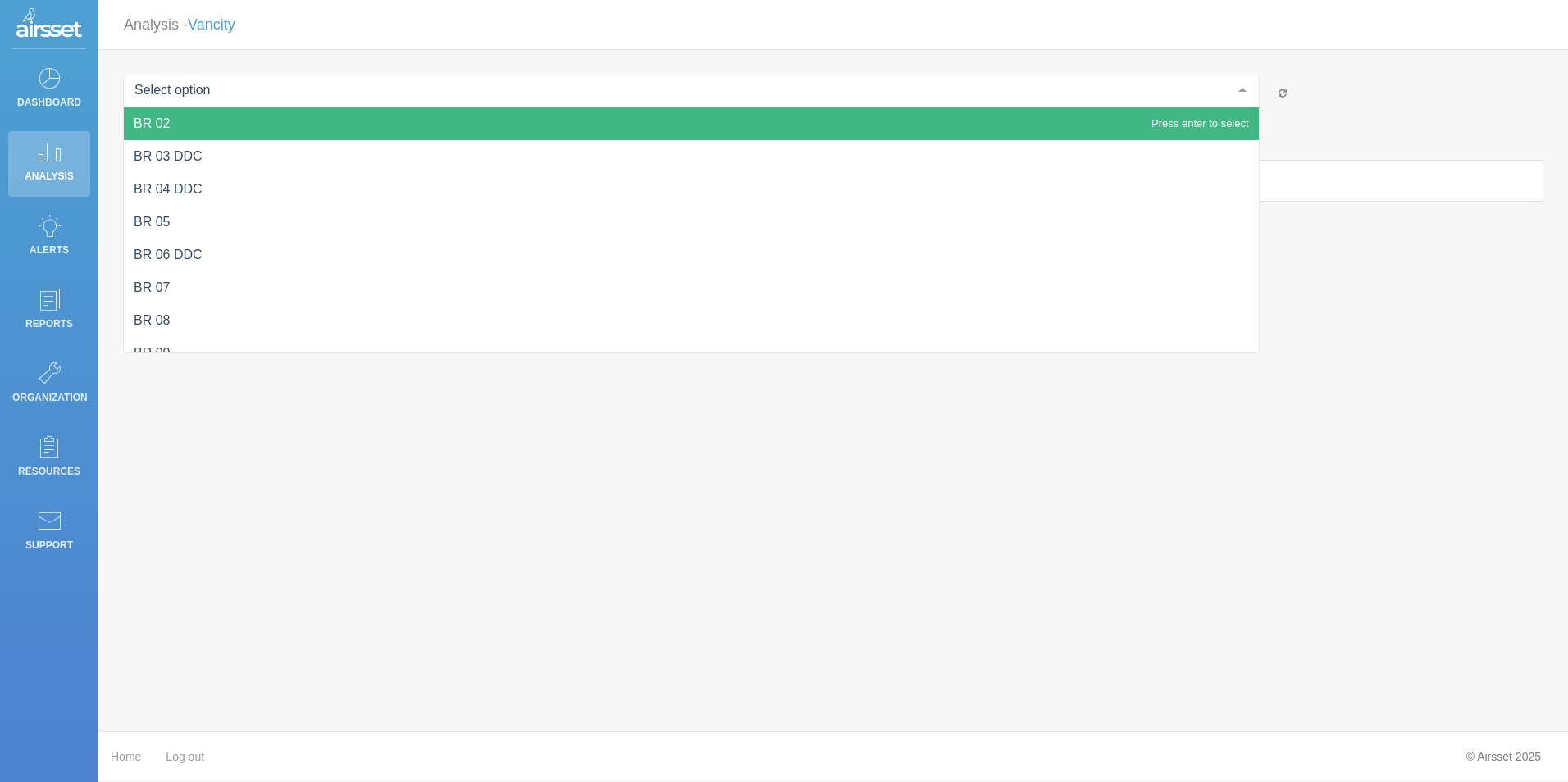
click at [374, 121] on span "BR 02" at bounding box center [690, 123] width 1135 height 33
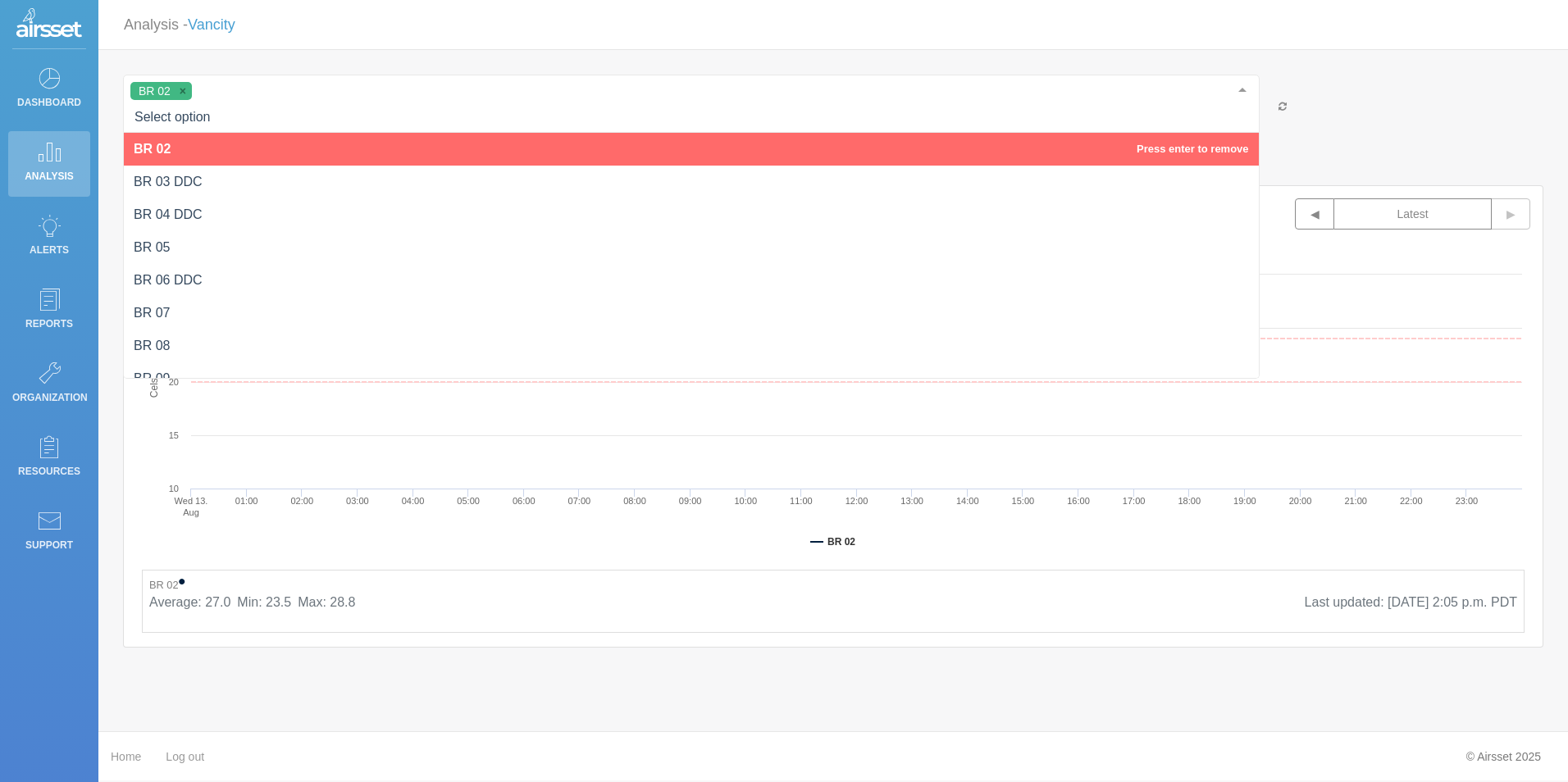
click at [433, 162] on span "BR 02" at bounding box center [690, 149] width 1135 height 33
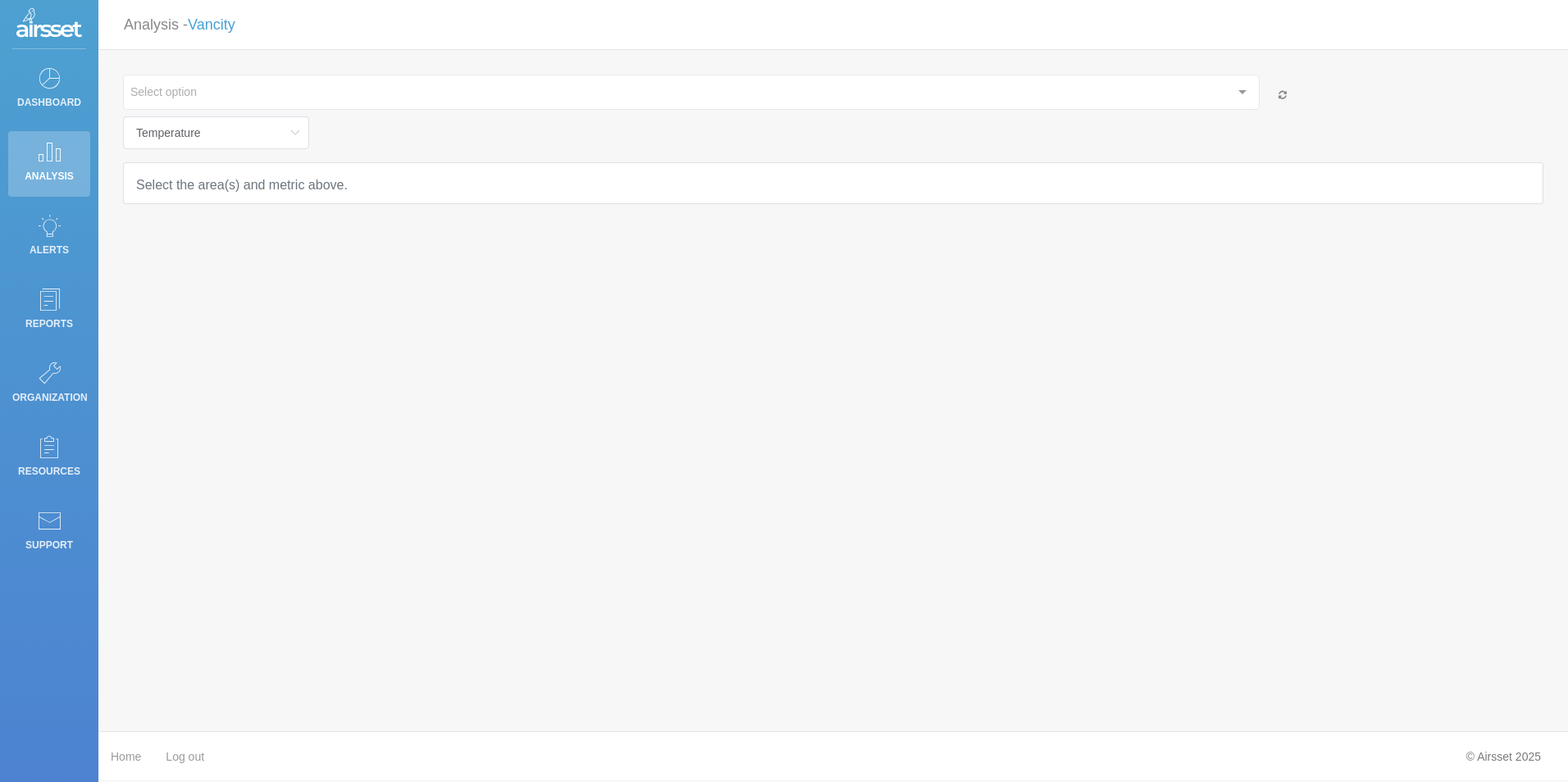
click at [928, 466] on div "Select option BR 02 BR 03 DDC BR 04 DDC BR 05 BR 06 DDC BR 07 BR 08 BR 09 BR 10…" at bounding box center [833, 390] width 1470 height 682
click at [573, 107] on div "Select option" at bounding box center [690, 93] width 1137 height 36
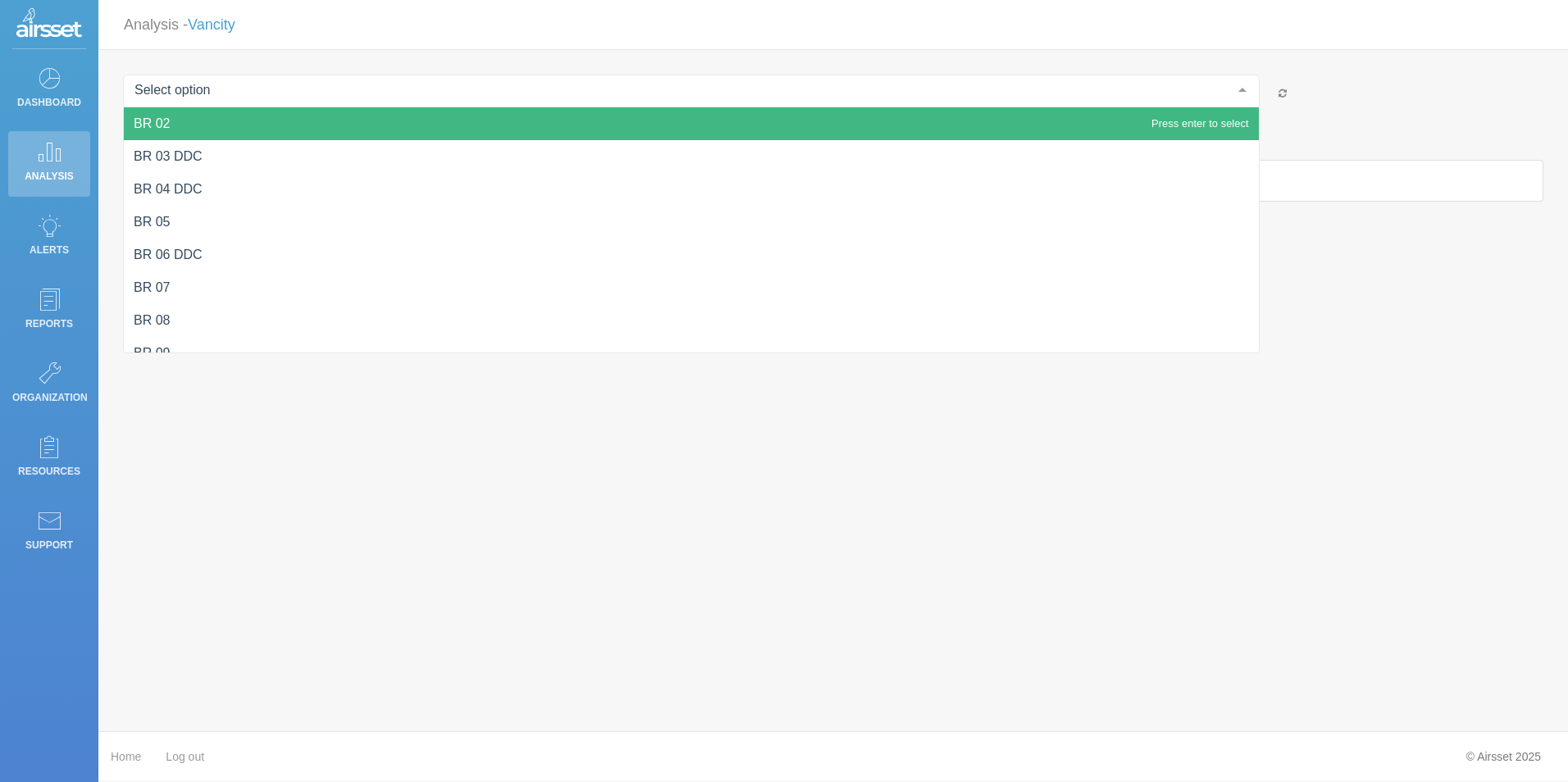
click at [553, 130] on span "BR 02" at bounding box center [690, 123] width 1135 height 33
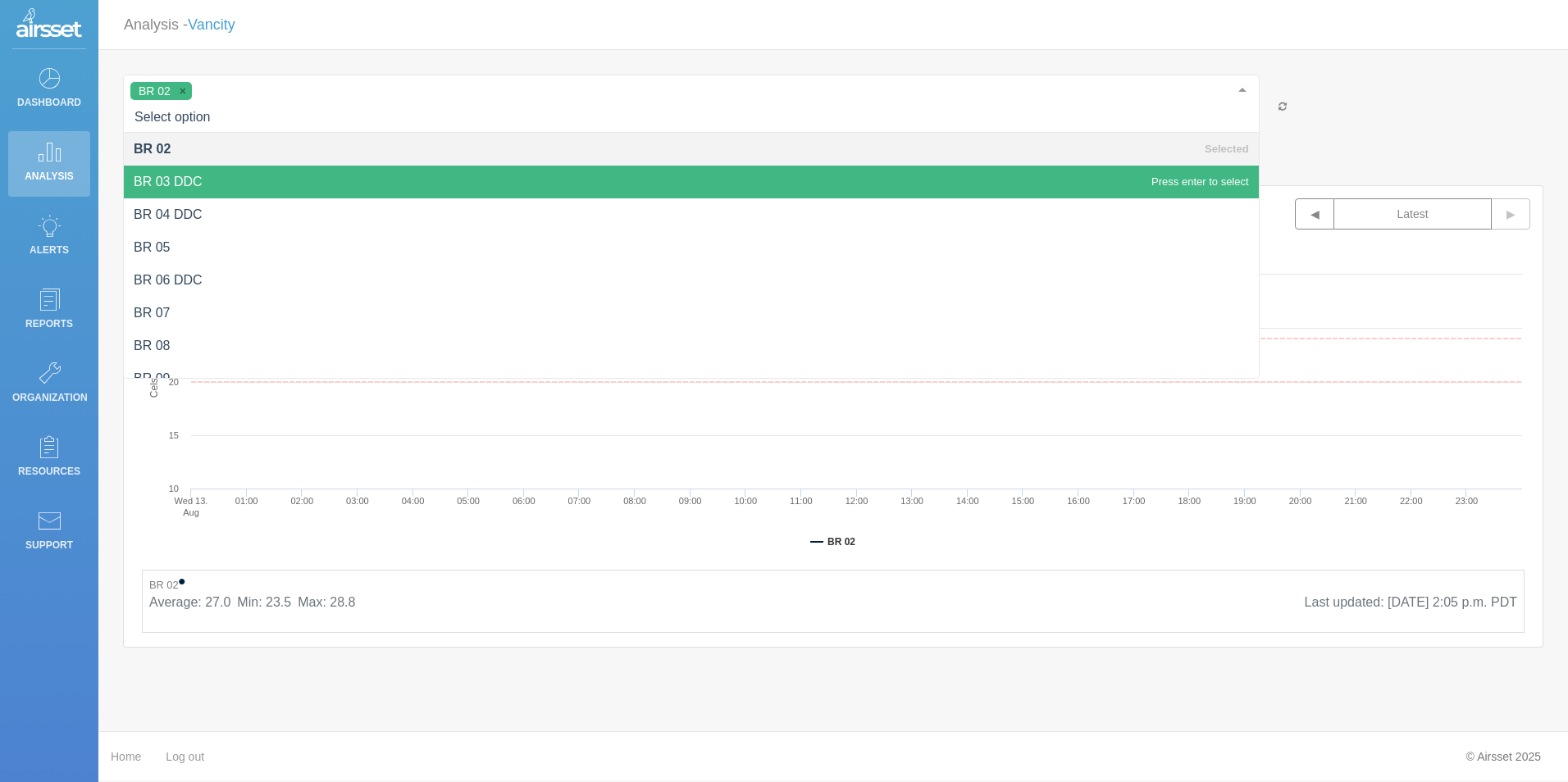
click at [1360, 167] on div "BR 02 BR 02 BR 03 DDC BR 04 DDC BR 05 BR 06 DDC BR 07 BR 08 BR 09 BR 10 BR 11 B…" at bounding box center [833, 361] width 1420 height 573
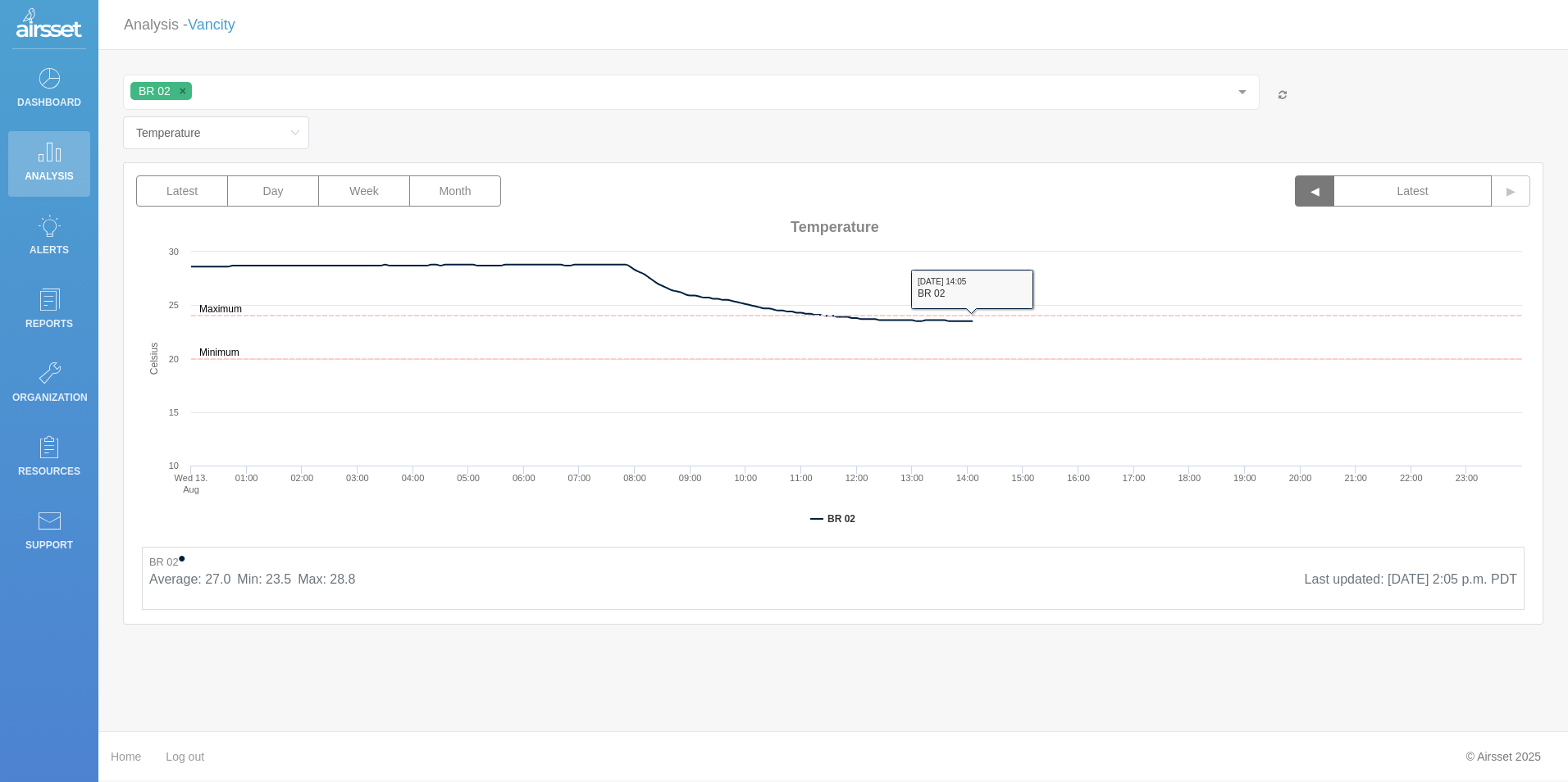
click at [1307, 193] on button "◀" at bounding box center [1314, 191] width 39 height 31
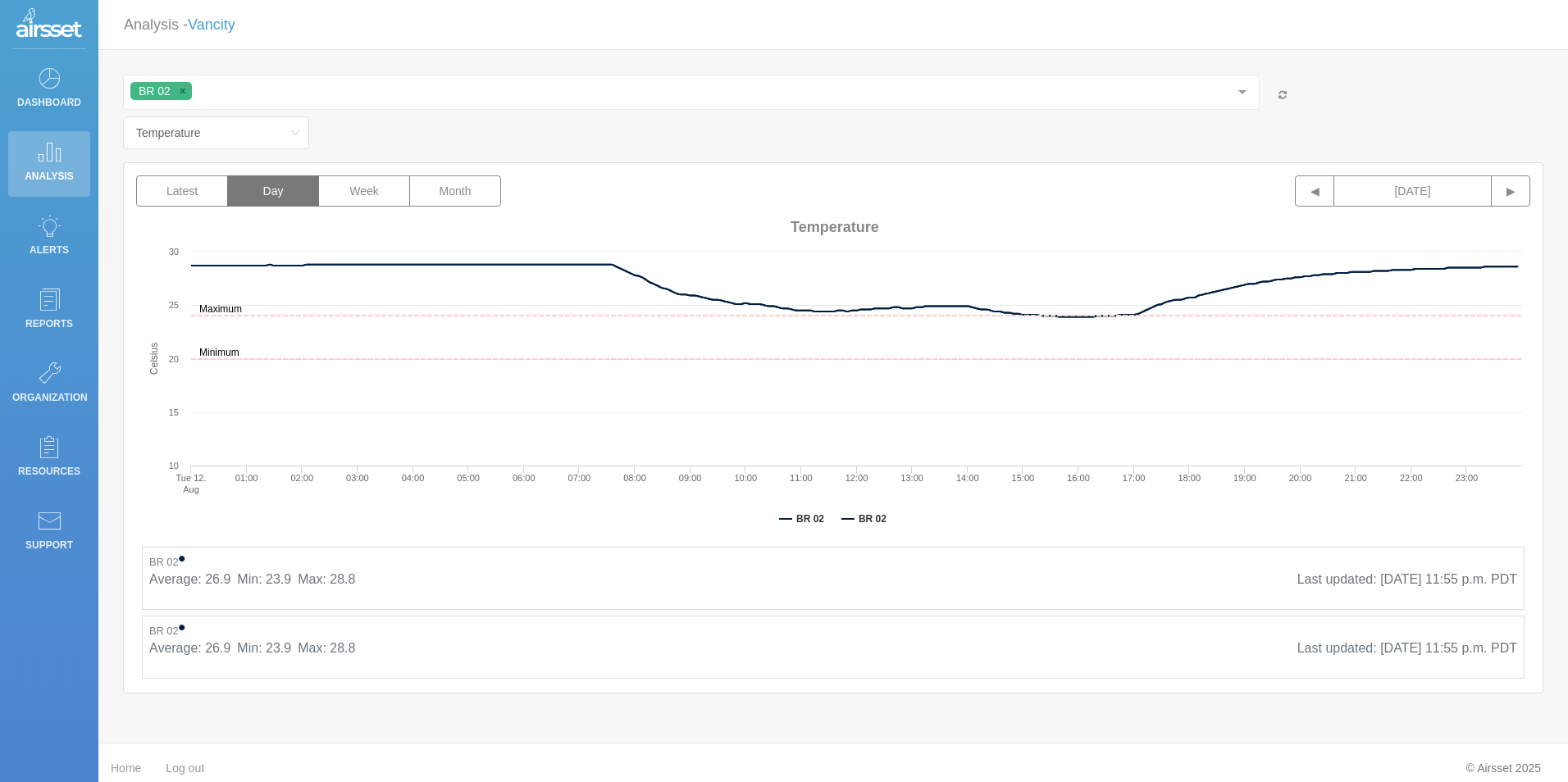
click at [1269, 206] on div "Latest Day Week Month ◀ [DATE] ▶" at bounding box center [834, 195] width 1394 height 37
click at [1327, 191] on button "◀" at bounding box center [1314, 191] width 39 height 31
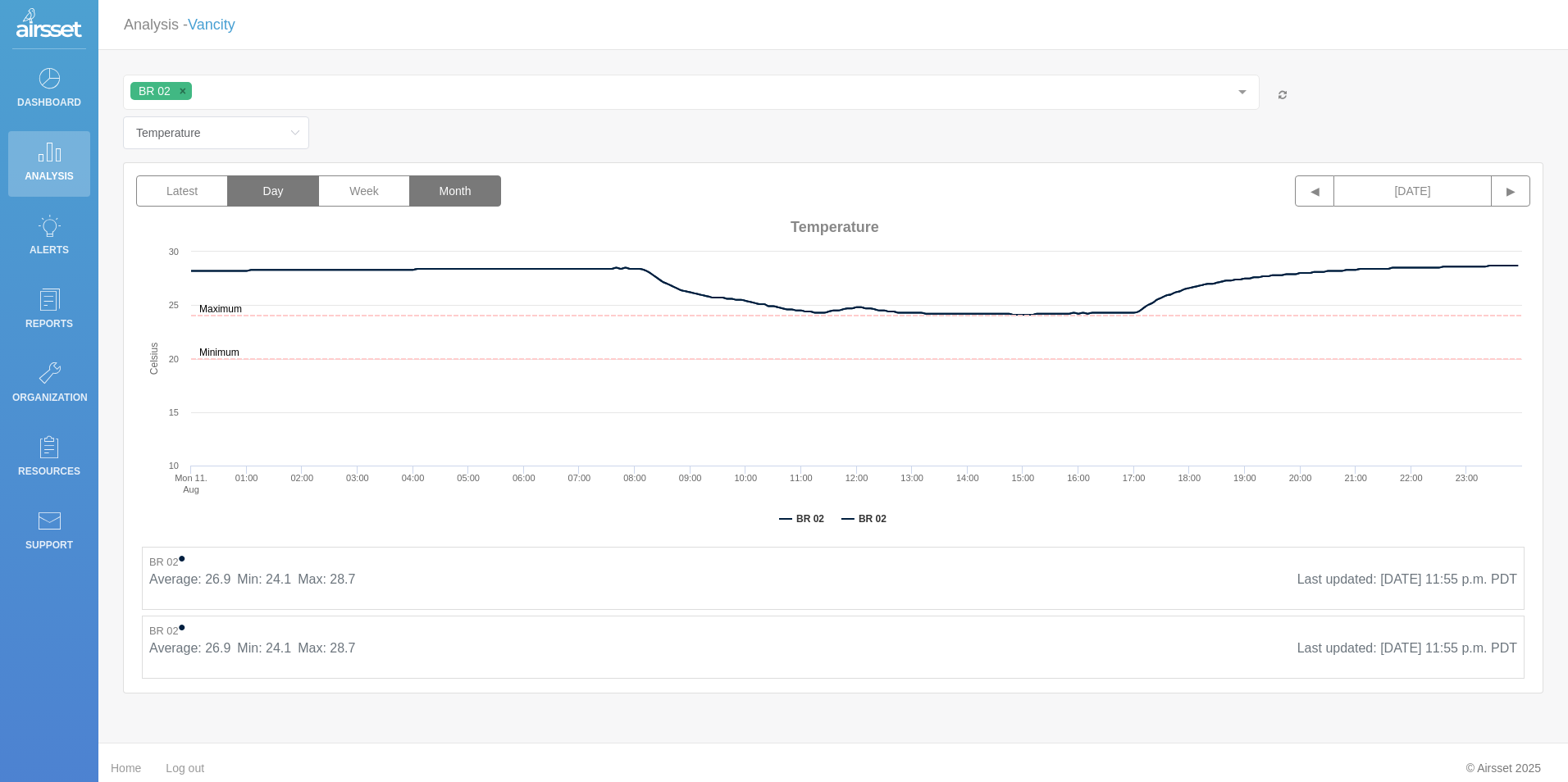
click at [418, 180] on button "Month" at bounding box center [455, 191] width 92 height 31
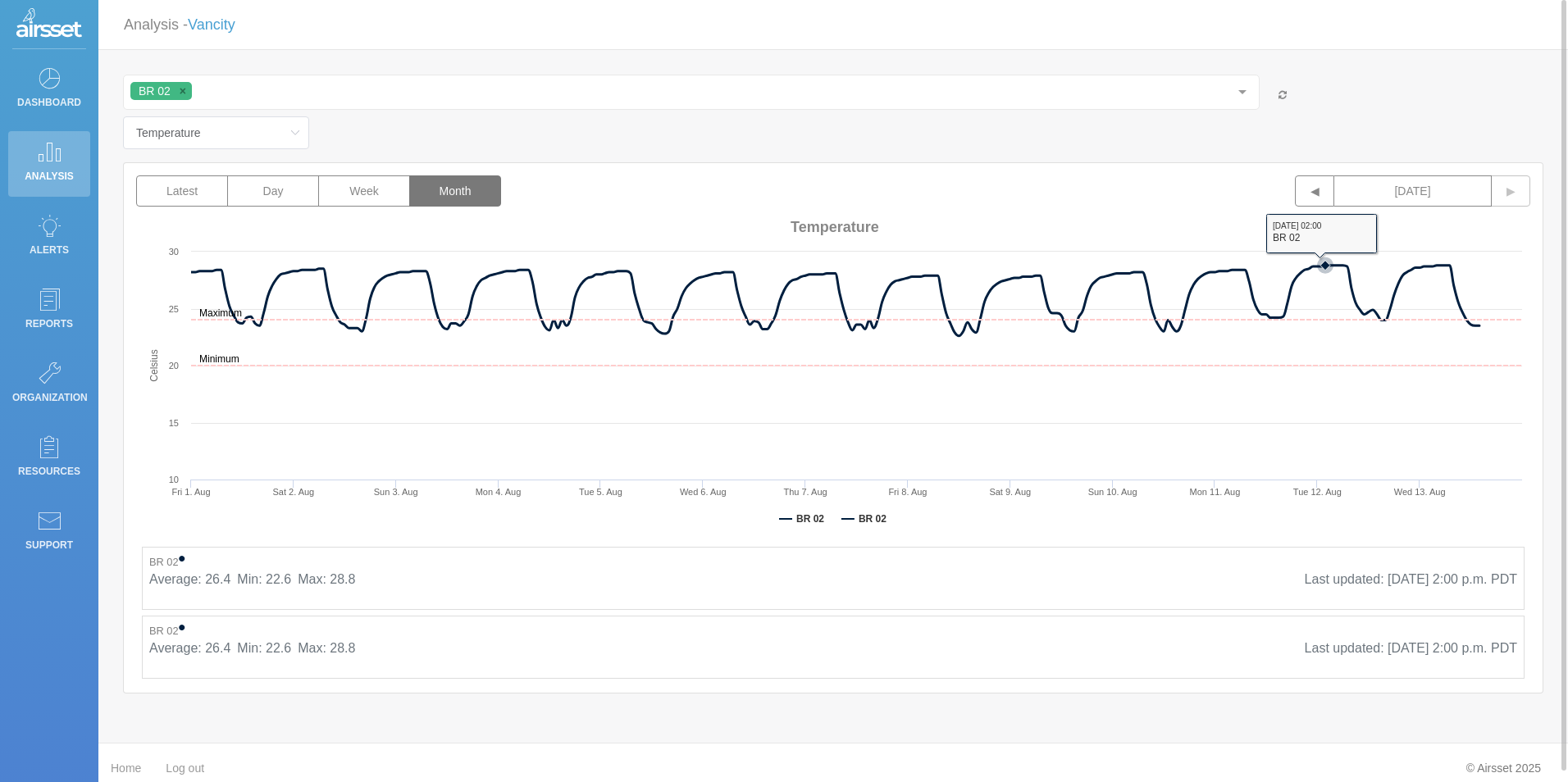
click at [1326, 421] on rect at bounding box center [834, 377] width 1394 height 328
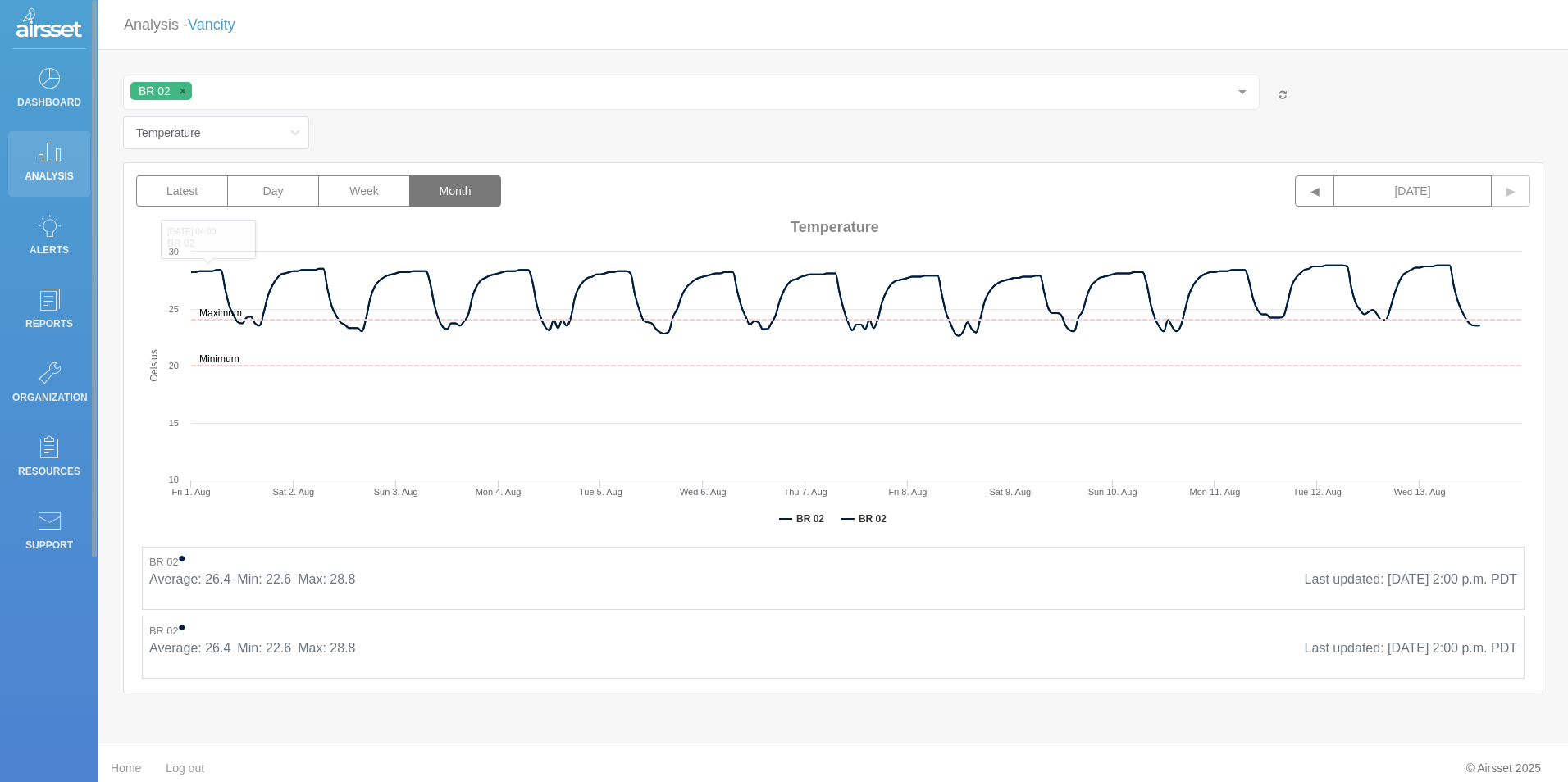
click at [35, 162] on link "Analysis" at bounding box center [50, 164] width 82 height 65
click at [31, 86] on link "Dashboard" at bounding box center [50, 90] width 82 height 65
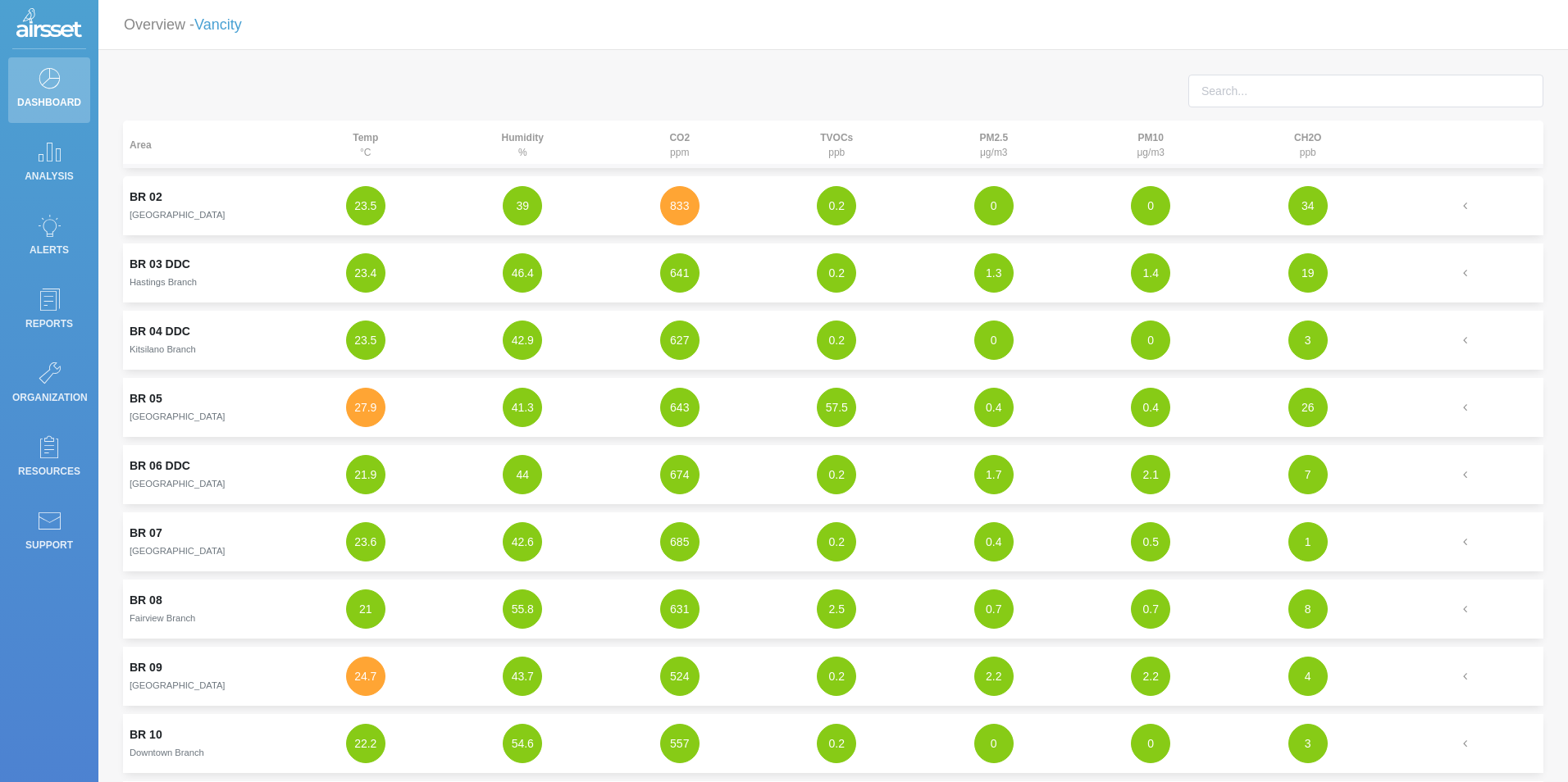
click at [254, 194] on td "BR [GEOGRAPHIC_DATA]" at bounding box center [204, 205] width 164 height 59
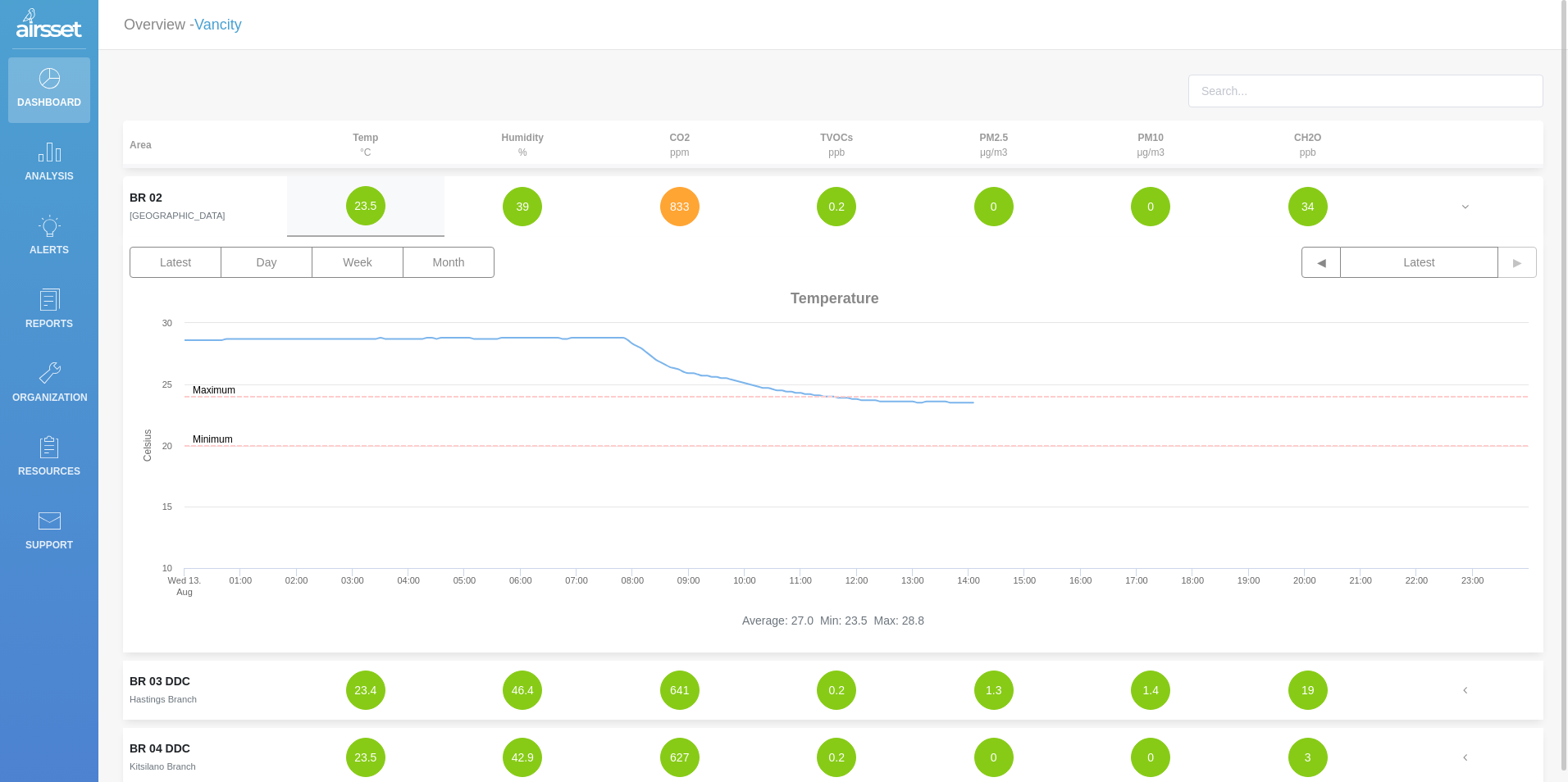
click at [501, 263] on div "Latest Day Week Month ◀ Latest ▶" at bounding box center [834, 266] width 1407 height 37
click at [397, 260] on button "Week" at bounding box center [357, 262] width 92 height 31
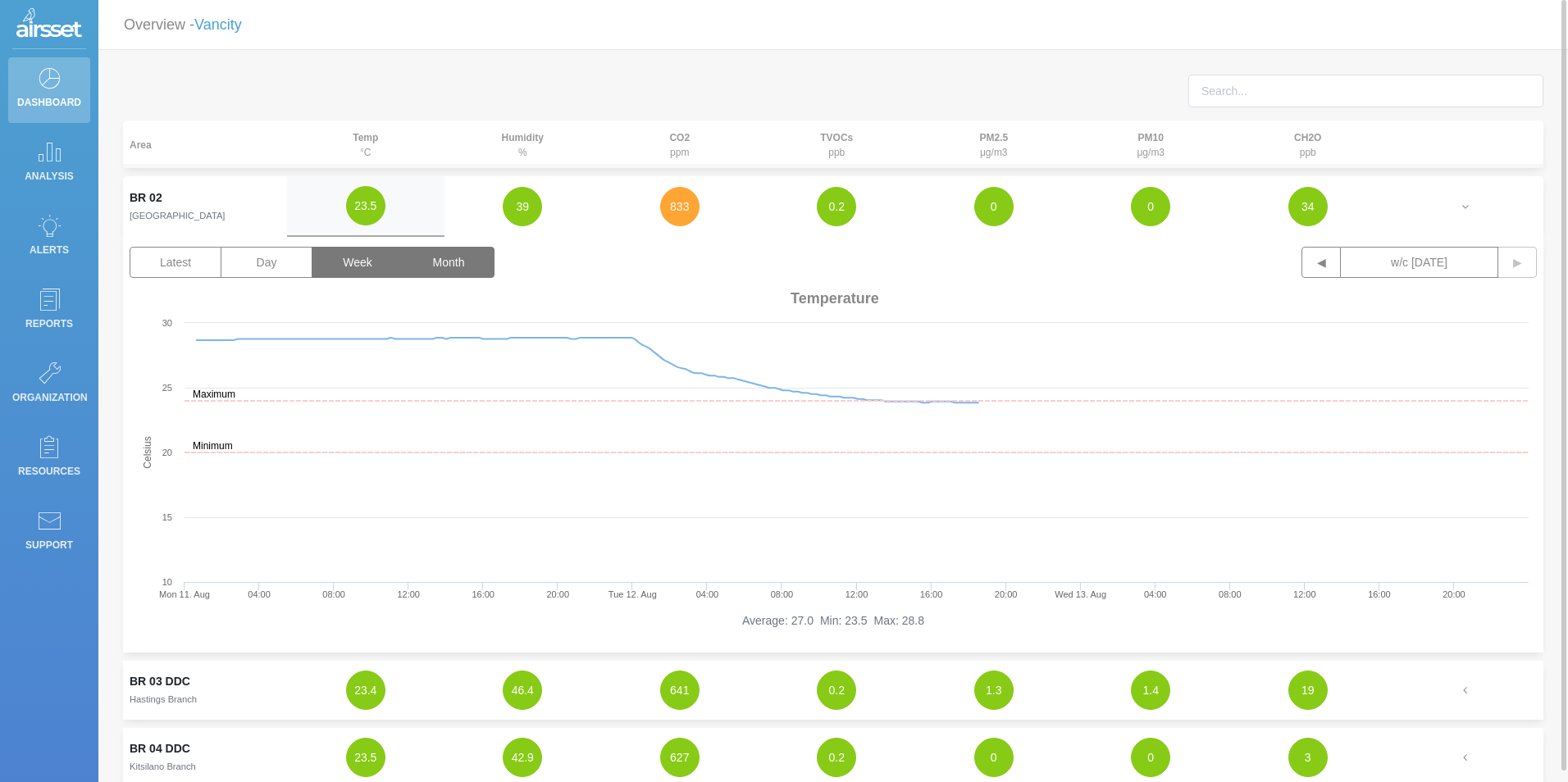
click at [415, 260] on button "Month" at bounding box center [448, 262] width 92 height 31
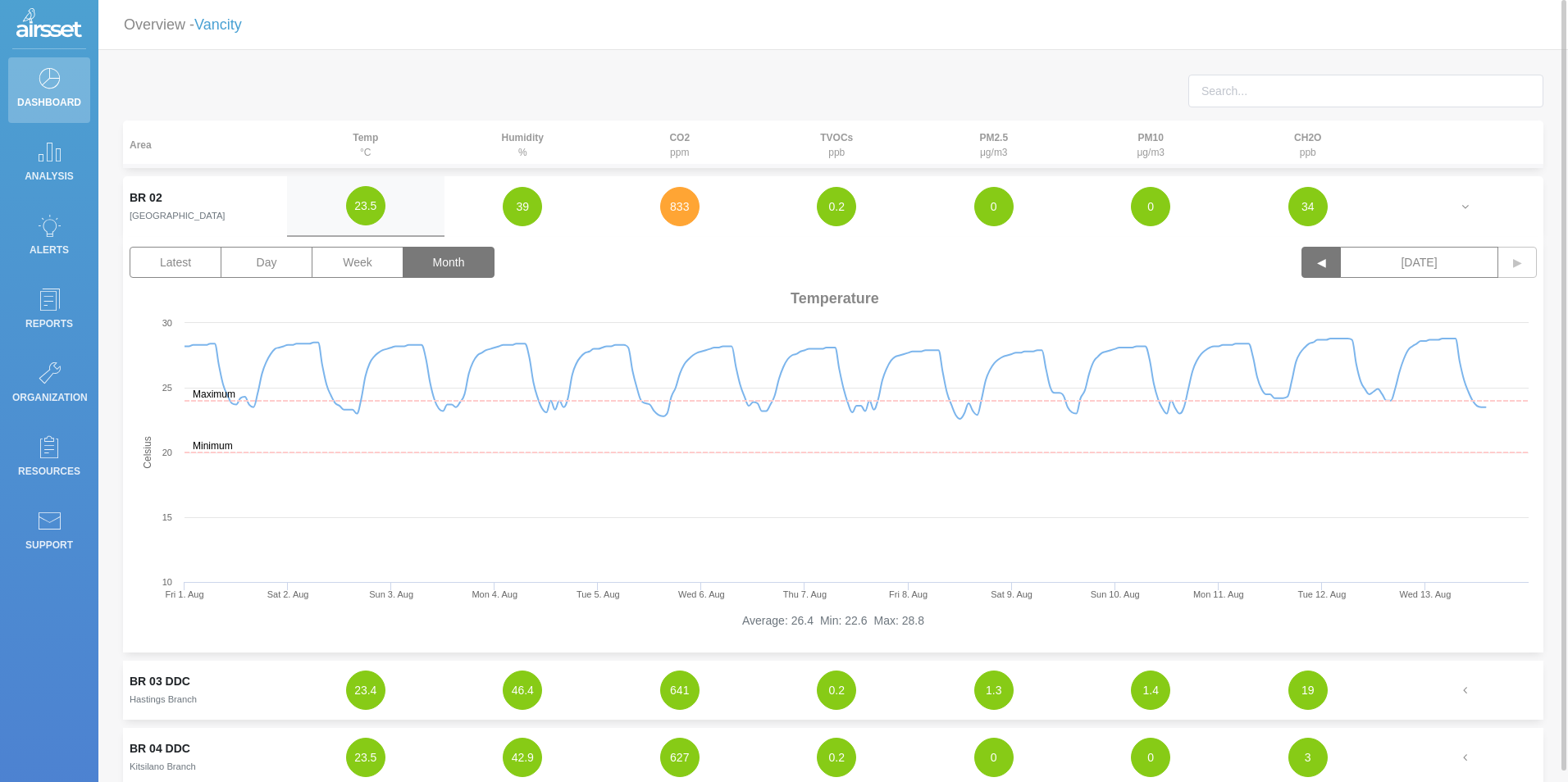
click at [1316, 269] on button "◀" at bounding box center [1321, 262] width 39 height 31
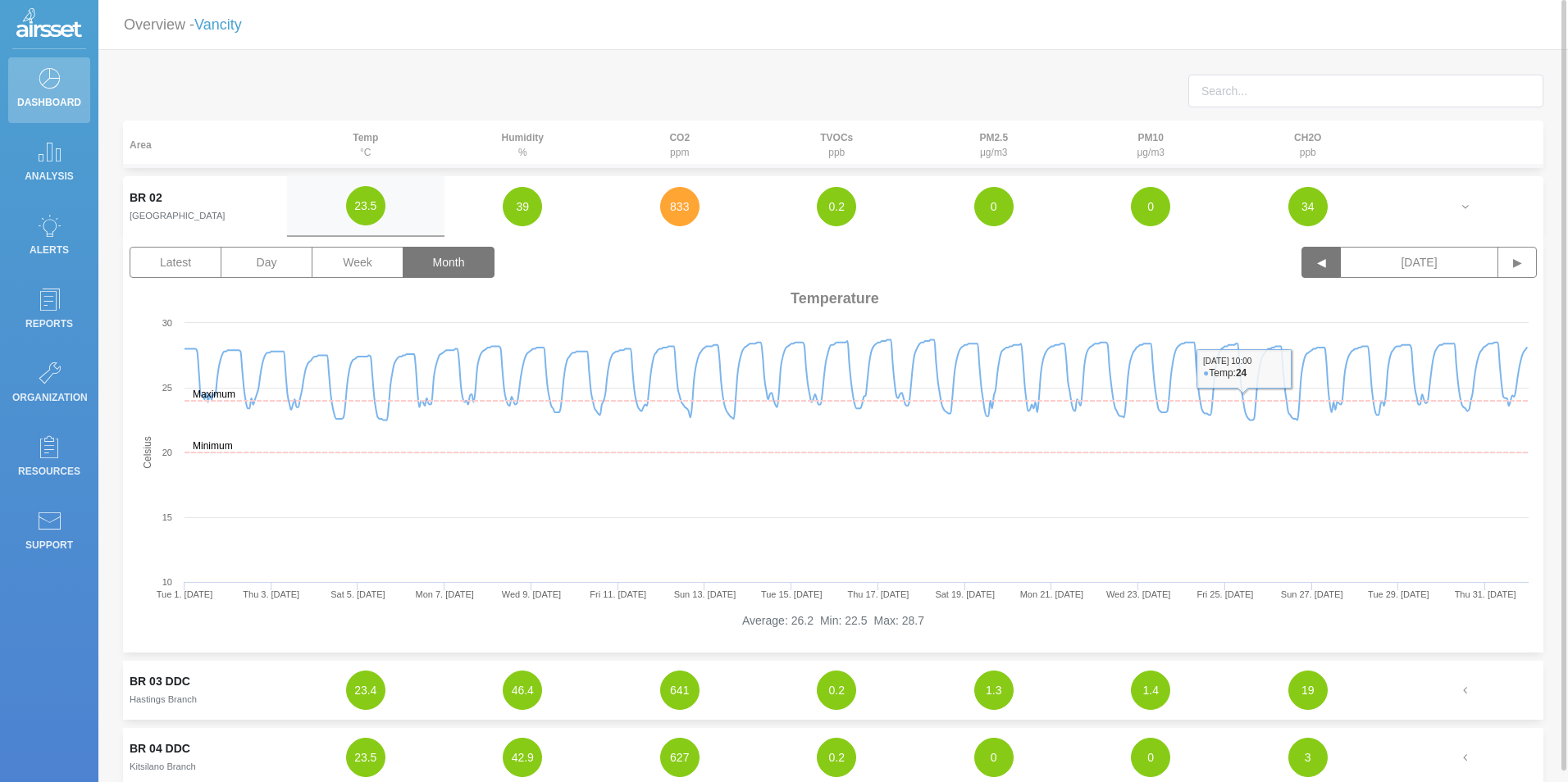
click at [1315, 260] on button "◀" at bounding box center [1321, 262] width 39 height 31
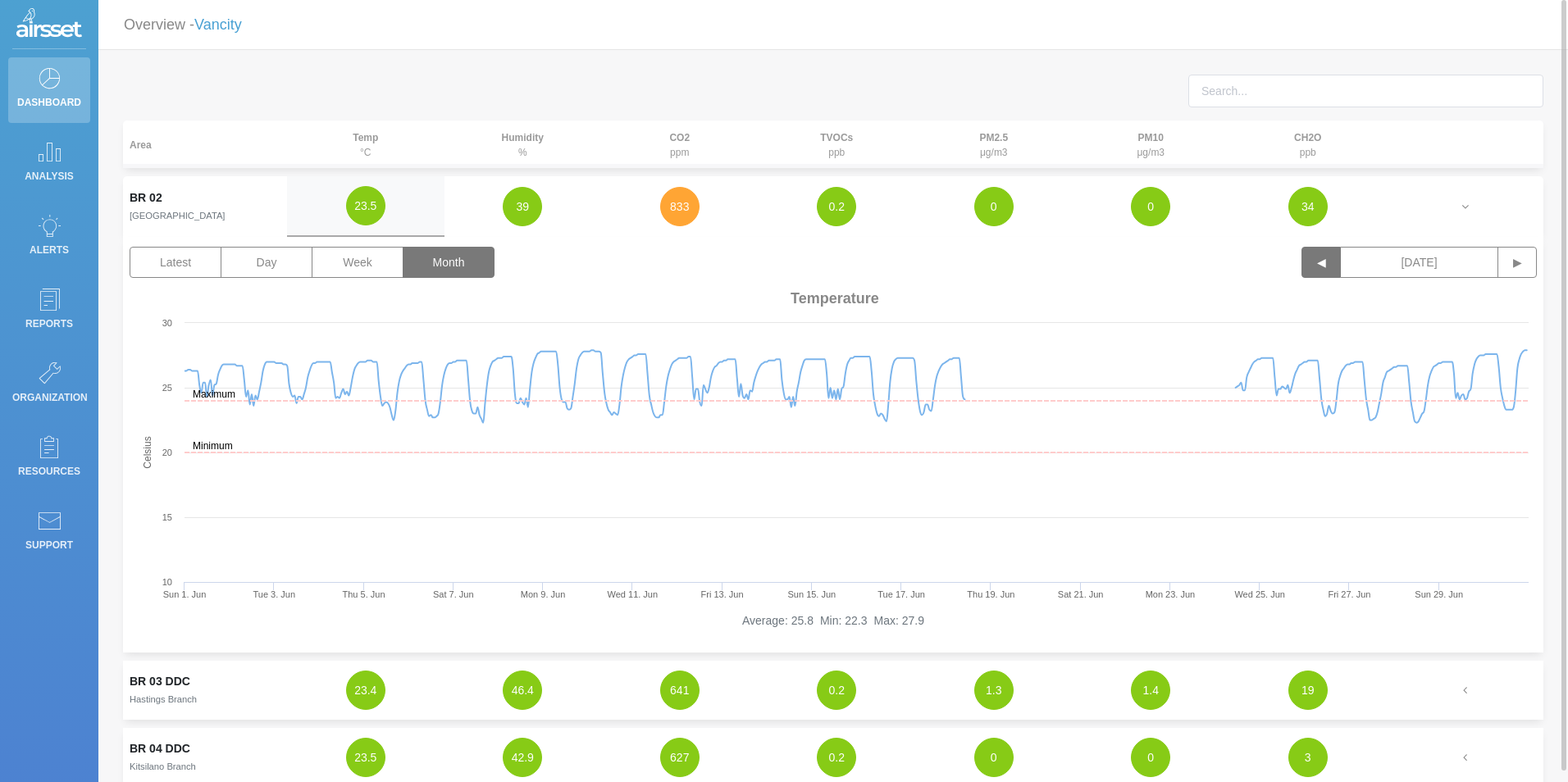
click at [1313, 262] on button "◀" at bounding box center [1321, 262] width 39 height 31
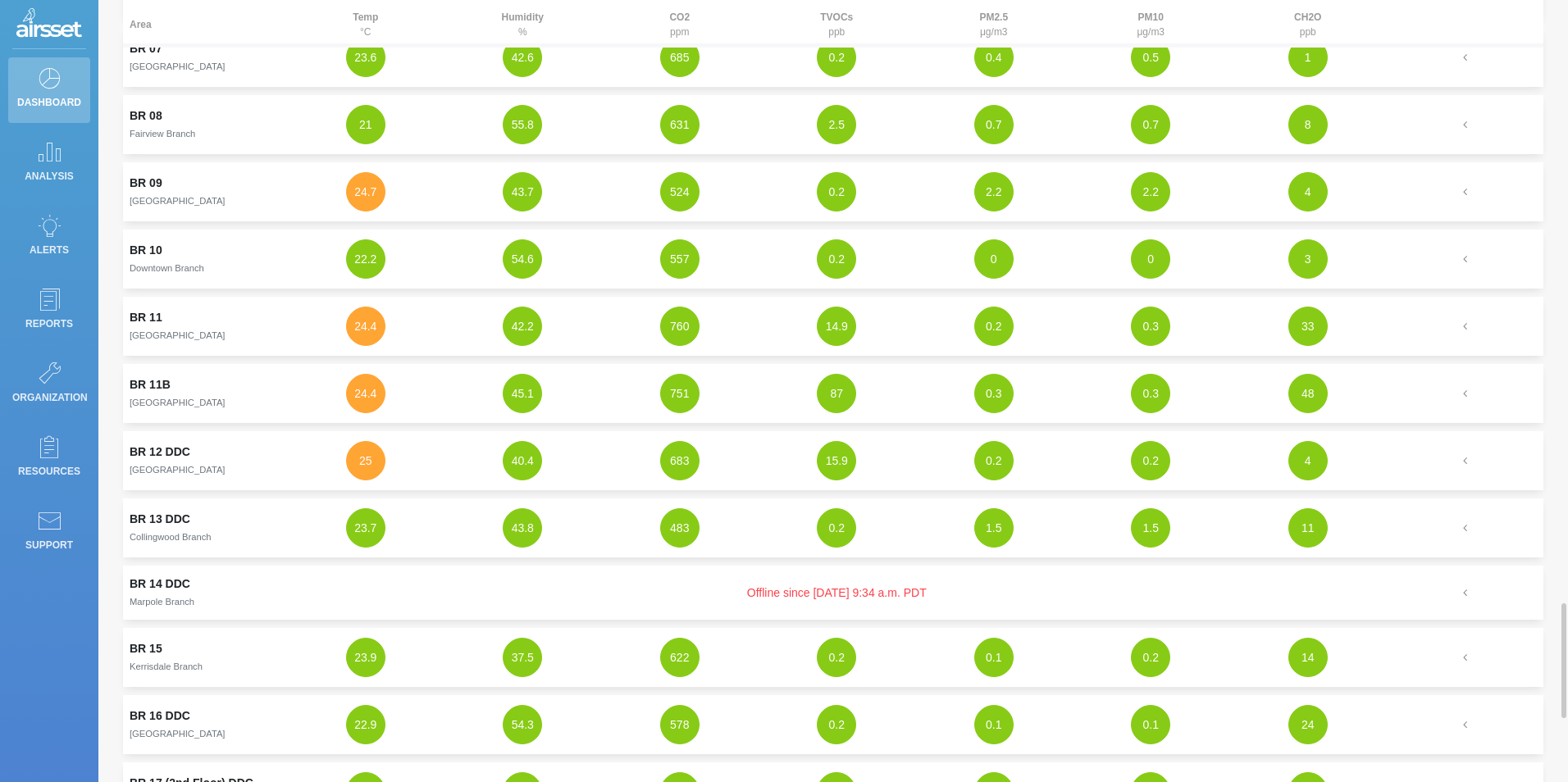
scroll to position [1312, 0]
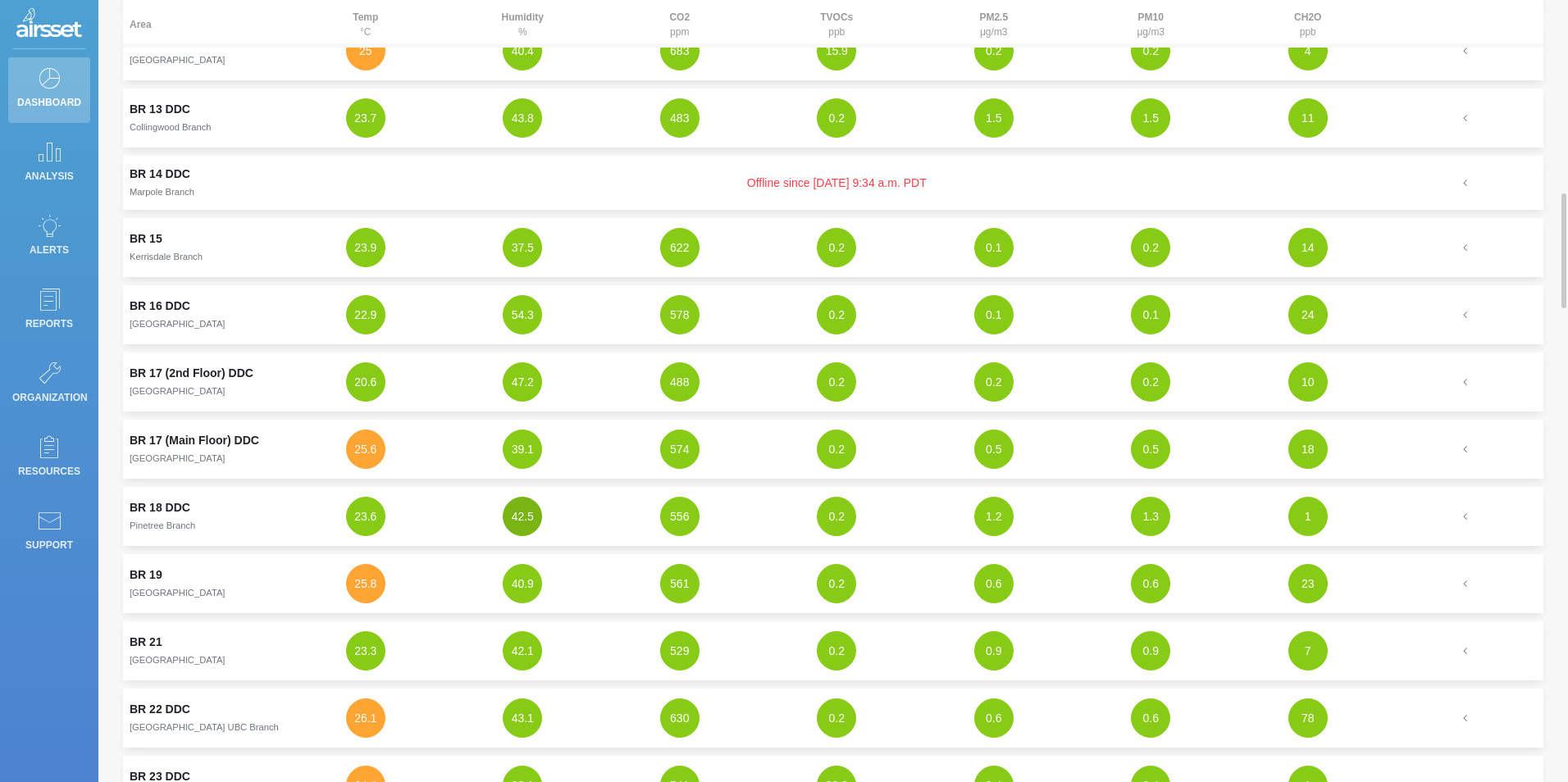
click at [515, 519] on button "42.5" at bounding box center [522, 516] width 39 height 39
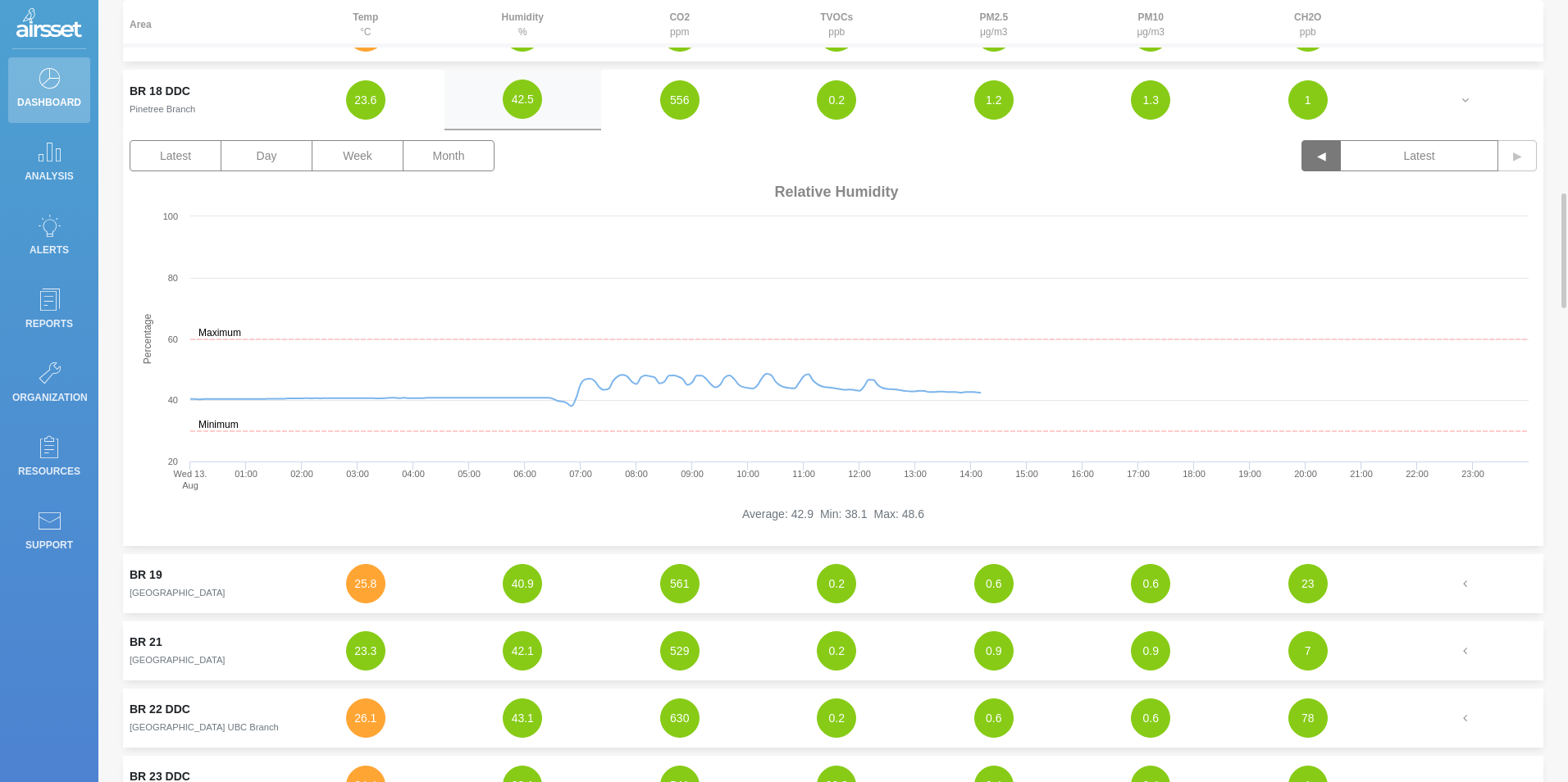
click at [1317, 151] on button "◀" at bounding box center [1321, 155] width 39 height 31
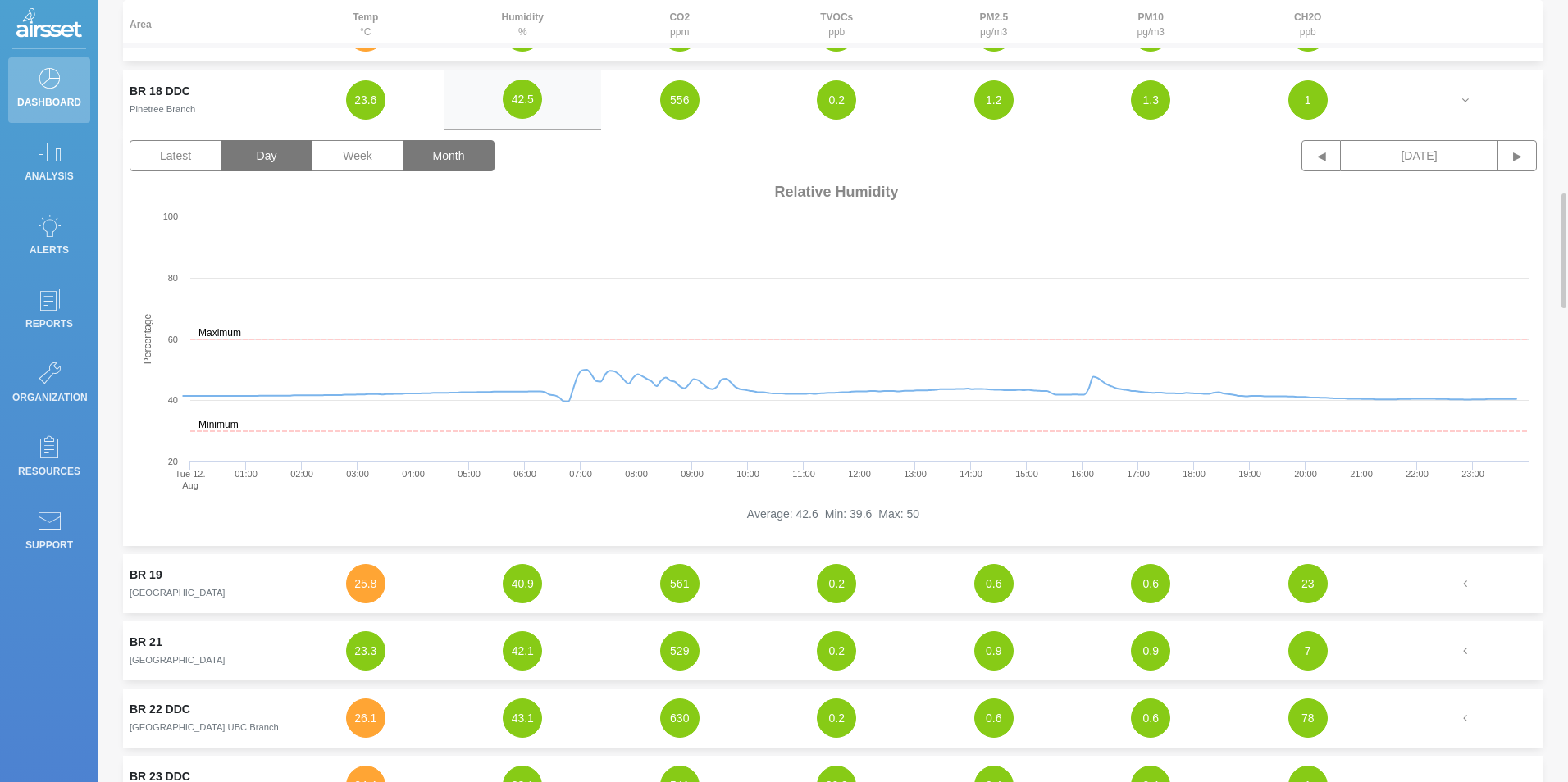
drag, startPoint x: 461, startPoint y: 158, endPoint x: 507, endPoint y: 163, distance: 46.3
click at [460, 159] on button "Month" at bounding box center [448, 155] width 92 height 31
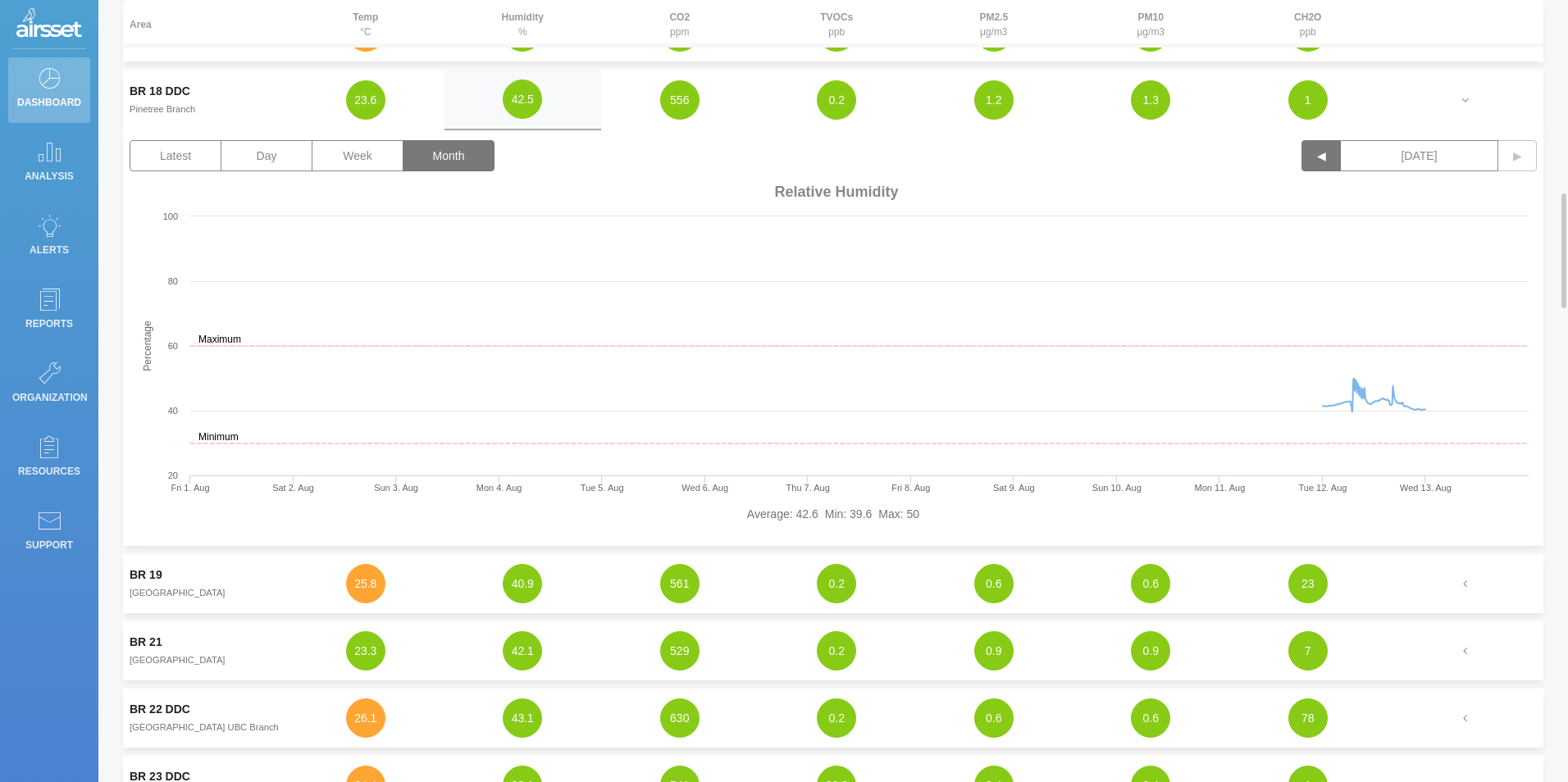
click at [1328, 161] on button "◀" at bounding box center [1321, 155] width 39 height 31
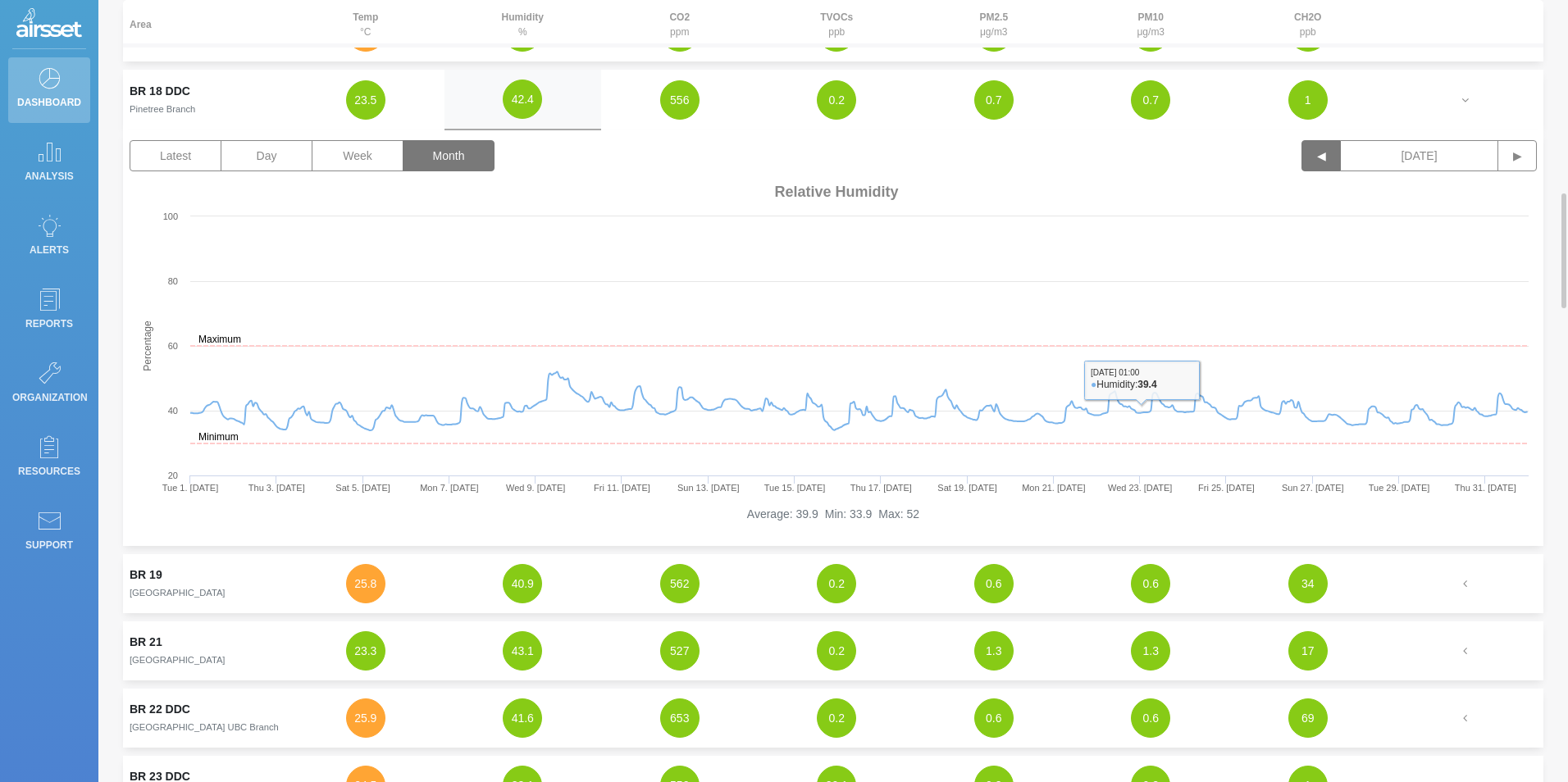
click at [1305, 163] on button "◀" at bounding box center [1321, 155] width 39 height 31
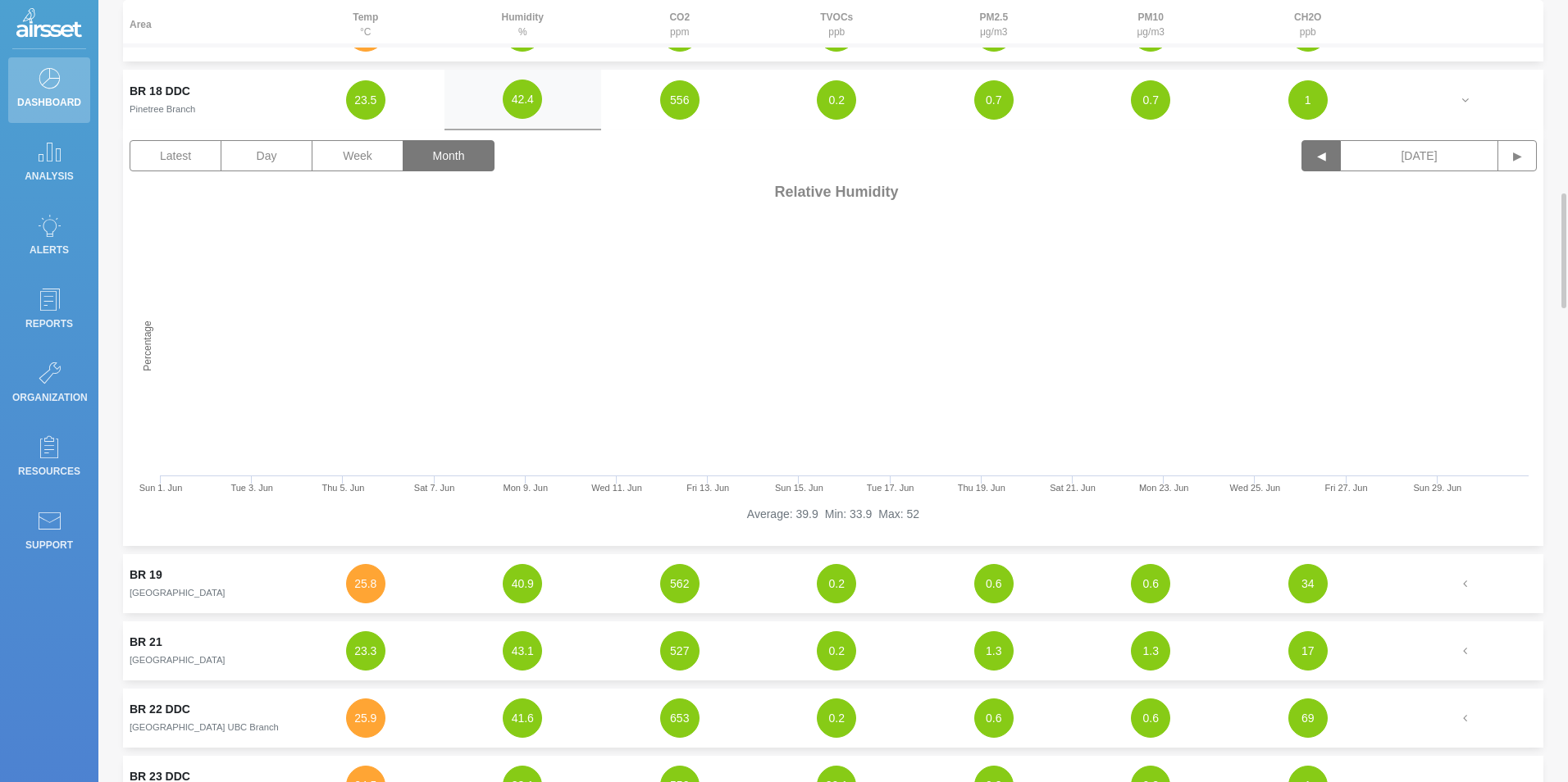
click at [1305, 163] on button "◀" at bounding box center [1321, 155] width 39 height 31
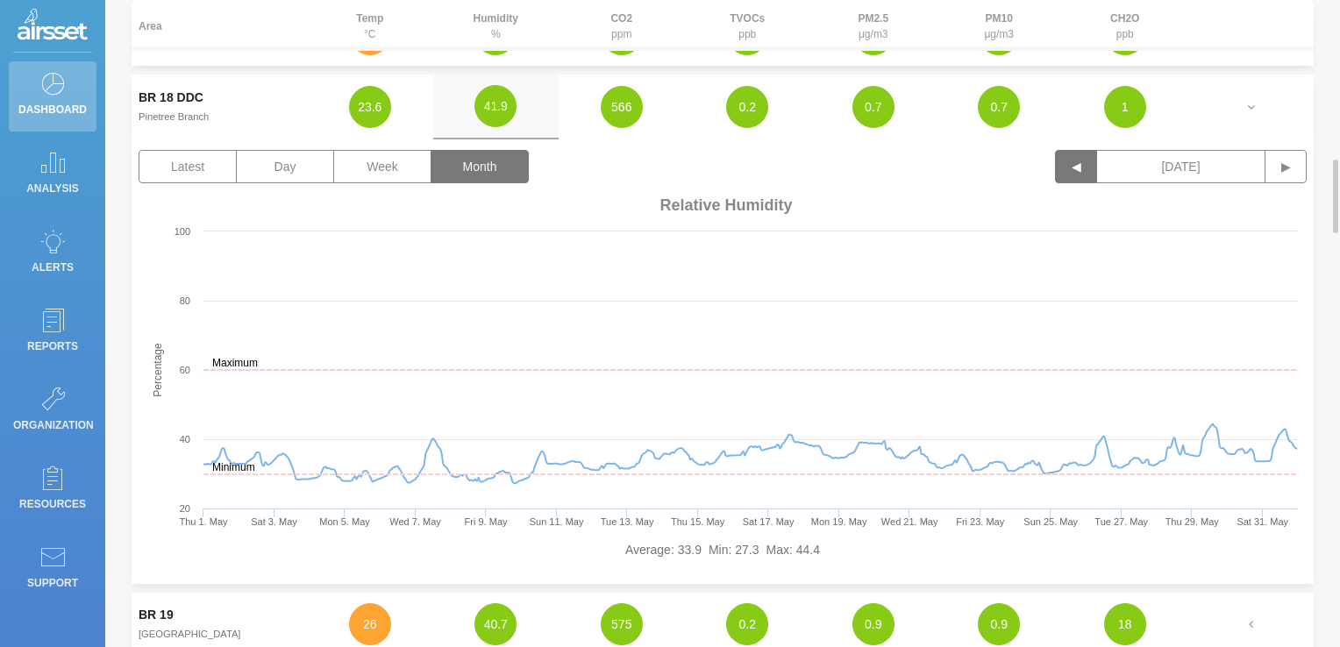
scroll to position [1403, 0]
